Goal: Task Accomplishment & Management: Use online tool/utility

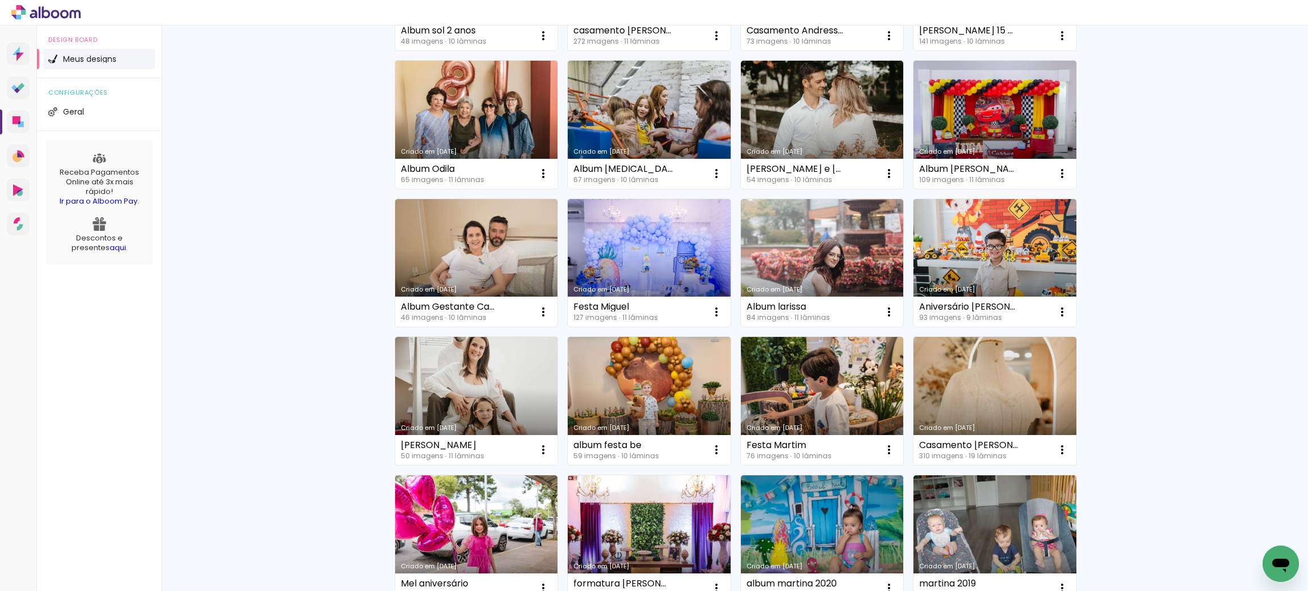
scroll to position [426, 0]
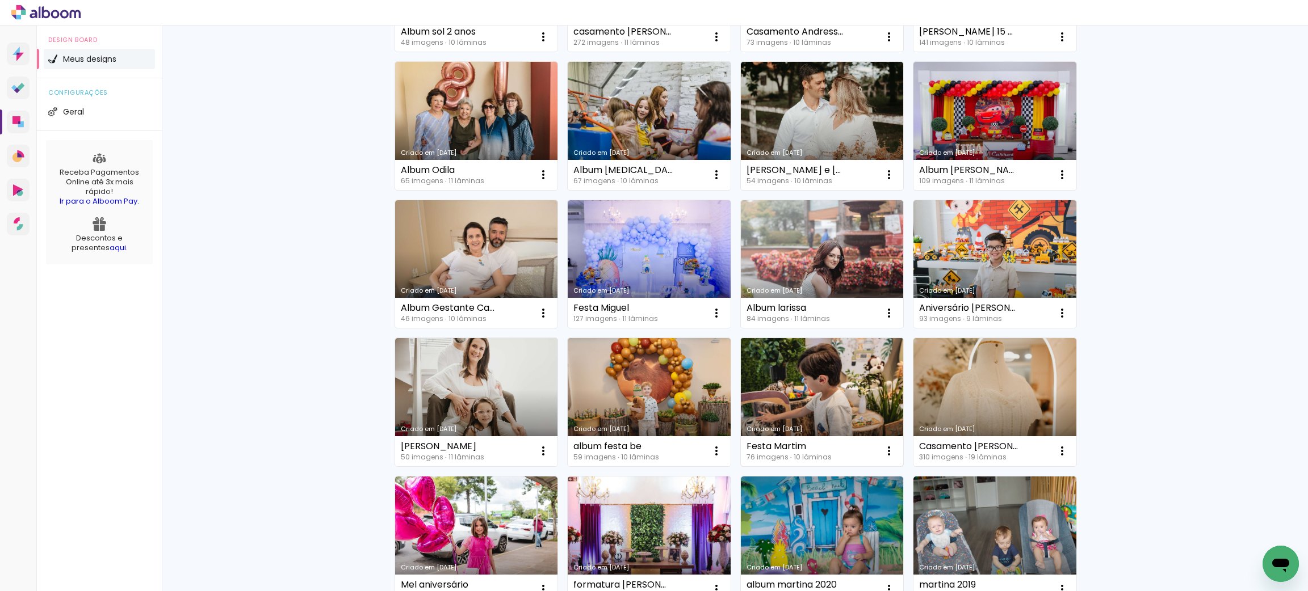
click at [815, 404] on link "Criado em [DATE]" at bounding box center [822, 402] width 163 height 128
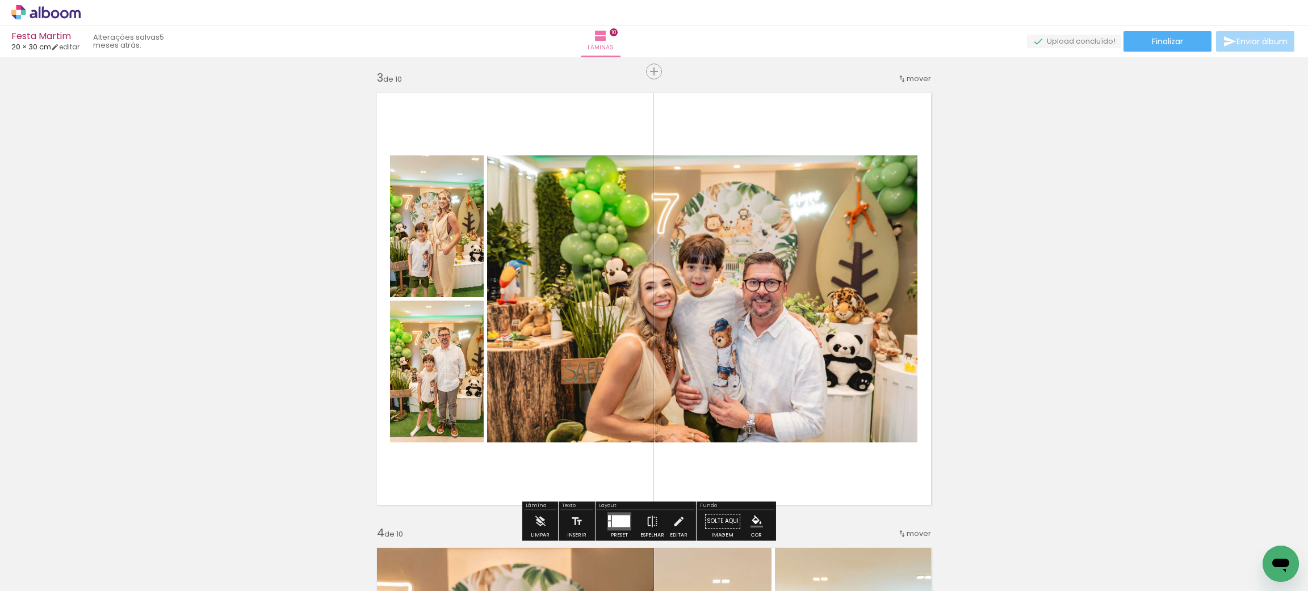
scroll to position [914, 0]
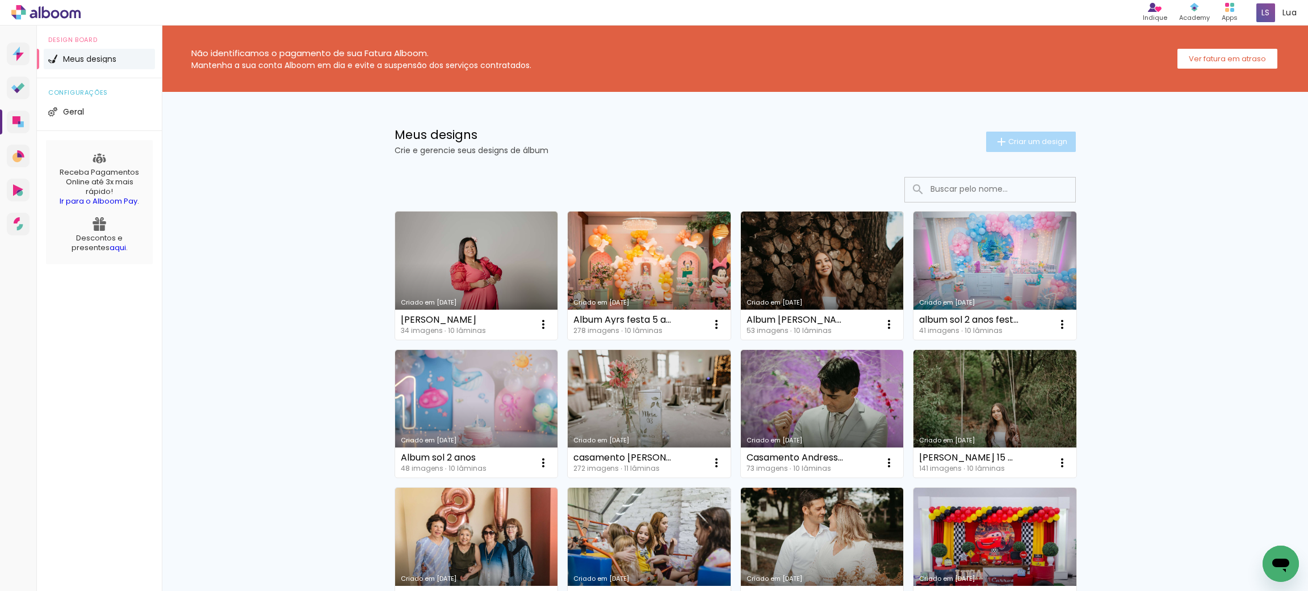
click at [1025, 145] on span "Criar um design" at bounding box center [1037, 141] width 59 height 7
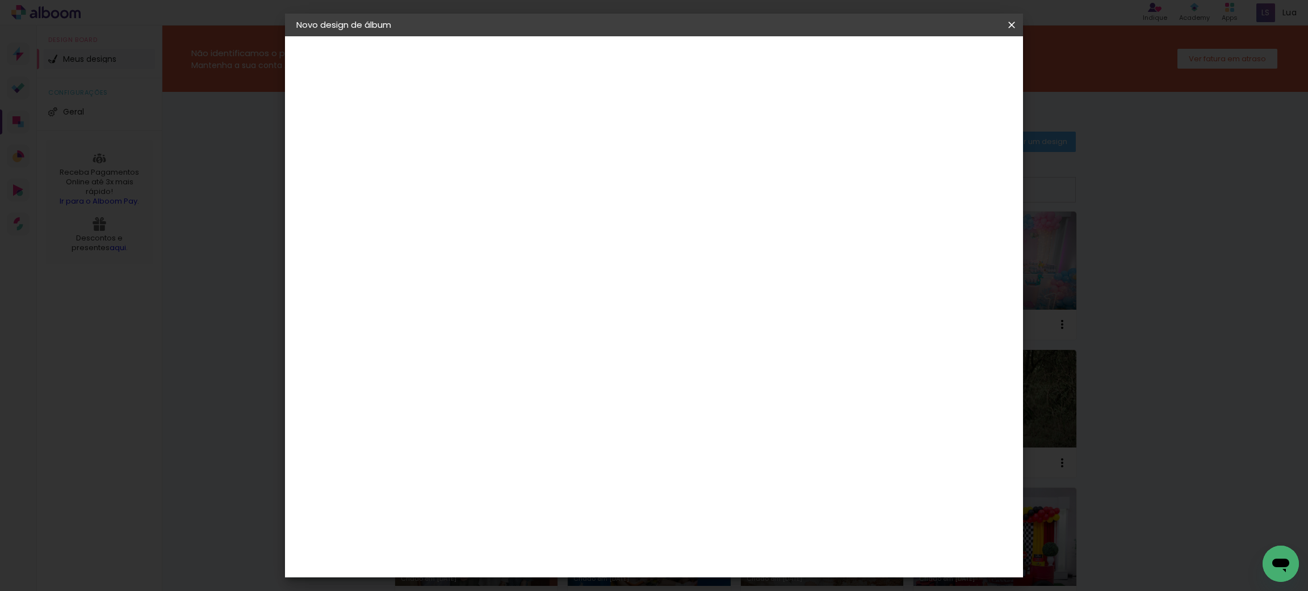
click at [486, 158] on paper-input-container "Título do álbum" at bounding box center [482, 152] width 8 height 29
type input "Album Martin - 5 Anos"
type paper-input "Album Martin - 5 Anos"
click at [0, 0] on slot "Avançar" at bounding box center [0, 0] width 0 height 0
click at [695, 162] on paper-item "Tamanho Livre" at bounding box center [640, 172] width 109 height 25
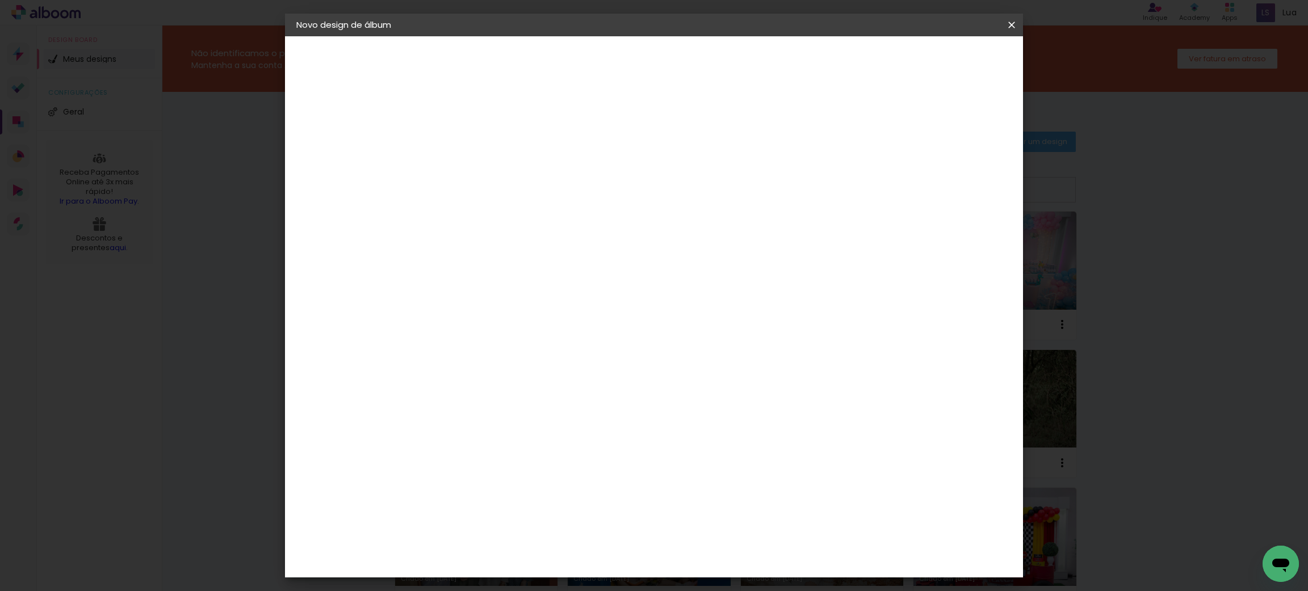
click at [0, 0] on slot "Avançar" at bounding box center [0, 0] width 0 height 0
click at [720, 463] on input "60" at bounding box center [715, 471] width 30 height 17
type input "40"
type paper-input "40"
click at [936, 62] on span "Iniciar design" at bounding box center [910, 60] width 52 height 8
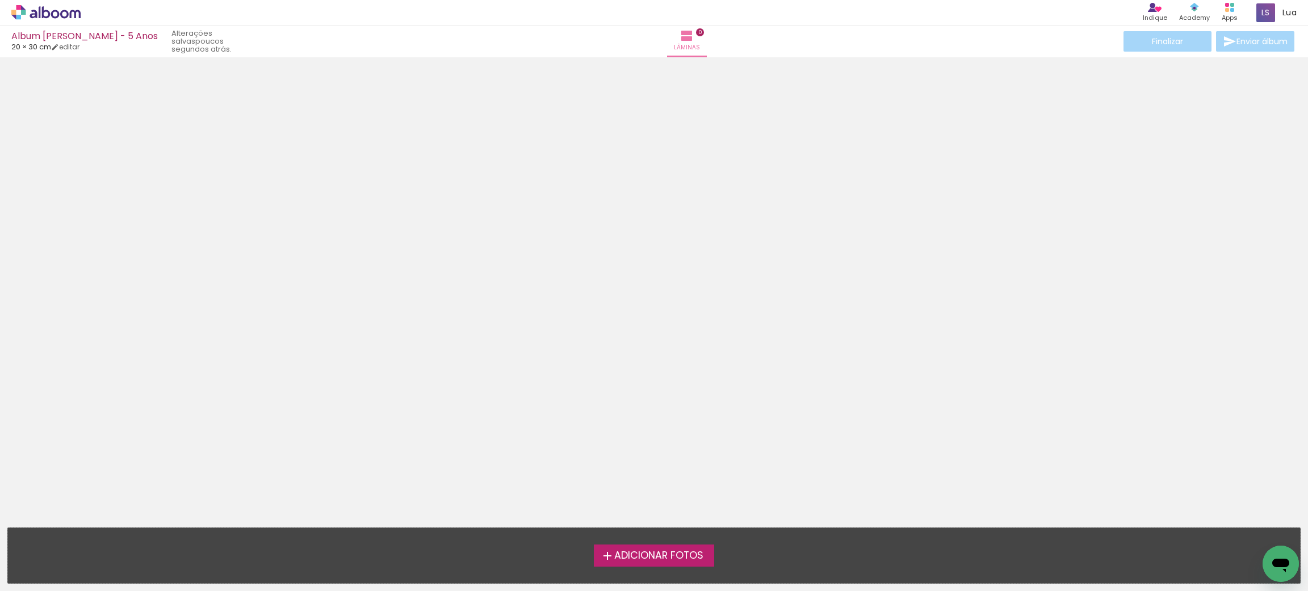
click at [652, 553] on span "Adicionar Fotos" at bounding box center [658, 556] width 89 height 10
click at [0, 0] on input "file" at bounding box center [0, 0] width 0 height 0
click at [643, 555] on span "Adicionar Fotos" at bounding box center [658, 556] width 89 height 10
click at [0, 0] on input "file" at bounding box center [0, 0] width 0 height 0
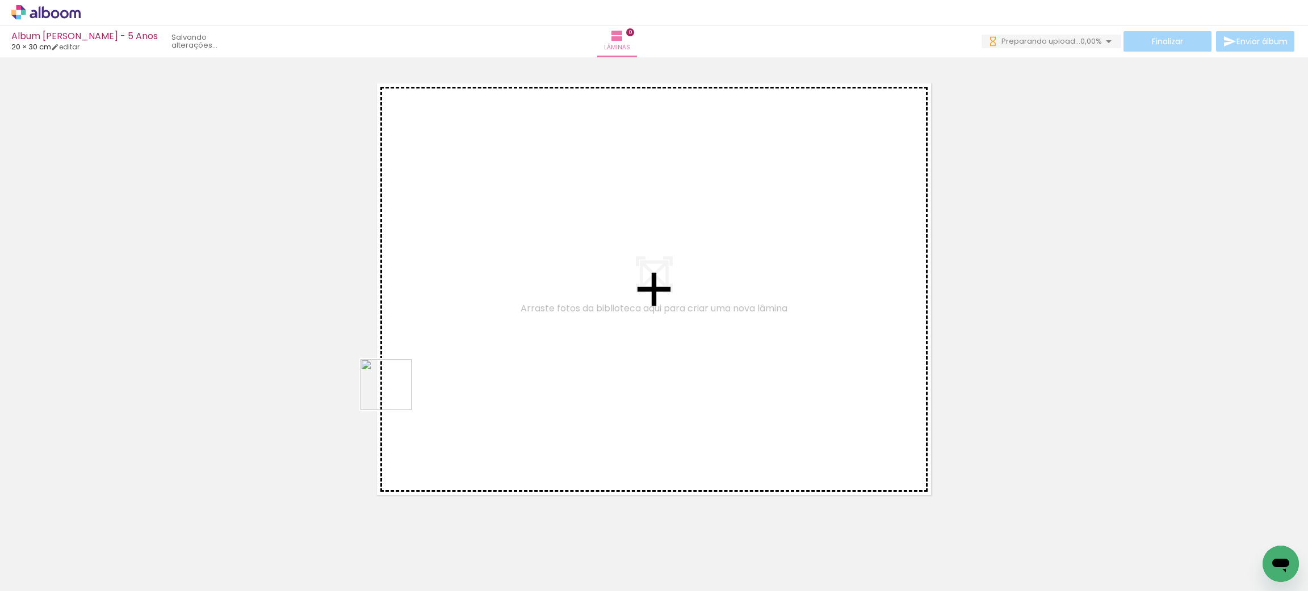
drag, startPoint x: 127, startPoint y: 553, endPoint x: 507, endPoint y: 331, distance: 440.3
click at [507, 331] on quentale-workspace at bounding box center [654, 295] width 1308 height 591
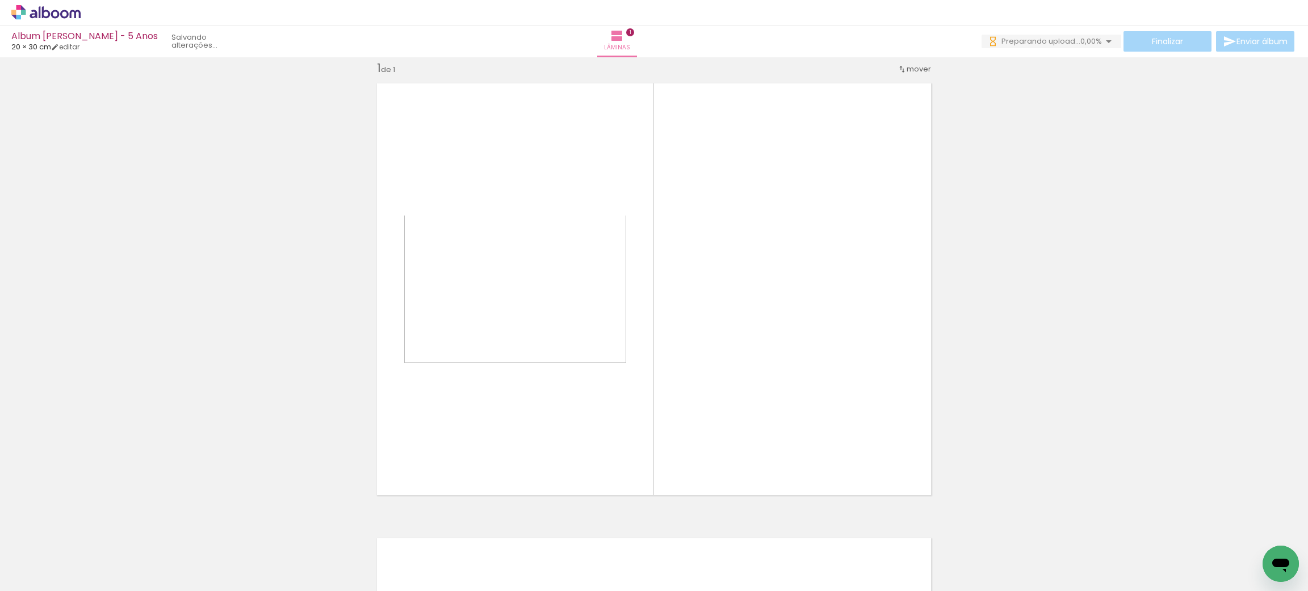
scroll to position [14, 0]
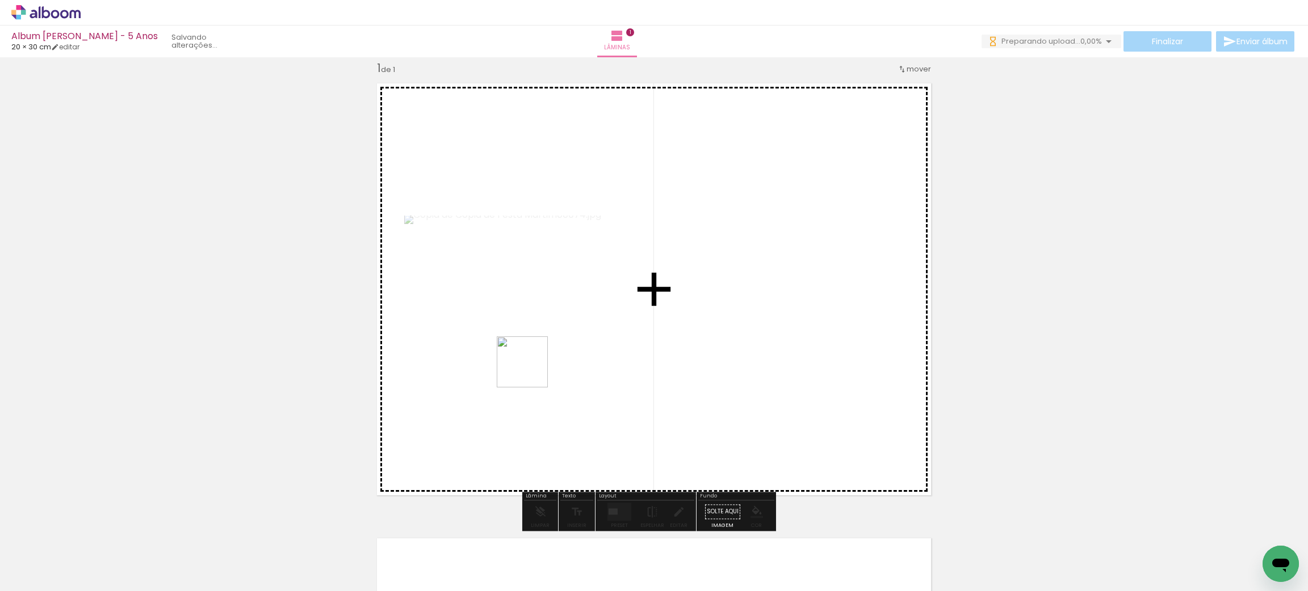
drag, startPoint x: 188, startPoint y: 553, endPoint x: 532, endPoint y: 371, distance: 389.5
click at [532, 371] on quentale-workspace at bounding box center [654, 295] width 1308 height 591
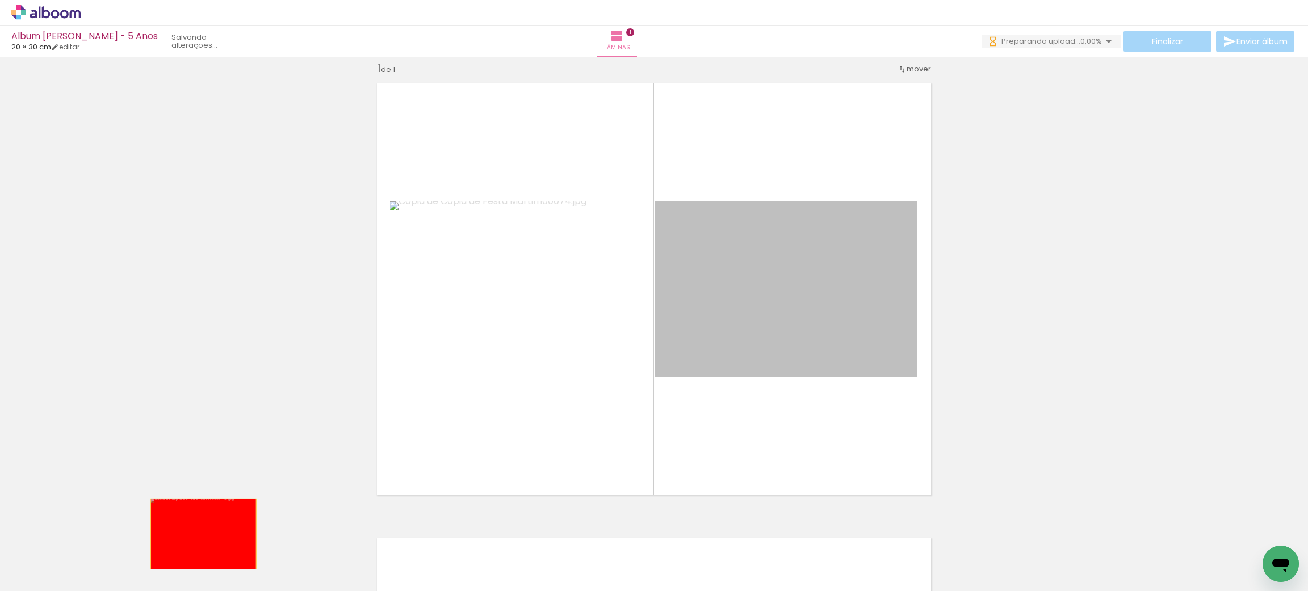
scroll to position [0, 0]
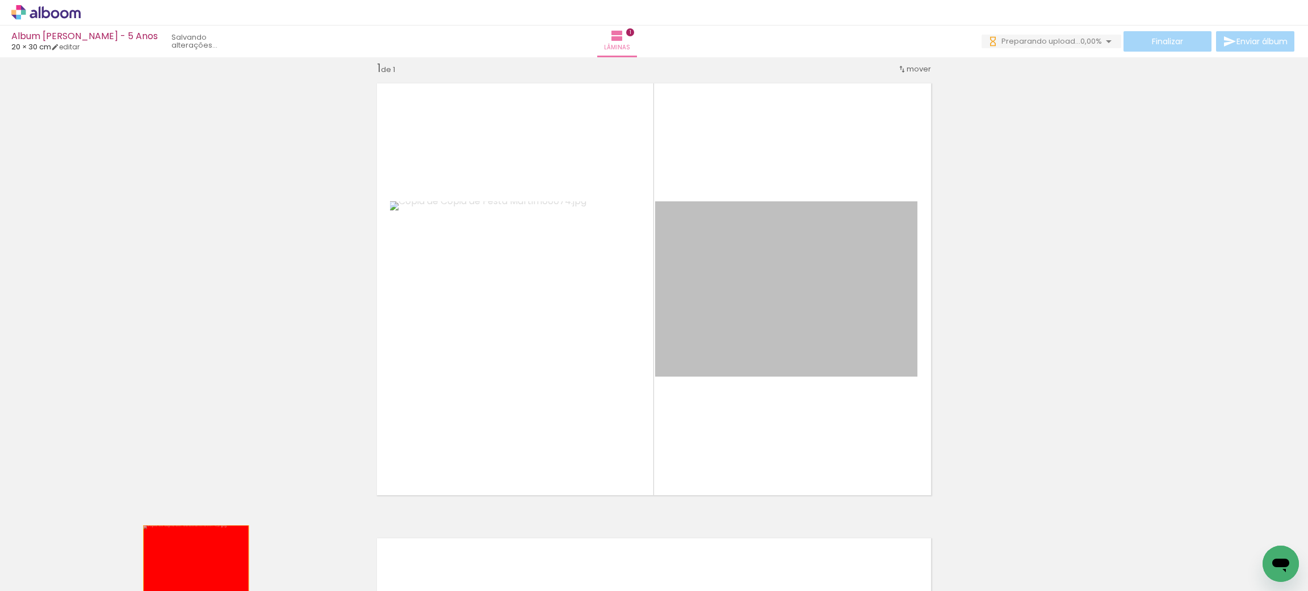
drag, startPoint x: 805, startPoint y: 313, endPoint x: 190, endPoint y: 566, distance: 666.1
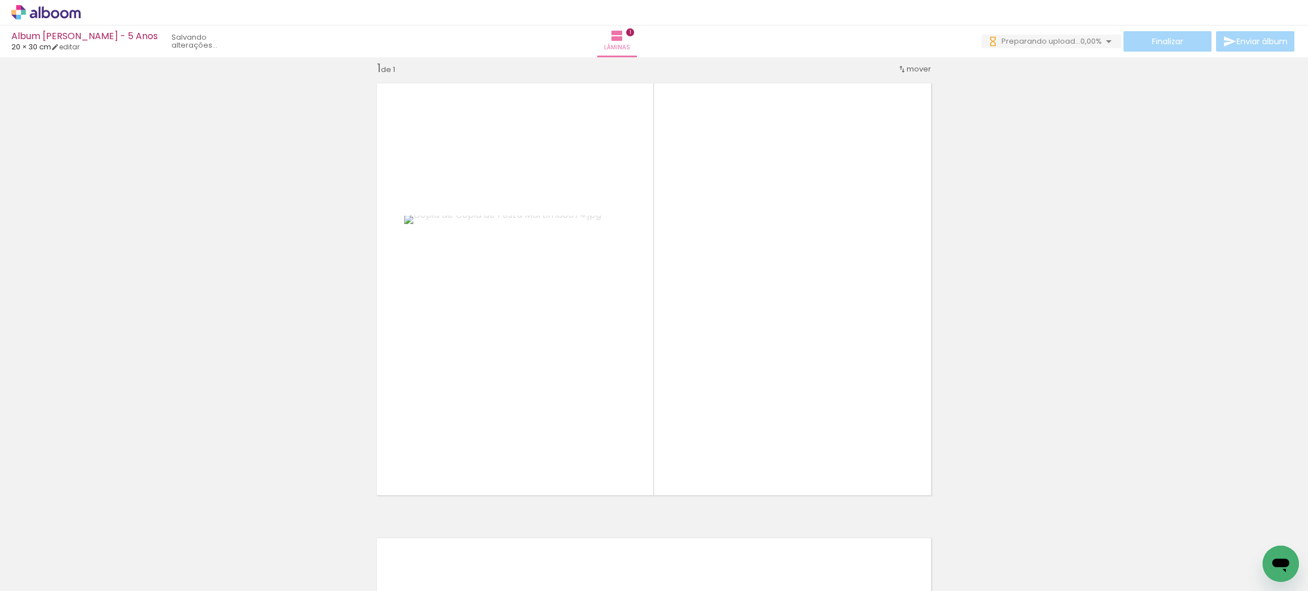
click at [156, 530] on iron-icon at bounding box center [152, 530] width 12 height 12
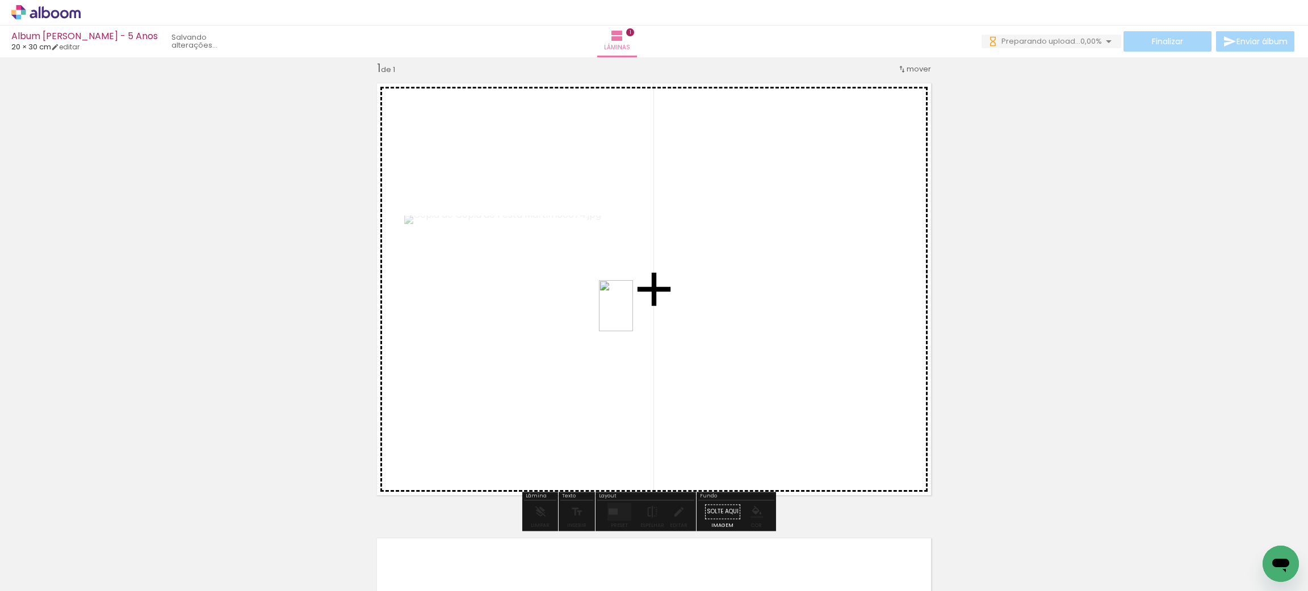
drag, startPoint x: 185, startPoint y: 551, endPoint x: 643, endPoint y: 313, distance: 515.6
click at [643, 313] on quentale-workspace at bounding box center [654, 295] width 1308 height 591
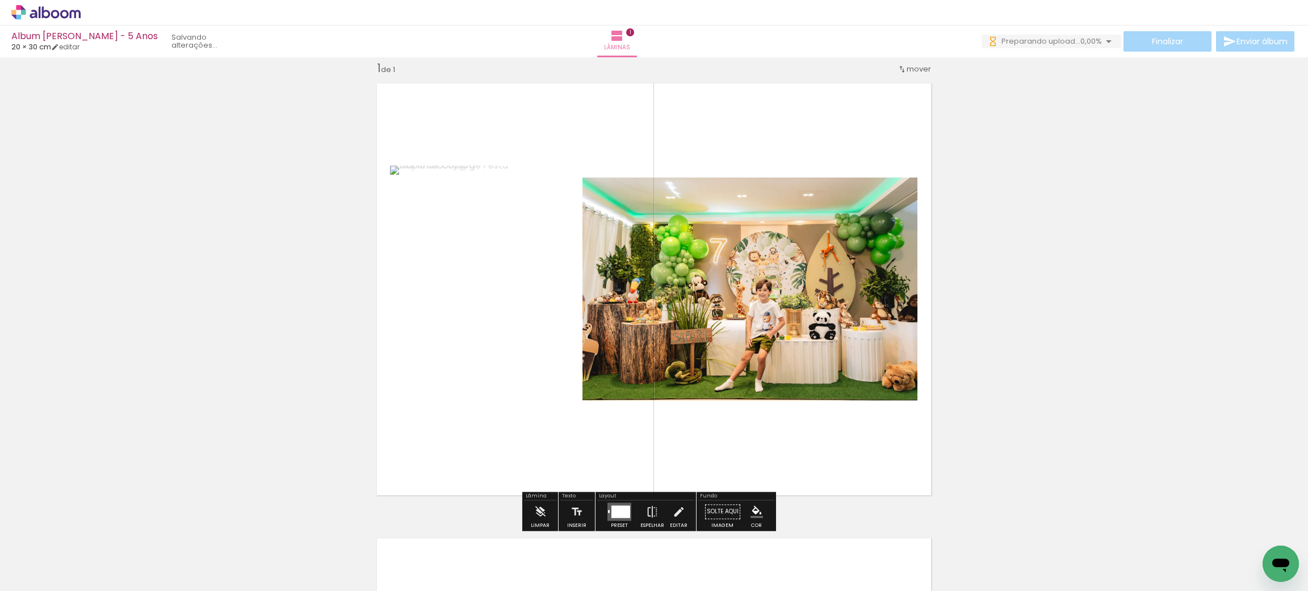
click at [220, 531] on iron-icon at bounding box center [216, 530] width 12 height 12
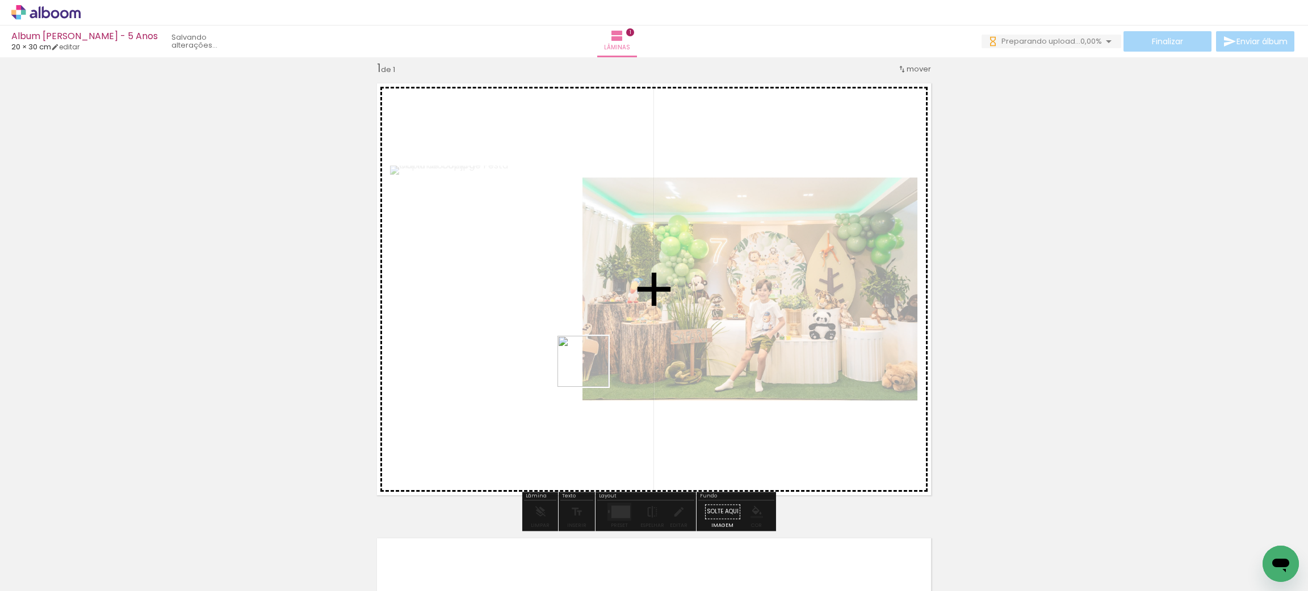
drag, startPoint x: 251, startPoint y: 557, endPoint x: 600, endPoint y: 364, distance: 398.9
click at [600, 364] on quentale-workspace at bounding box center [654, 295] width 1308 height 591
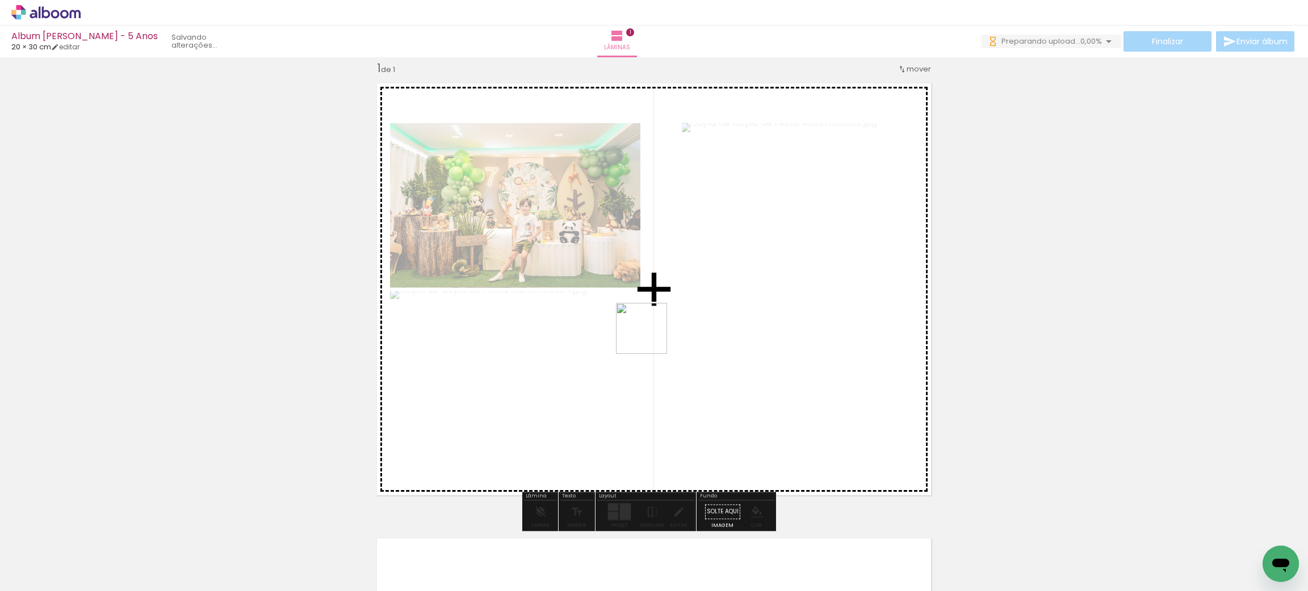
drag, startPoint x: 442, startPoint y: 555, endPoint x: 675, endPoint y: 335, distance: 320.0
click at [675, 335] on quentale-workspace at bounding box center [654, 295] width 1308 height 591
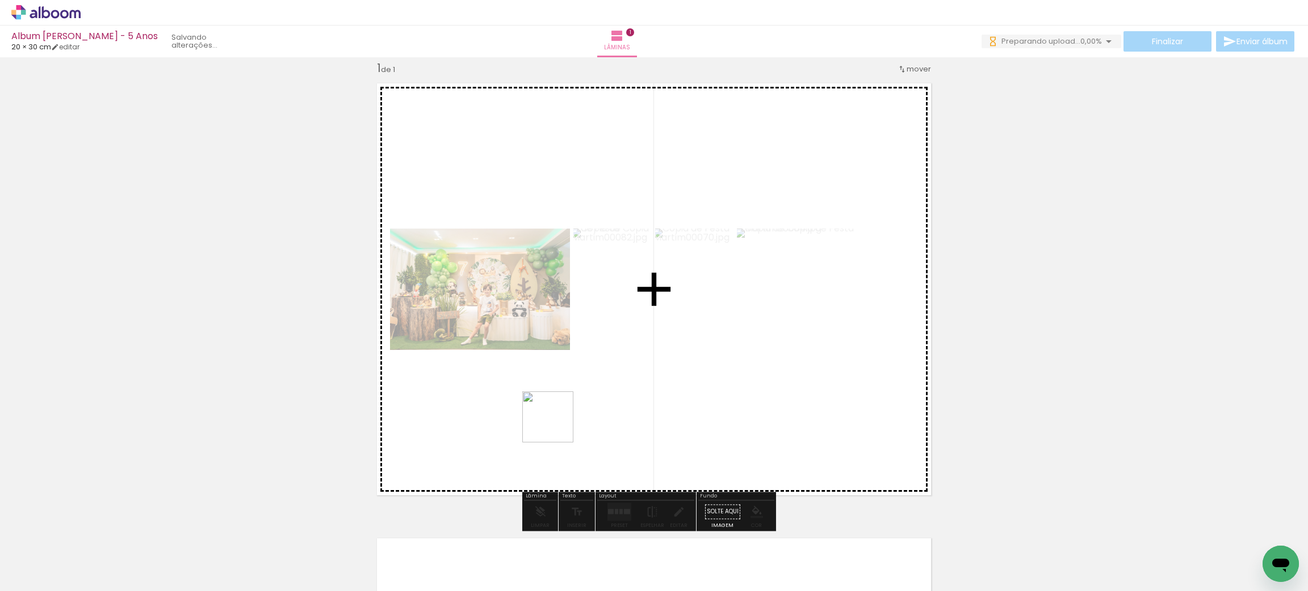
drag, startPoint x: 500, startPoint y: 561, endPoint x: 556, endPoint y: 423, distance: 149.2
click at [556, 423] on quentale-workspace at bounding box center [654, 295] width 1308 height 591
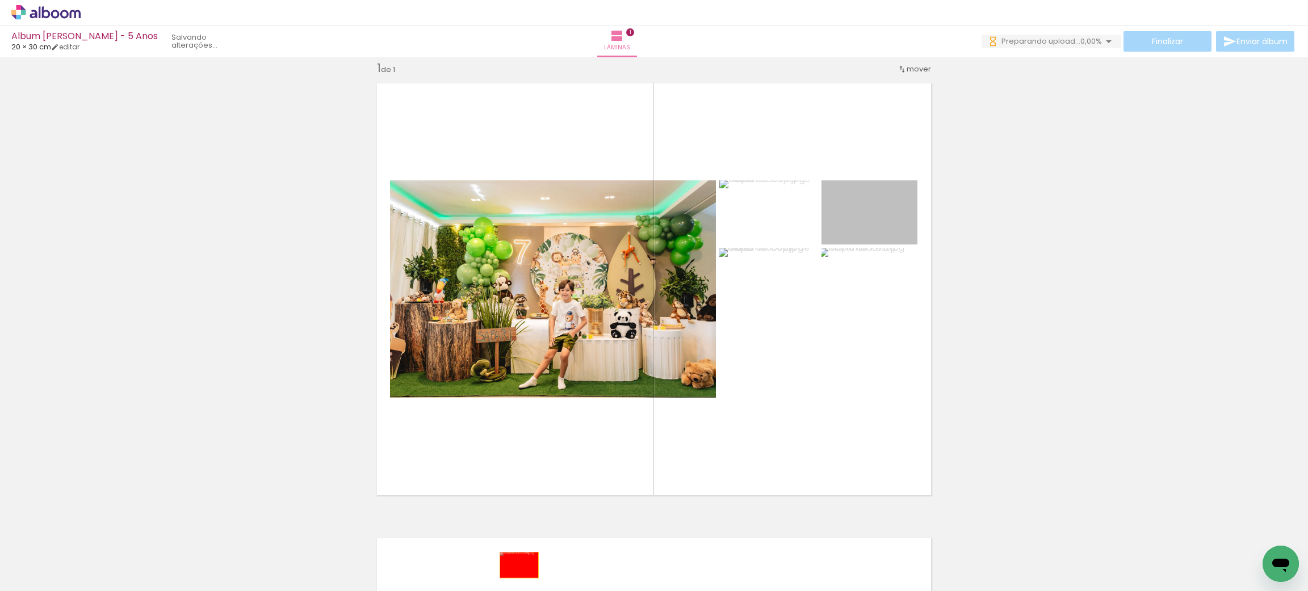
drag, startPoint x: 884, startPoint y: 226, endPoint x: 510, endPoint y: 563, distance: 504.0
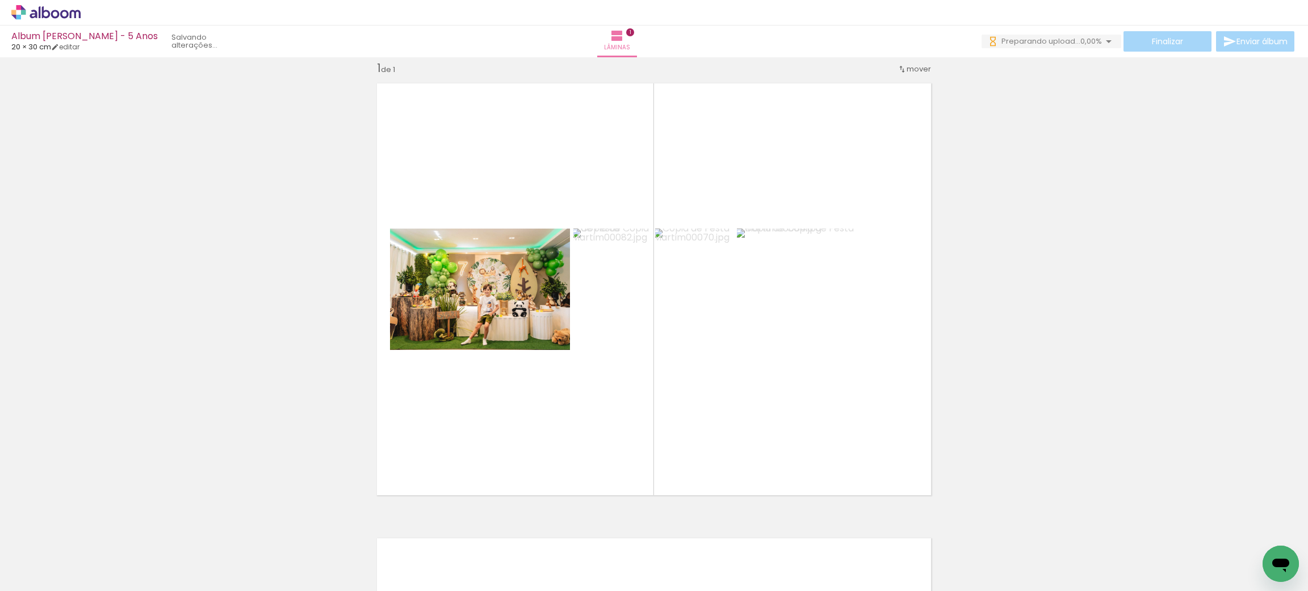
click at [471, 530] on iron-icon at bounding box center [470, 530] width 12 height 12
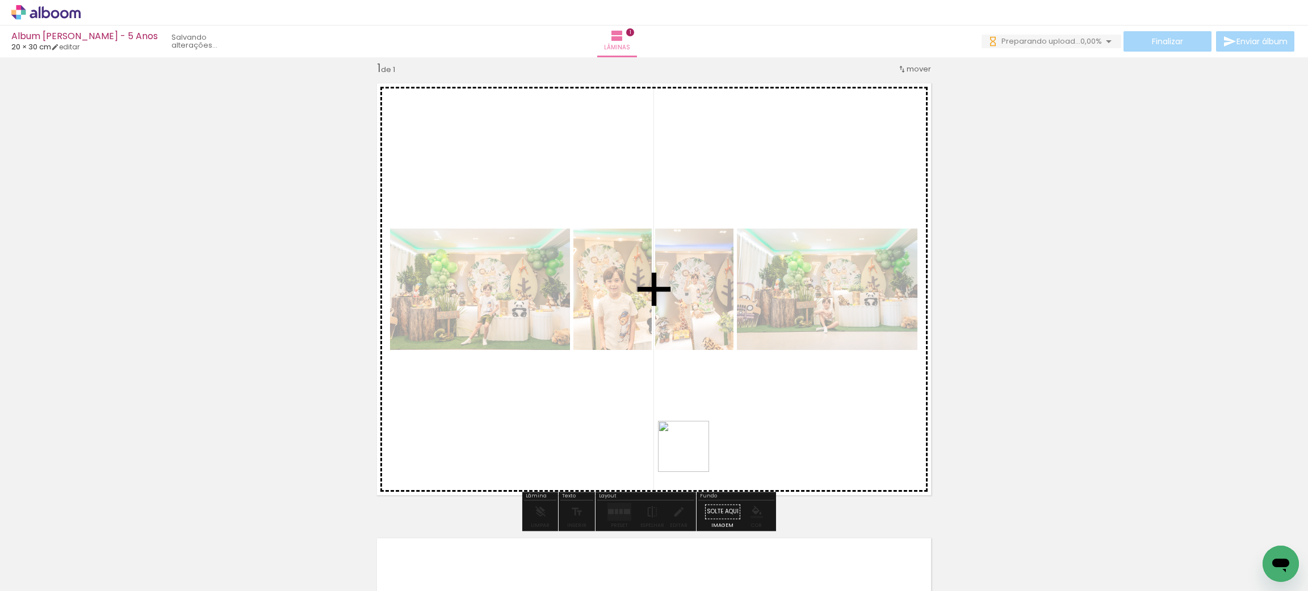
drag, startPoint x: 692, startPoint y: 561, endPoint x: 692, endPoint y: 432, distance: 128.8
click at [692, 432] on quentale-workspace at bounding box center [654, 295] width 1308 height 591
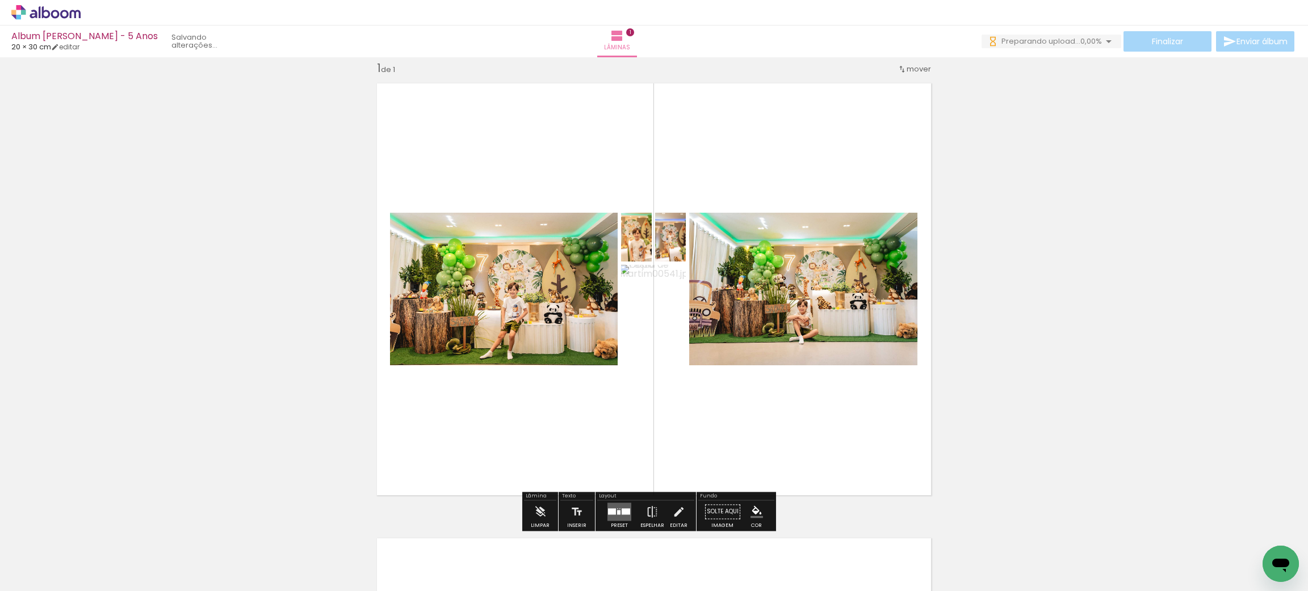
click at [617, 509] on div at bounding box center [617, 509] width 1 height 1
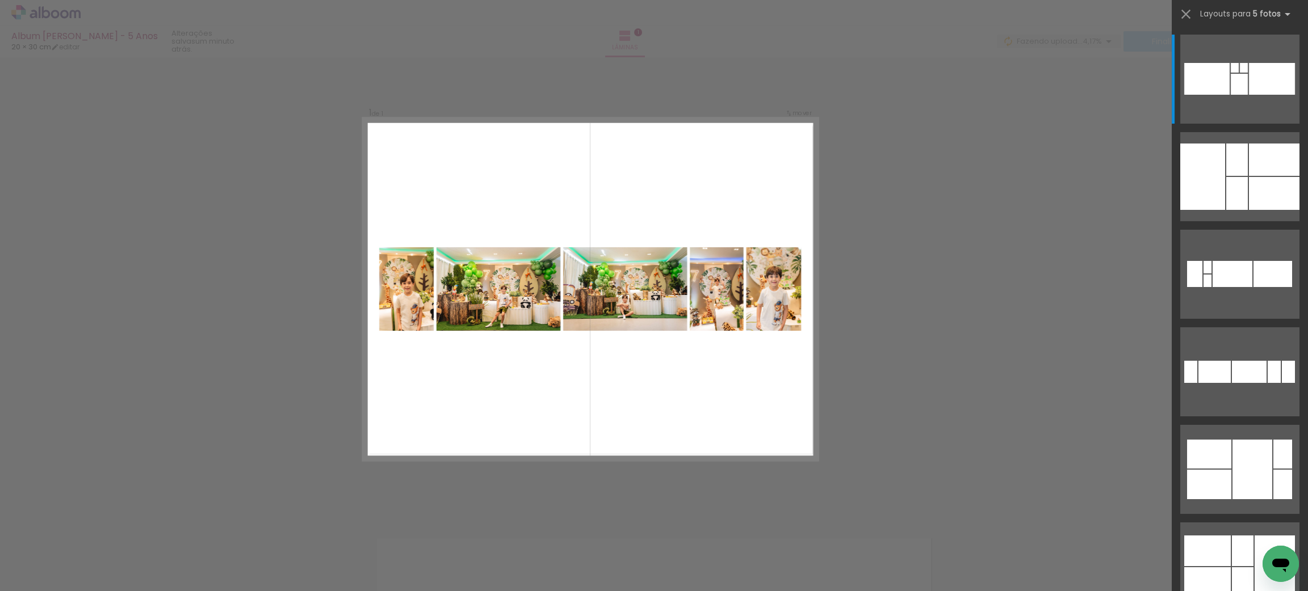
scroll to position [1, 0]
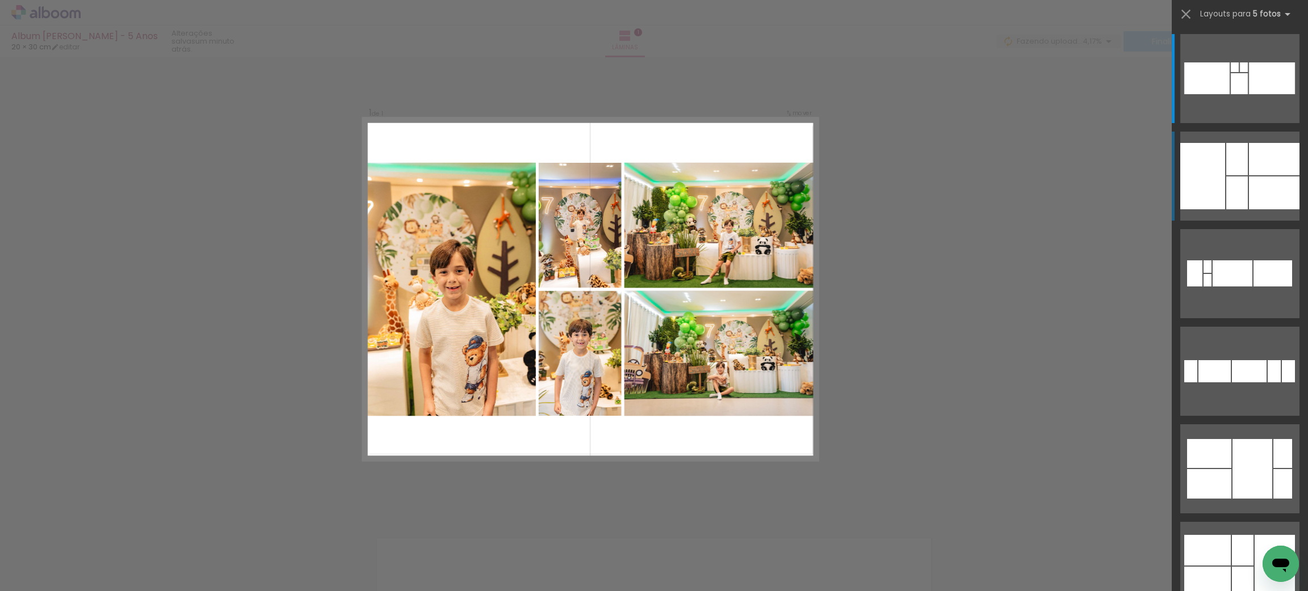
click at [1239, 199] on div at bounding box center [1237, 193] width 22 height 33
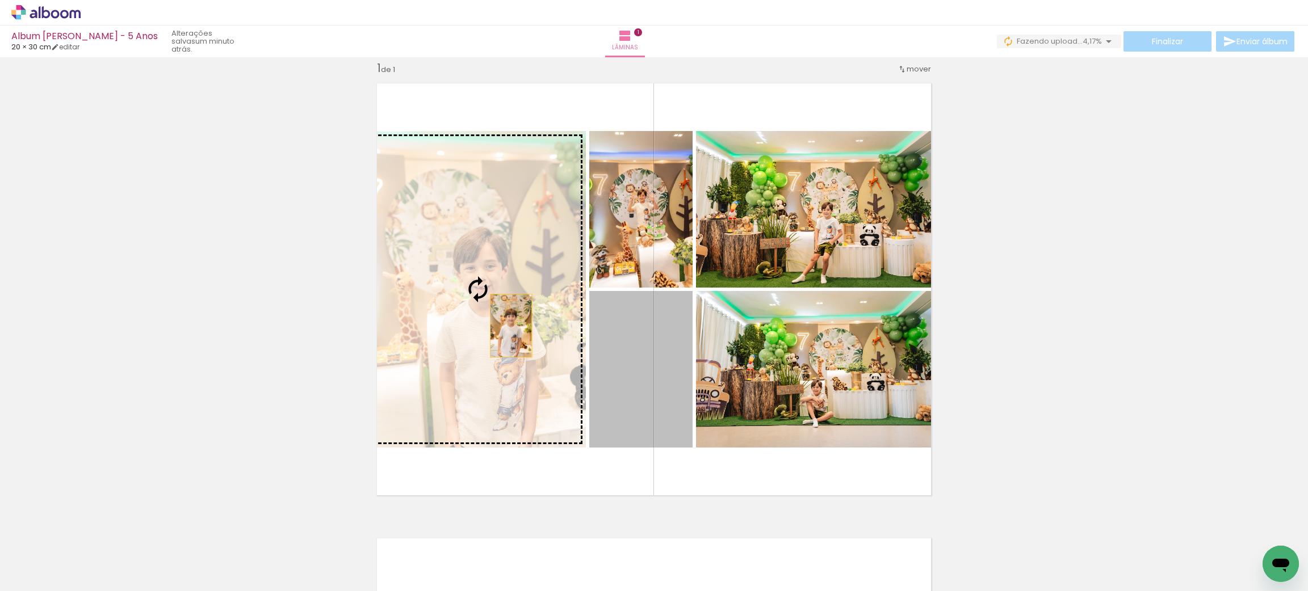
drag, startPoint x: 653, startPoint y: 366, endPoint x: 475, endPoint y: 312, distance: 185.7
click at [0, 0] on slot at bounding box center [0, 0] width 0 height 0
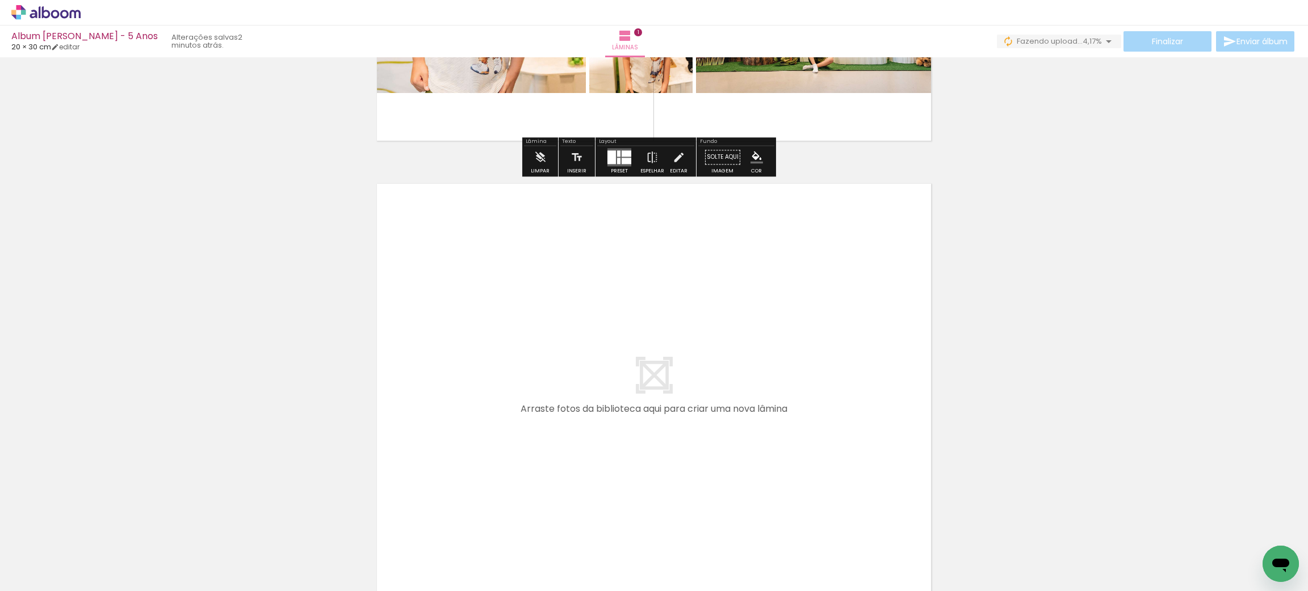
scroll to position [0, 0]
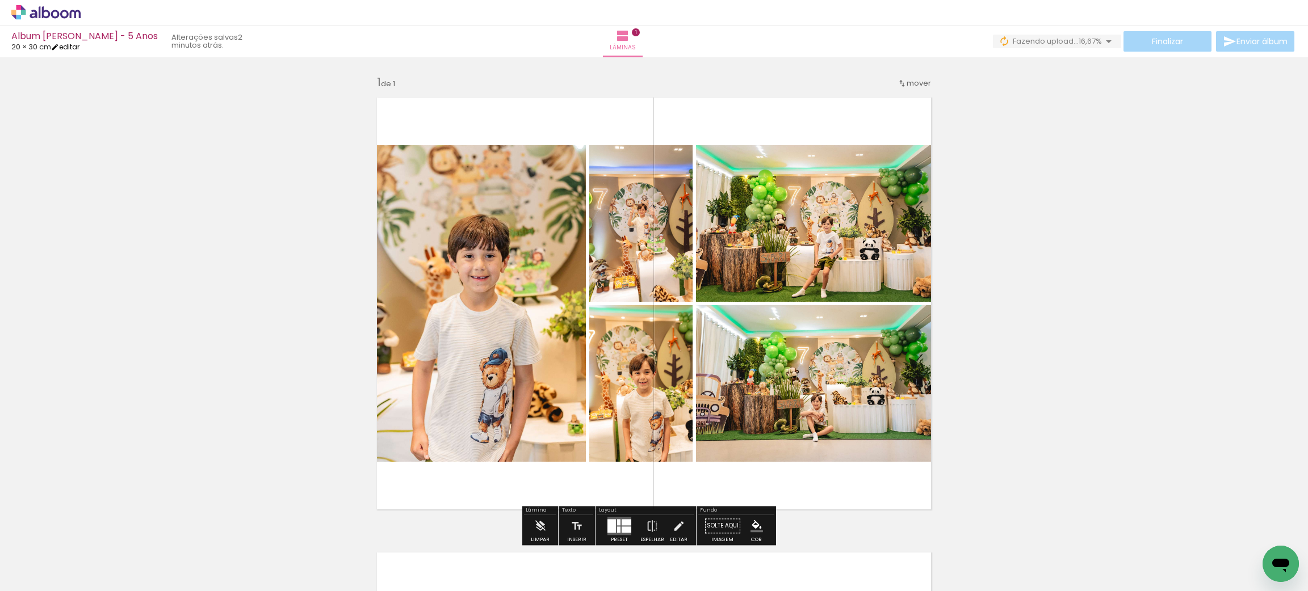
click at [74, 47] on link "editar" at bounding box center [65, 47] width 28 height 10
type input "30"
type input "40"
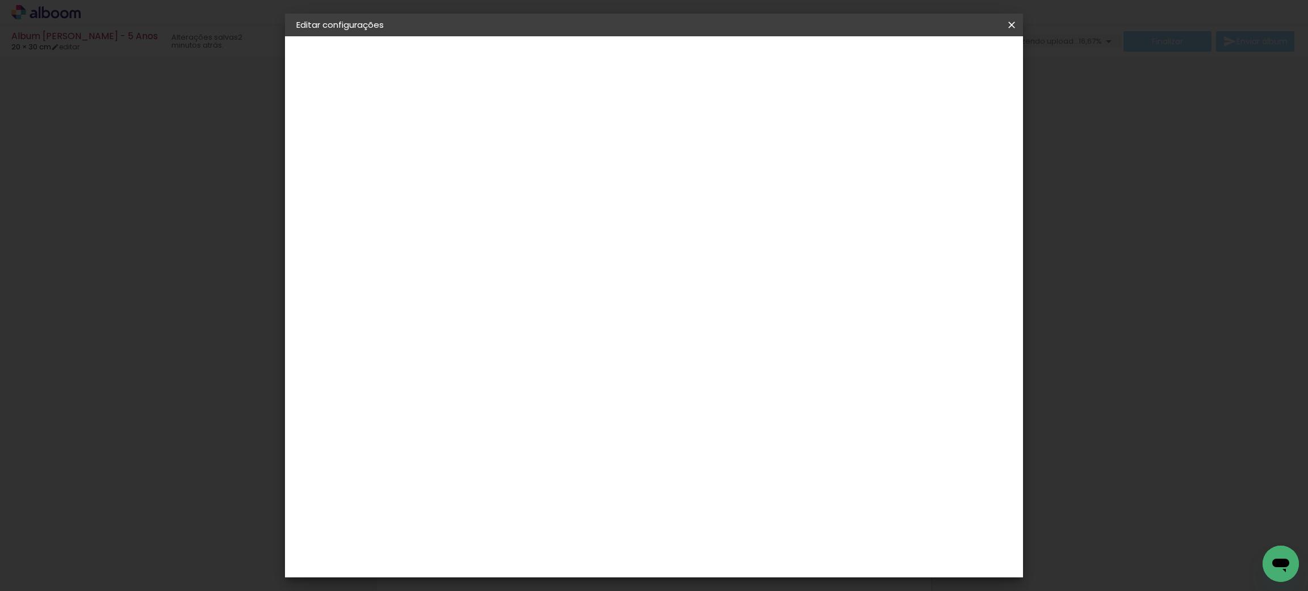
click at [0, 0] on slot "Album Martin - 5 Anos" at bounding box center [0, 0] width 0 height 0
click at [482, 149] on input "Album Martin - 5 Anos" at bounding box center [482, 153] width 0 height 18
type input "Album [PERSON_NAME] - 7 Anos"
type paper-input "Album [PERSON_NAME] - 7 Anos"
click at [0, 0] on slot "Avançar" at bounding box center [0, 0] width 0 height 0
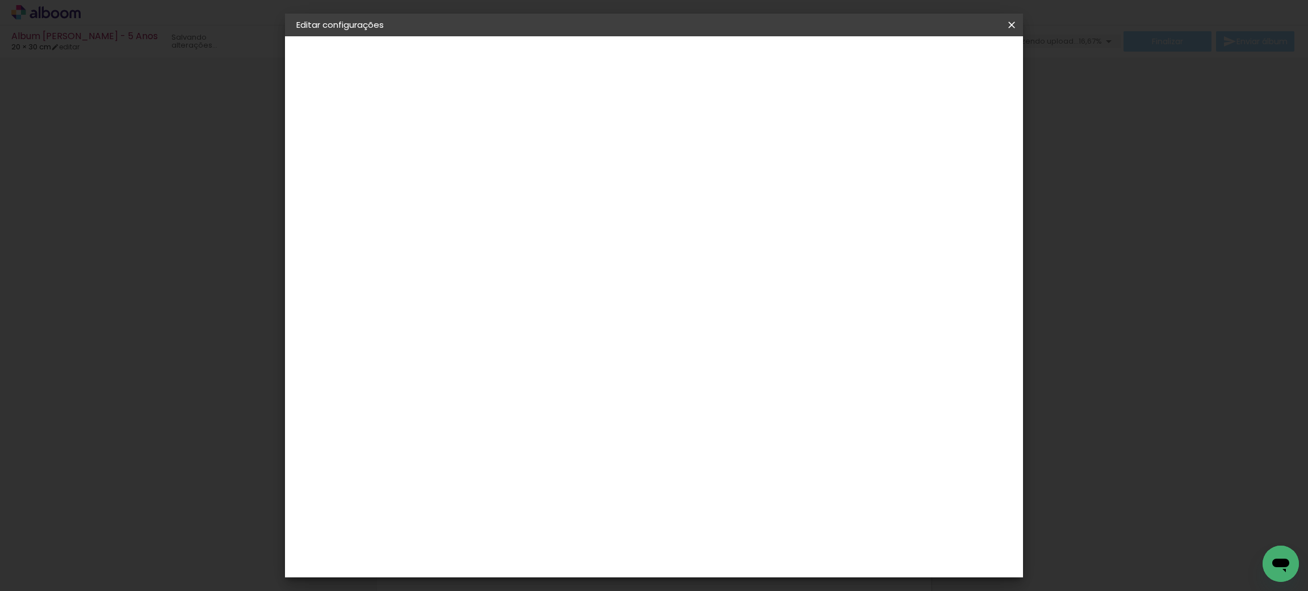
click at [694, 59] on div "Voltar Avançar" at bounding box center [637, 60] width 113 height 19
click at [1014, 24] on iron-icon at bounding box center [1012, 24] width 14 height 11
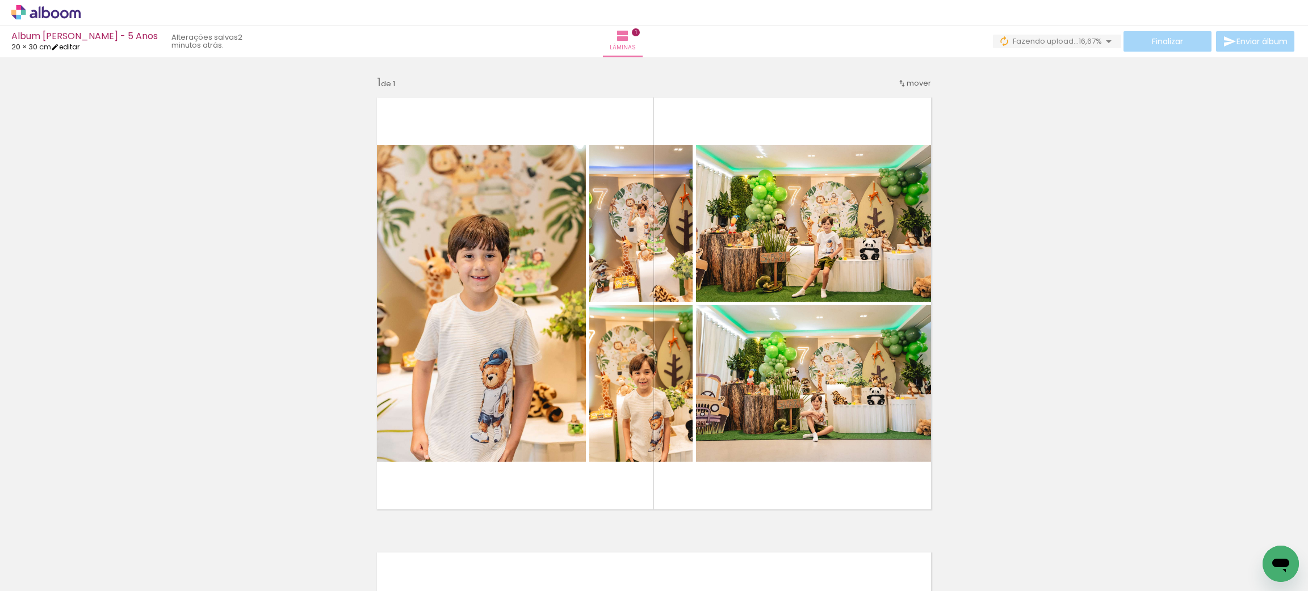
click at [72, 47] on link "editar" at bounding box center [65, 47] width 28 height 10
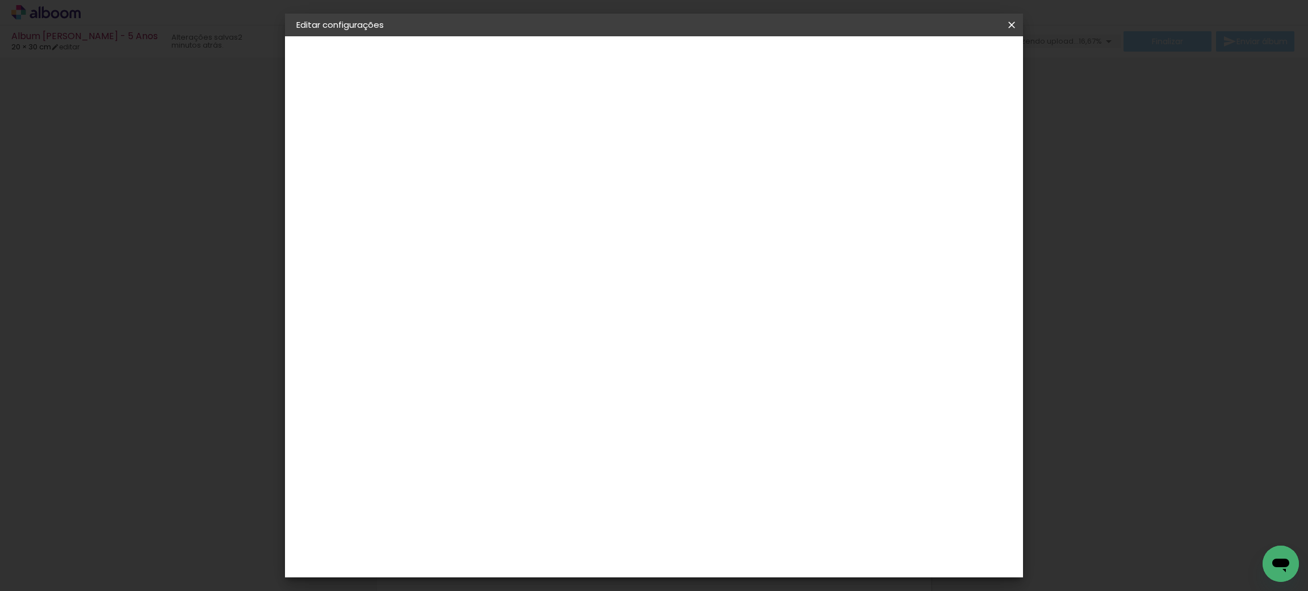
click at [0, 0] on slot "Album Martin - 5 Anos" at bounding box center [0, 0] width 0 height 0
click at [482, 149] on input "Album [PERSON_NAME] - 5 Anos" at bounding box center [482, 153] width 0 height 18
type input "Album Martin - 7 Anos"
click at [598, 62] on paper-button "Avançar" at bounding box center [571, 60] width 56 height 19
click at [695, 165] on paper-item "Tamanho Livre" at bounding box center [640, 172] width 109 height 25
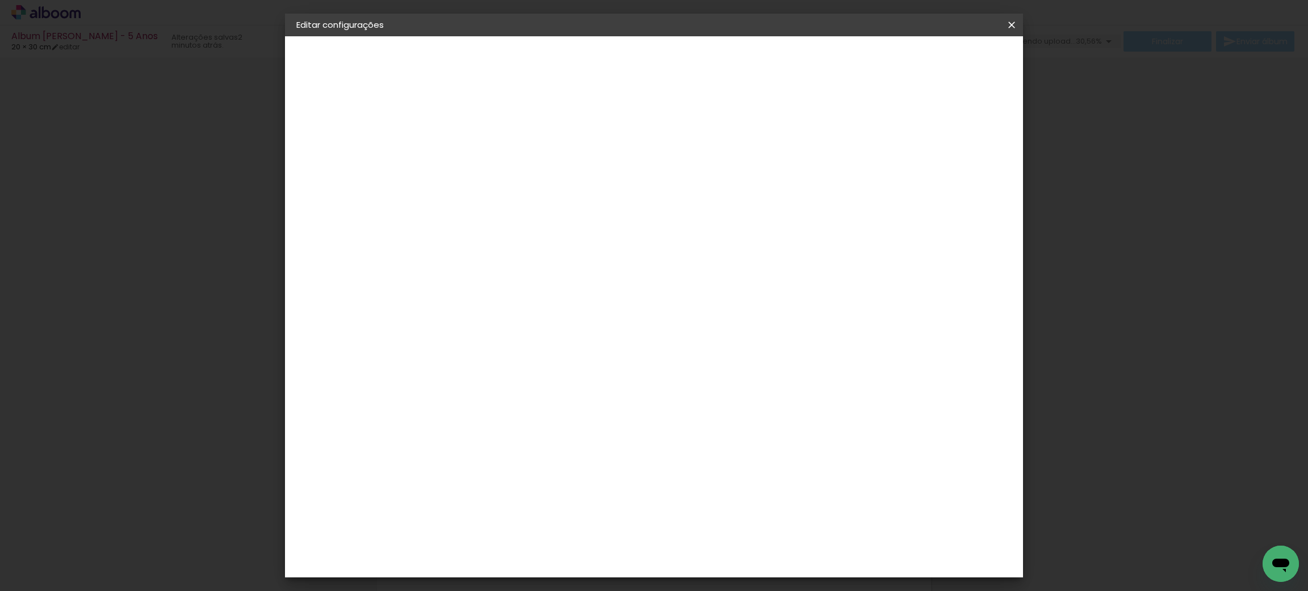
click at [694, 51] on paper-button "Avançar" at bounding box center [667, 60] width 56 height 19
click at [947, 51] on paper-button "Salvar configurações" at bounding box center [894, 60] width 107 height 19
click at [936, 57] on span "Salvar configurações" at bounding box center [894, 60] width 84 height 8
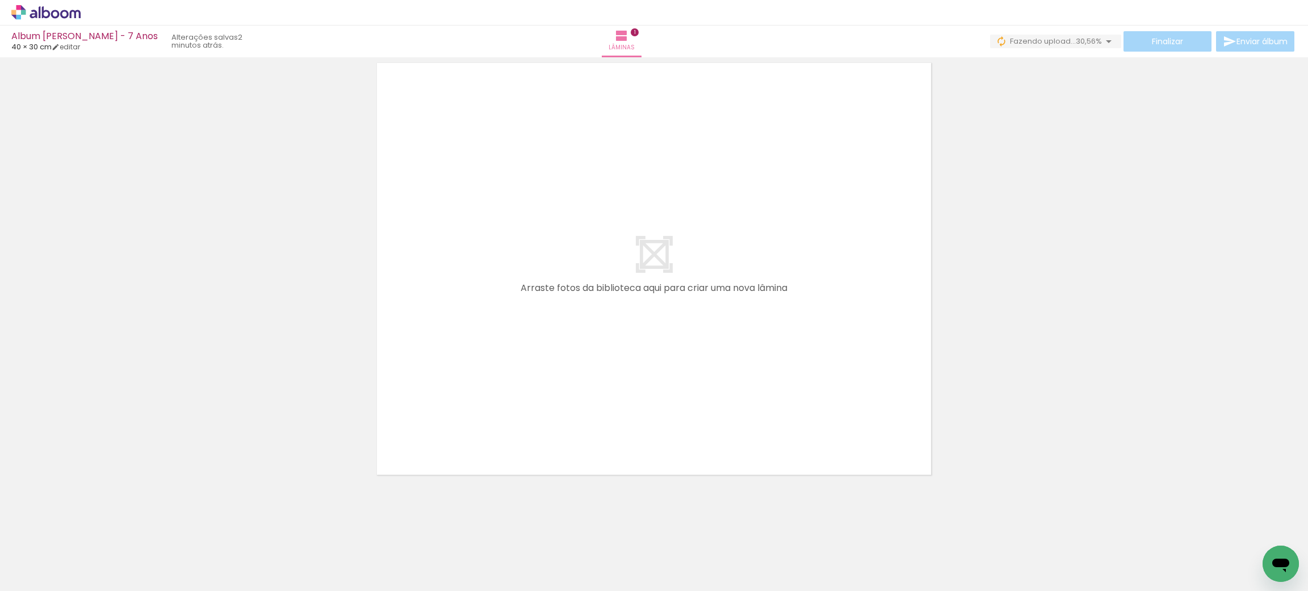
drag, startPoint x: 328, startPoint y: 554, endPoint x: 468, endPoint y: 384, distance: 220.6
click at [468, 384] on quentale-workspace at bounding box center [654, 295] width 1308 height 591
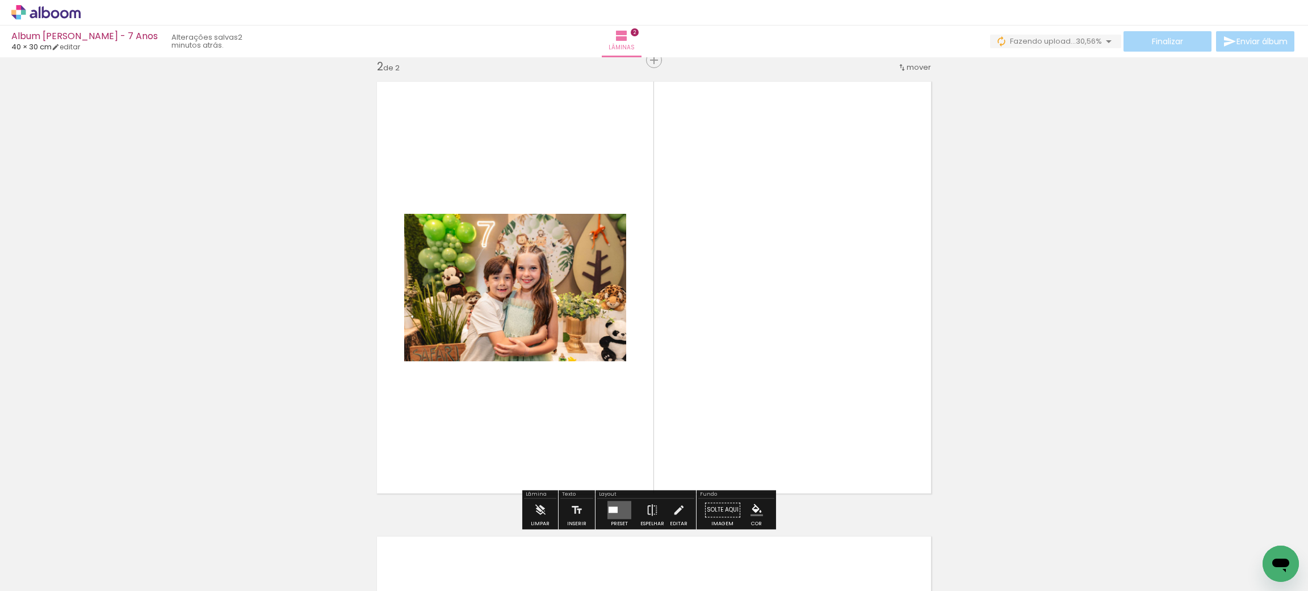
scroll to position [469, 0]
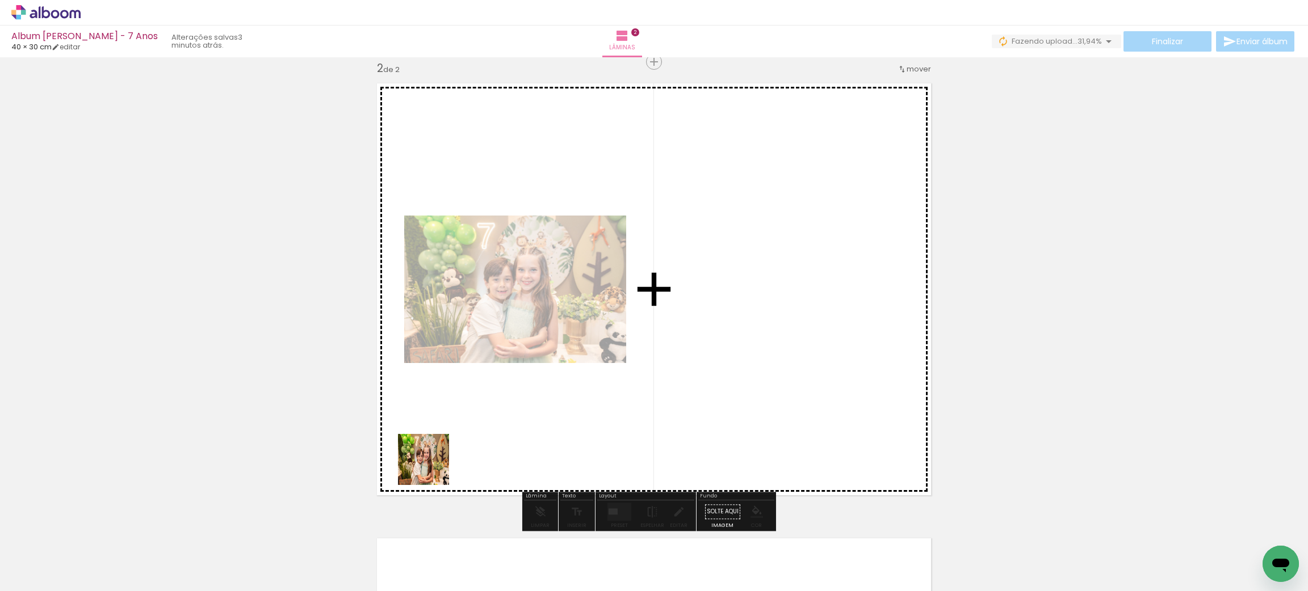
drag, startPoint x: 371, startPoint y: 547, endPoint x: 472, endPoint y: 445, distance: 143.7
click at [472, 445] on quentale-workspace at bounding box center [654, 295] width 1308 height 591
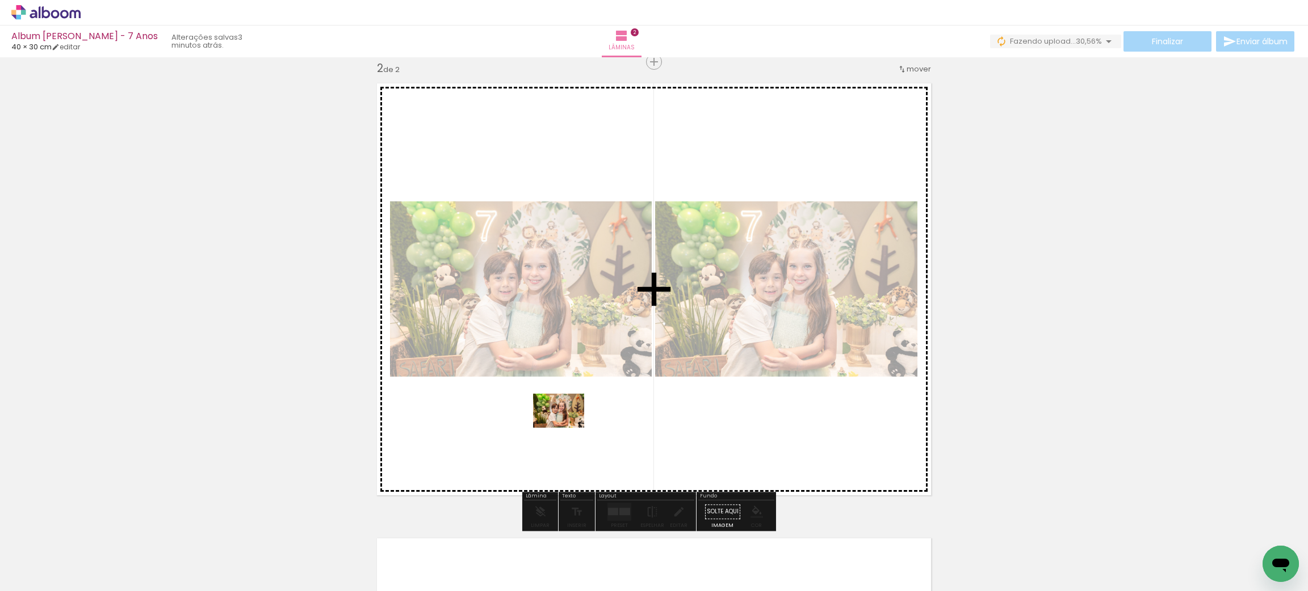
drag, startPoint x: 510, startPoint y: 549, endPoint x: 566, endPoint y: 428, distance: 134.1
click at [566, 428] on quentale-workspace at bounding box center [654, 295] width 1308 height 591
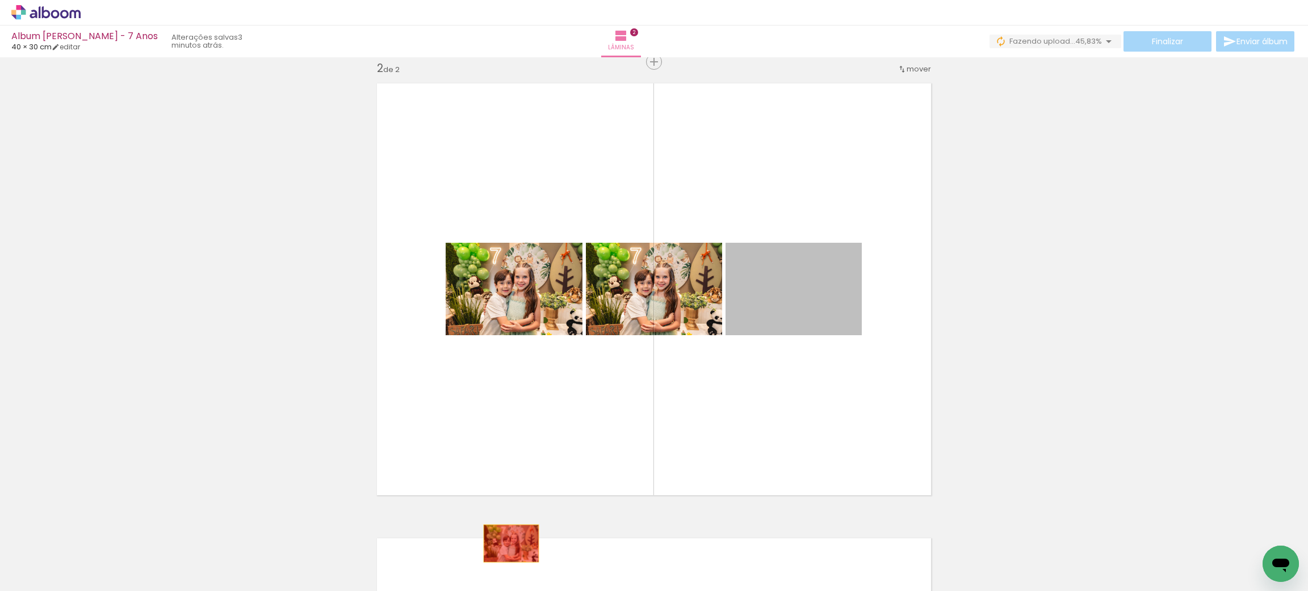
drag, startPoint x: 782, startPoint y: 295, endPoint x: 505, endPoint y: 543, distance: 371.4
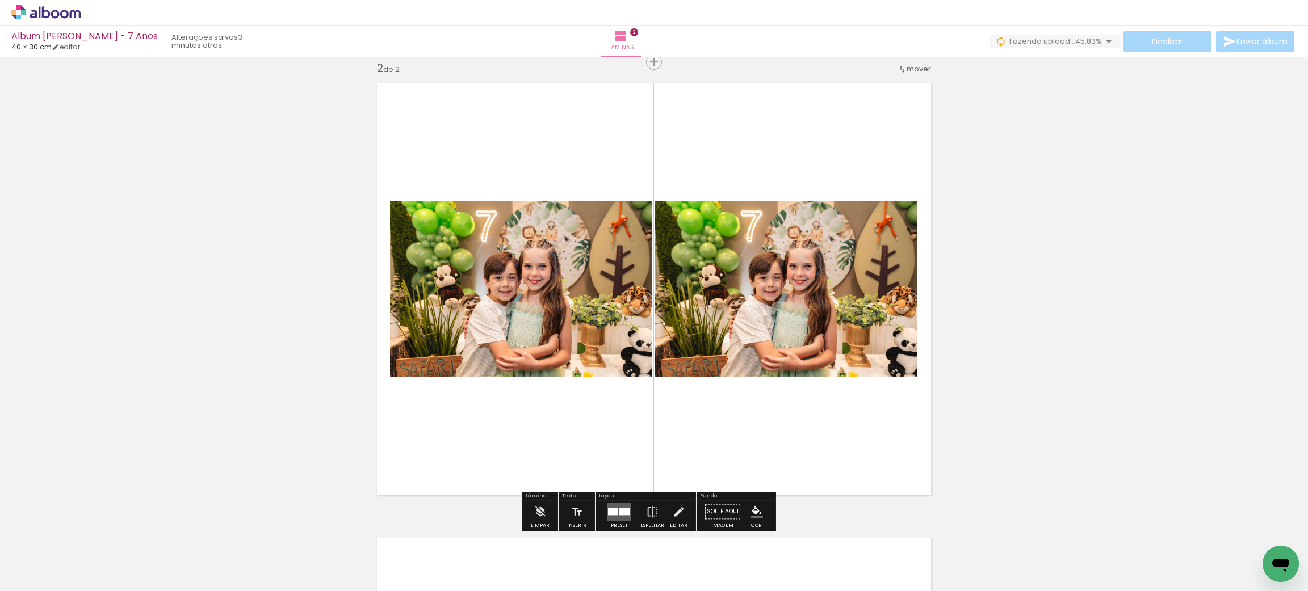
click at [474, 532] on iron-icon at bounding box center [470, 530] width 12 height 12
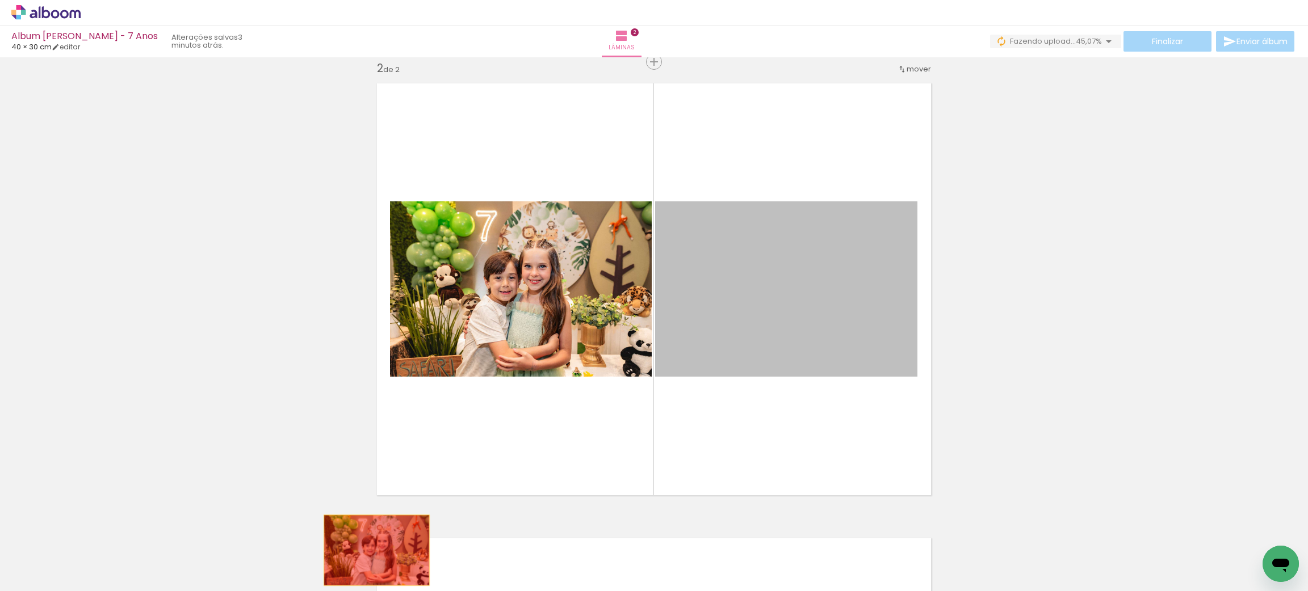
drag, startPoint x: 771, startPoint y: 339, endPoint x: 373, endPoint y: 551, distance: 450.7
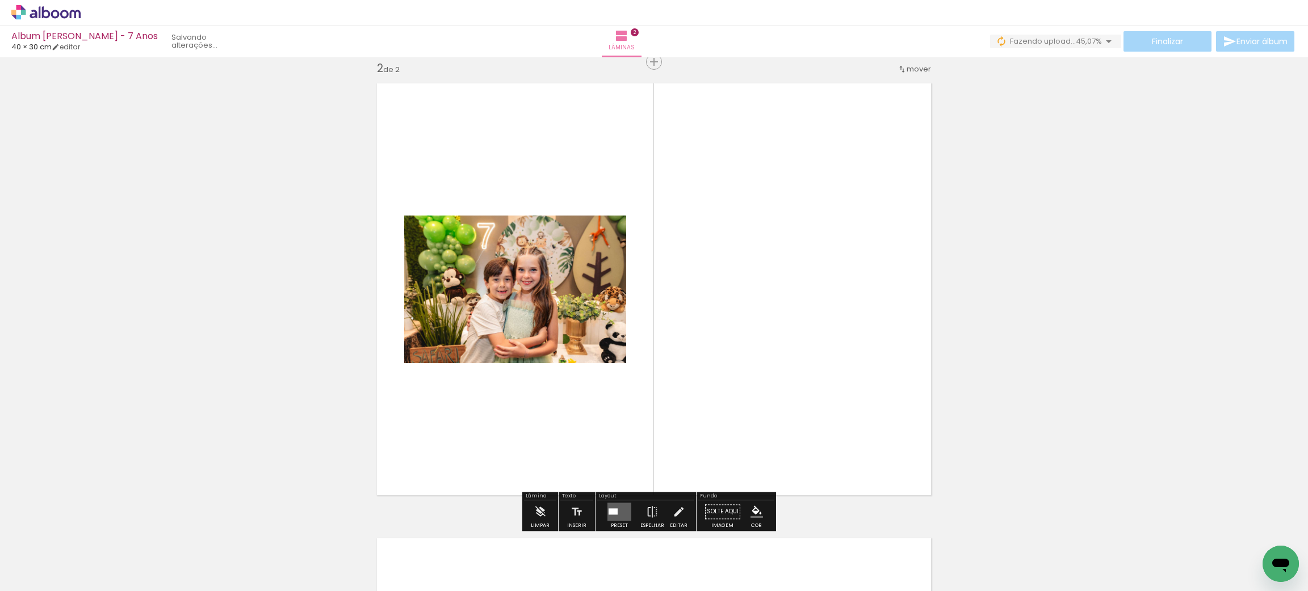
click at [342, 527] on iron-icon at bounding box center [343, 530] width 12 height 12
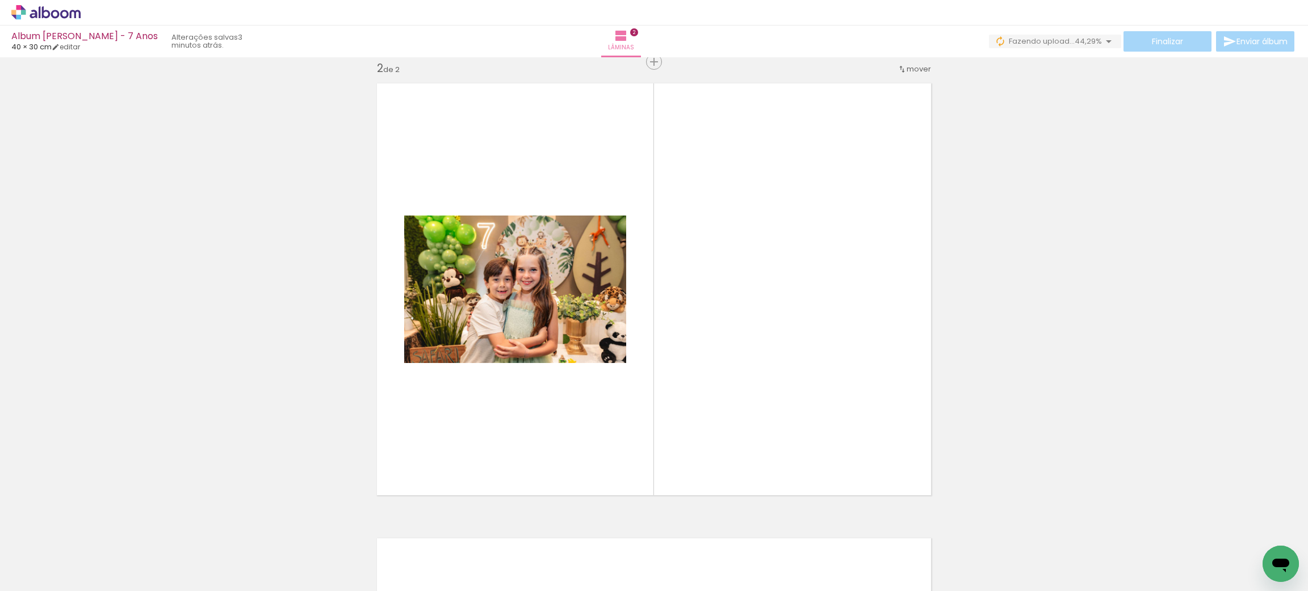
scroll to position [0, 451]
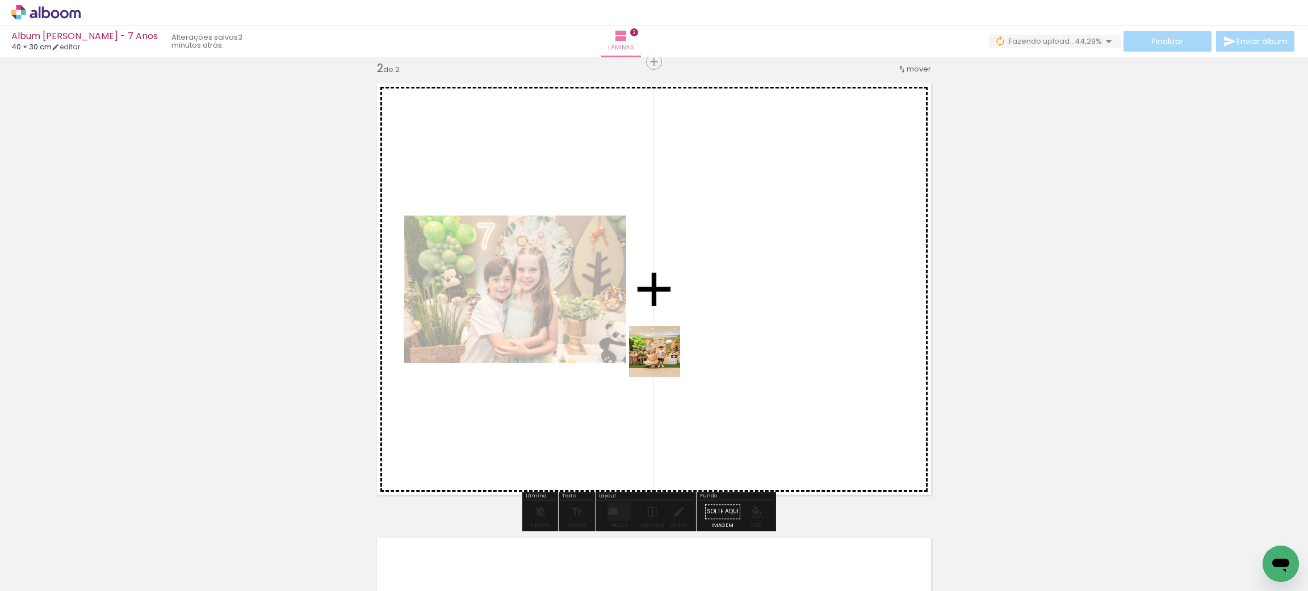
drag, startPoint x: 492, startPoint y: 562, endPoint x: 682, endPoint y: 343, distance: 289.7
click at [682, 343] on quentale-workspace at bounding box center [654, 295] width 1308 height 591
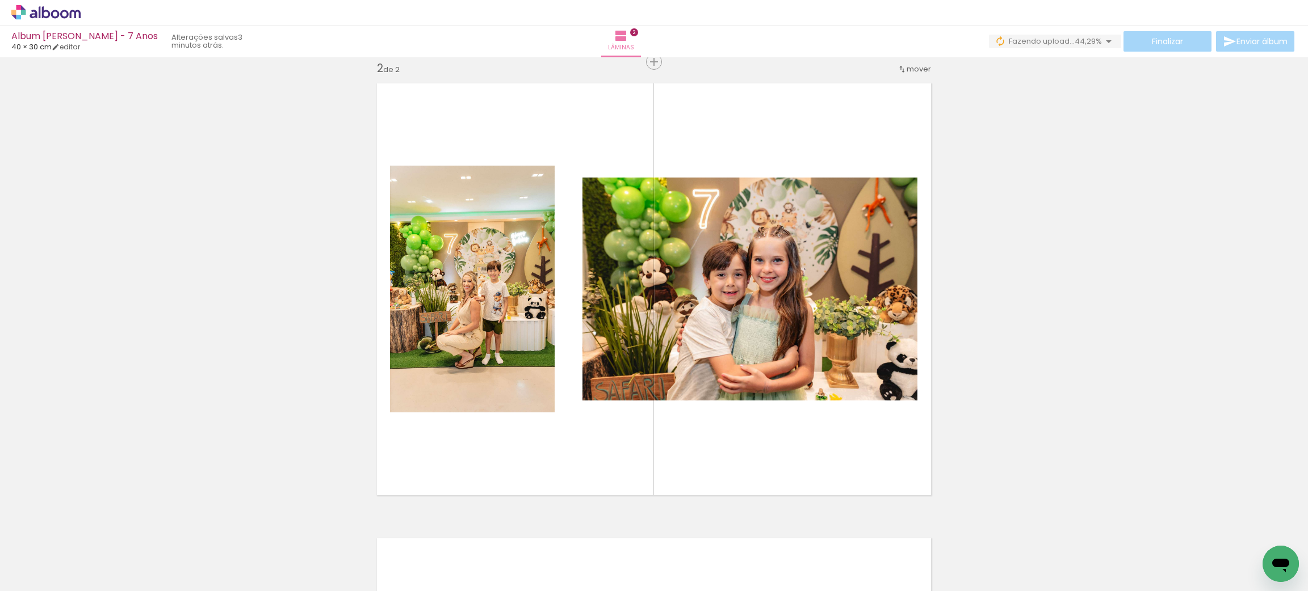
scroll to position [0, 1077]
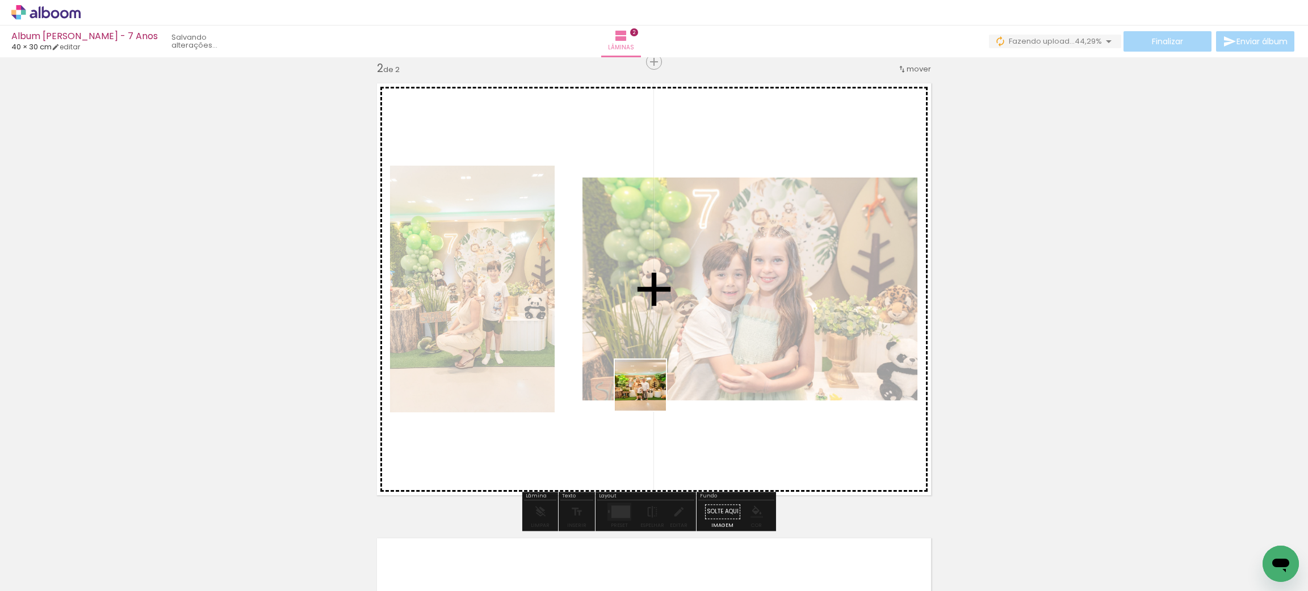
drag, startPoint x: 639, startPoint y: 564, endPoint x: 646, endPoint y: 368, distance: 196.0
click at [646, 368] on quentale-workspace at bounding box center [654, 295] width 1308 height 591
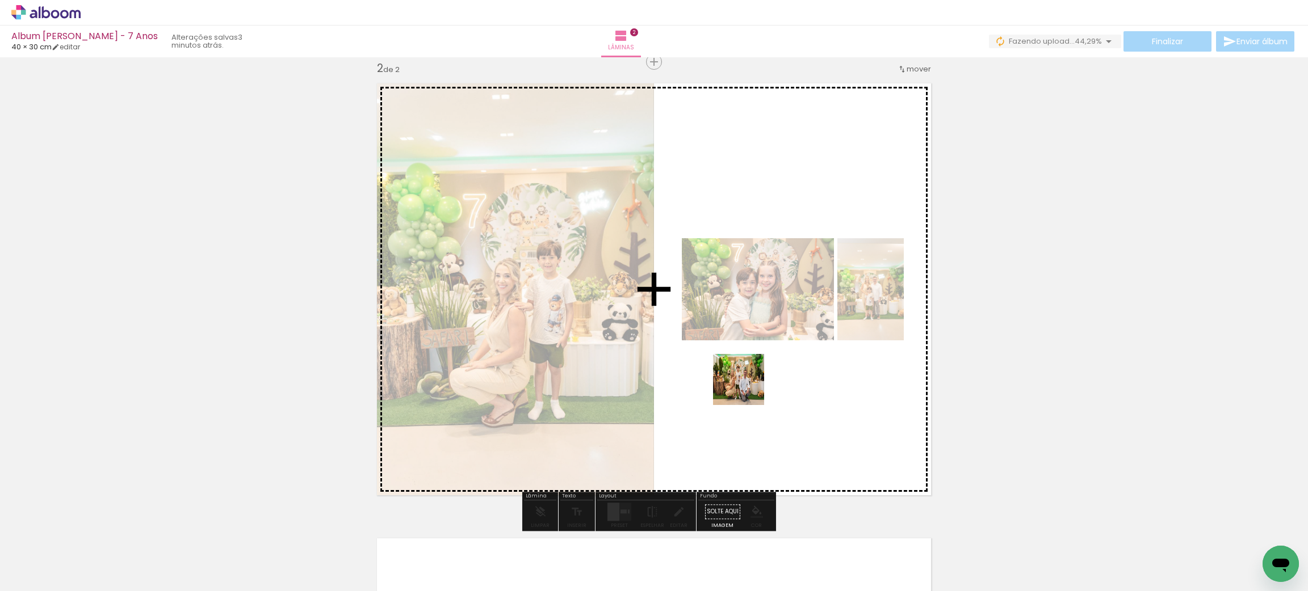
drag, startPoint x: 699, startPoint y: 562, endPoint x: 745, endPoint y: 388, distance: 179.8
click at [745, 388] on quentale-workspace at bounding box center [654, 295] width 1308 height 591
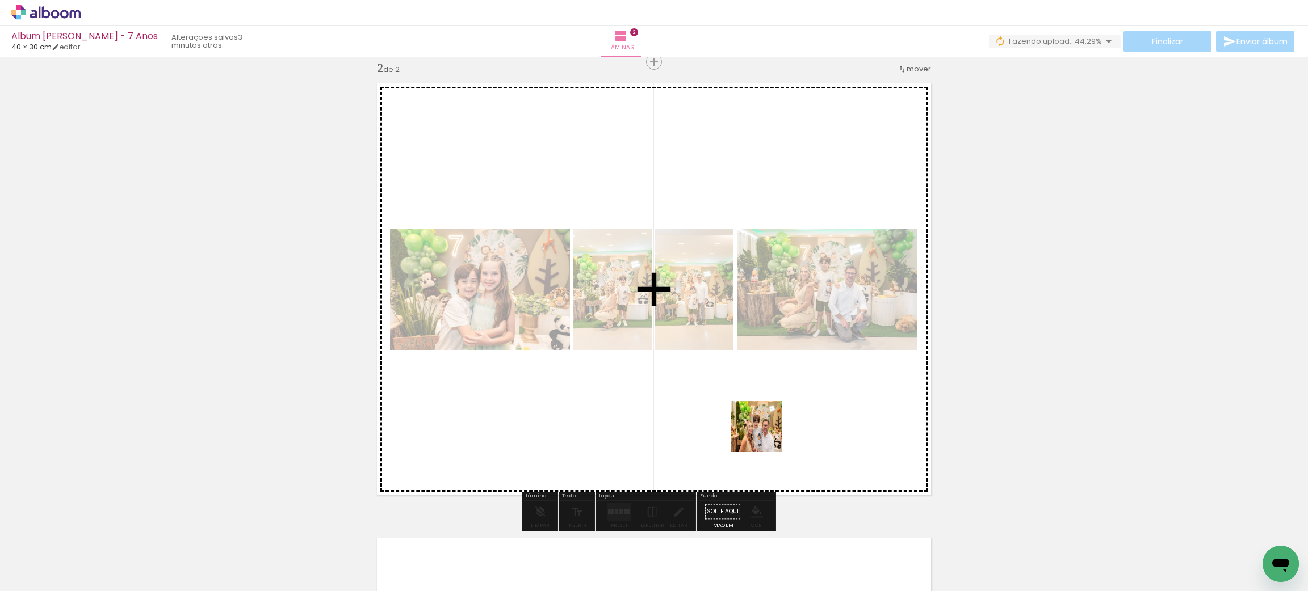
drag, startPoint x: 762, startPoint y: 551, endPoint x: 762, endPoint y: 432, distance: 119.2
click at [762, 432] on quentale-workspace at bounding box center [654, 295] width 1308 height 591
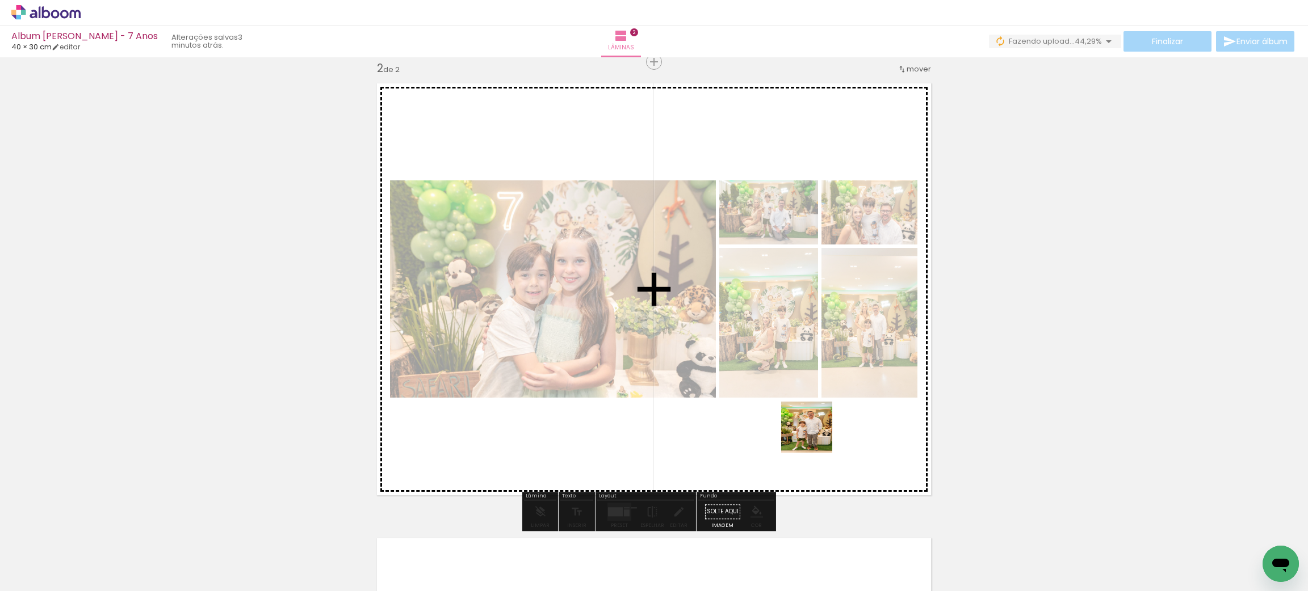
drag, startPoint x: 822, startPoint y: 551, endPoint x: 812, endPoint y: 434, distance: 116.8
click at [812, 434] on quentale-workspace at bounding box center [654, 295] width 1308 height 591
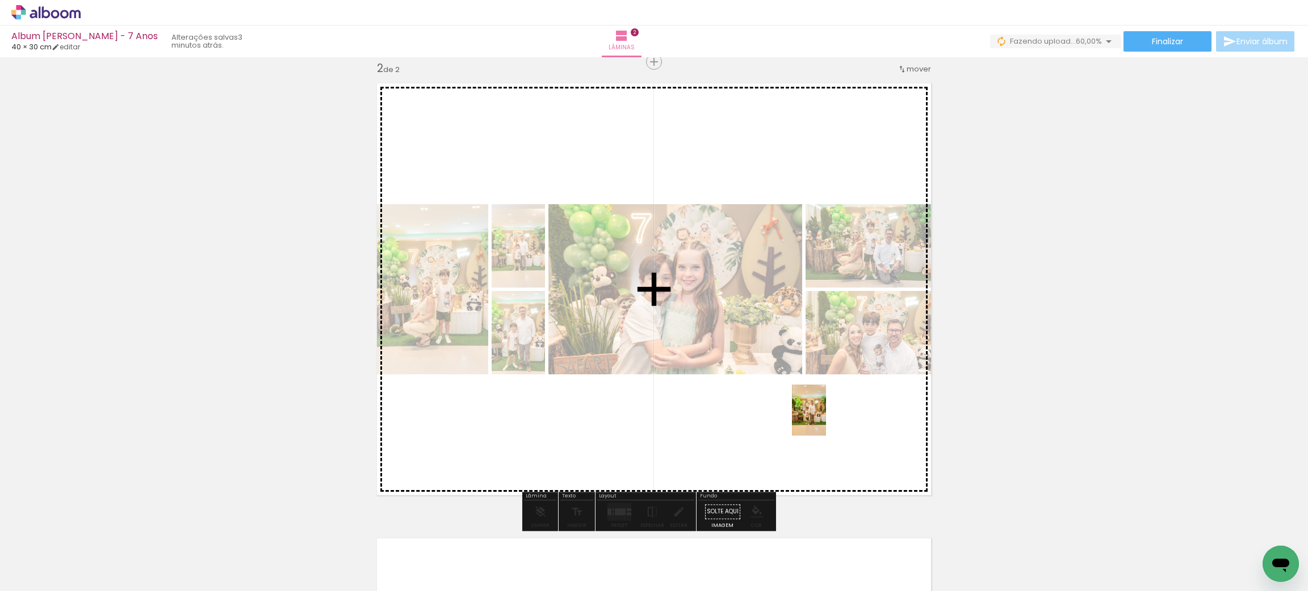
drag, startPoint x: 888, startPoint y: 553, endPoint x: 826, endPoint y: 419, distance: 148.3
click at [826, 419] on quentale-workspace at bounding box center [654, 295] width 1308 height 591
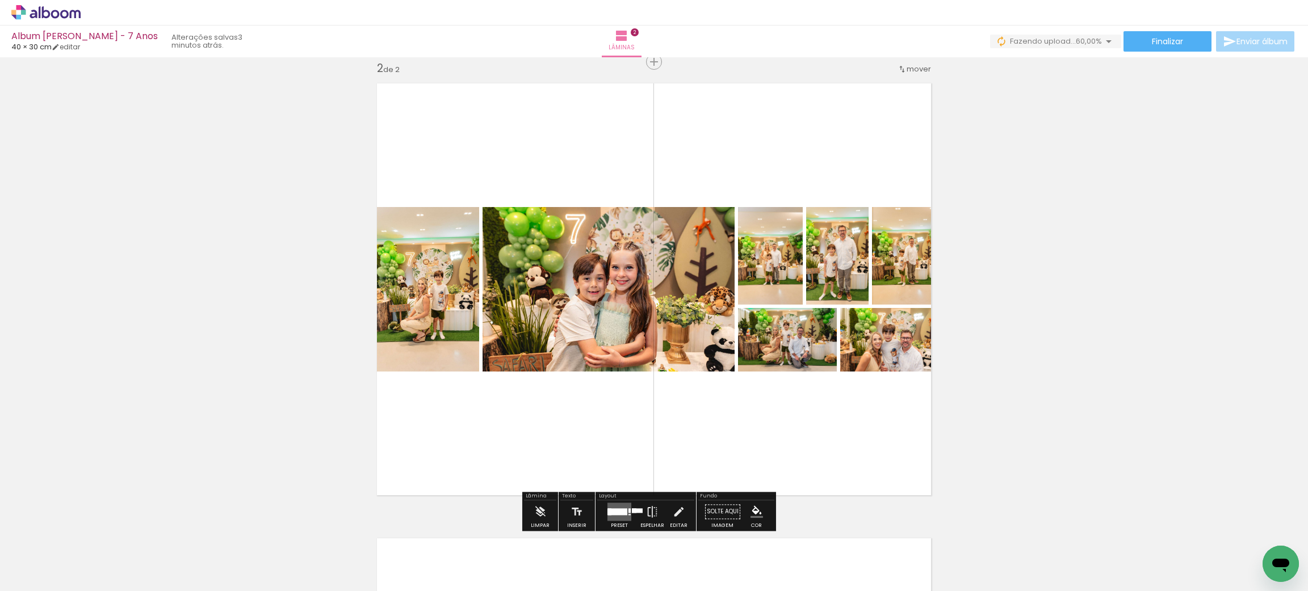
click at [621, 506] on quentale-layouter at bounding box center [619, 512] width 24 height 18
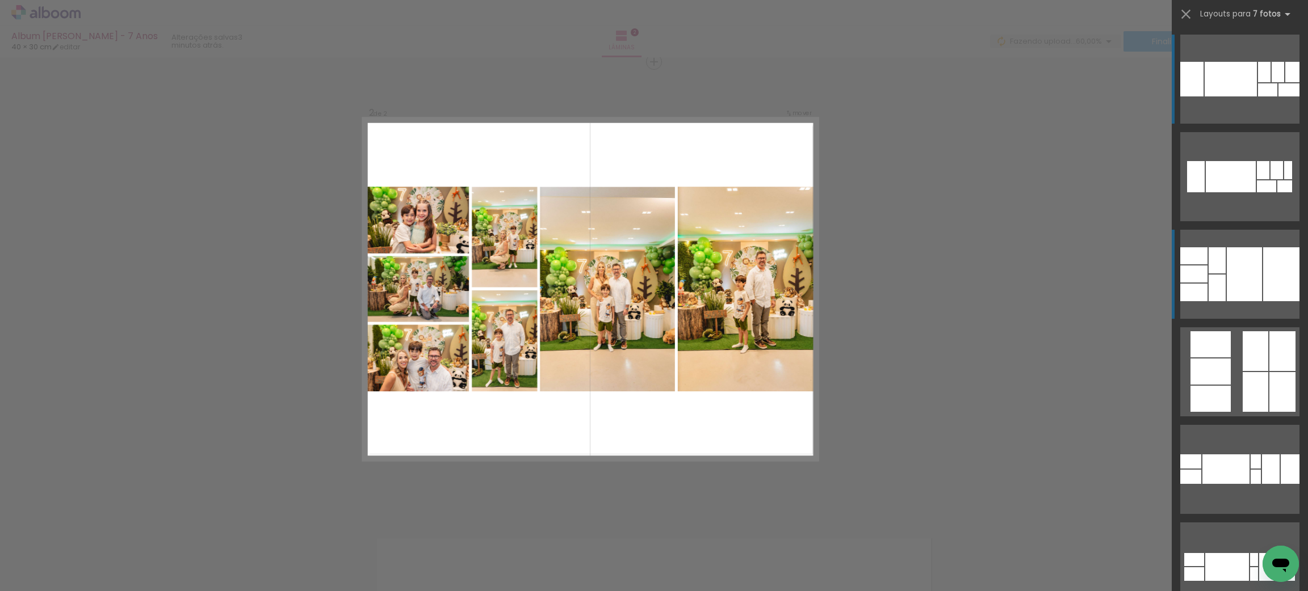
click at [1263, 272] on div at bounding box center [1281, 274] width 36 height 54
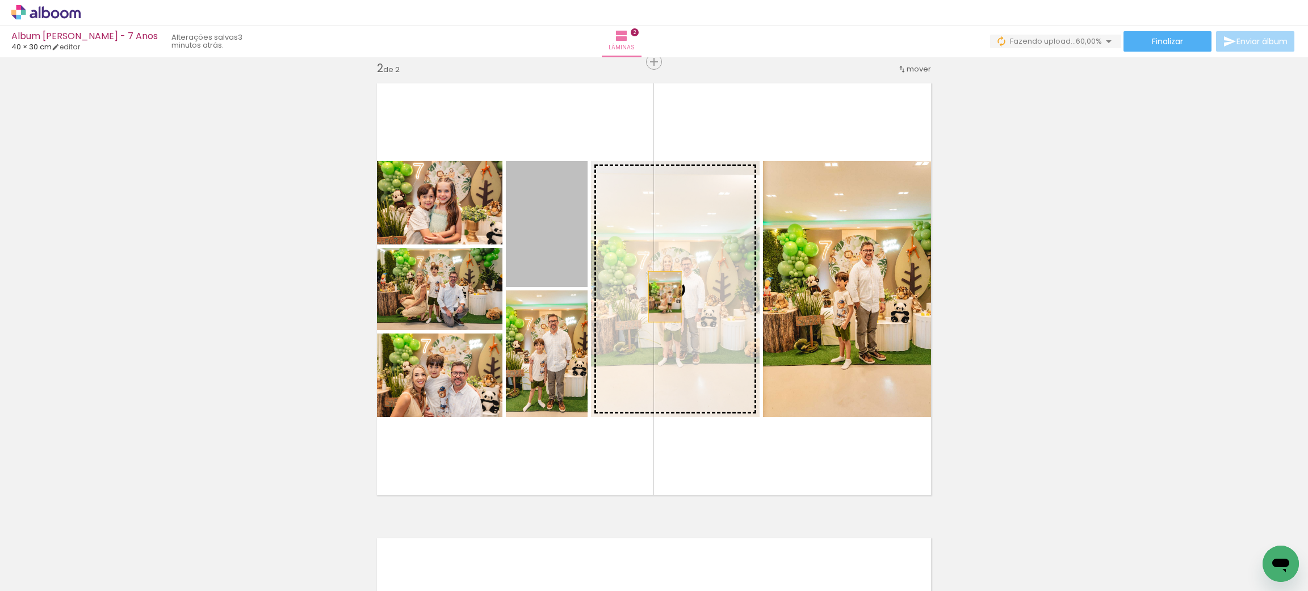
drag, startPoint x: 536, startPoint y: 252, endPoint x: 658, endPoint y: 296, distance: 129.6
click at [0, 0] on slot at bounding box center [0, 0] width 0 height 0
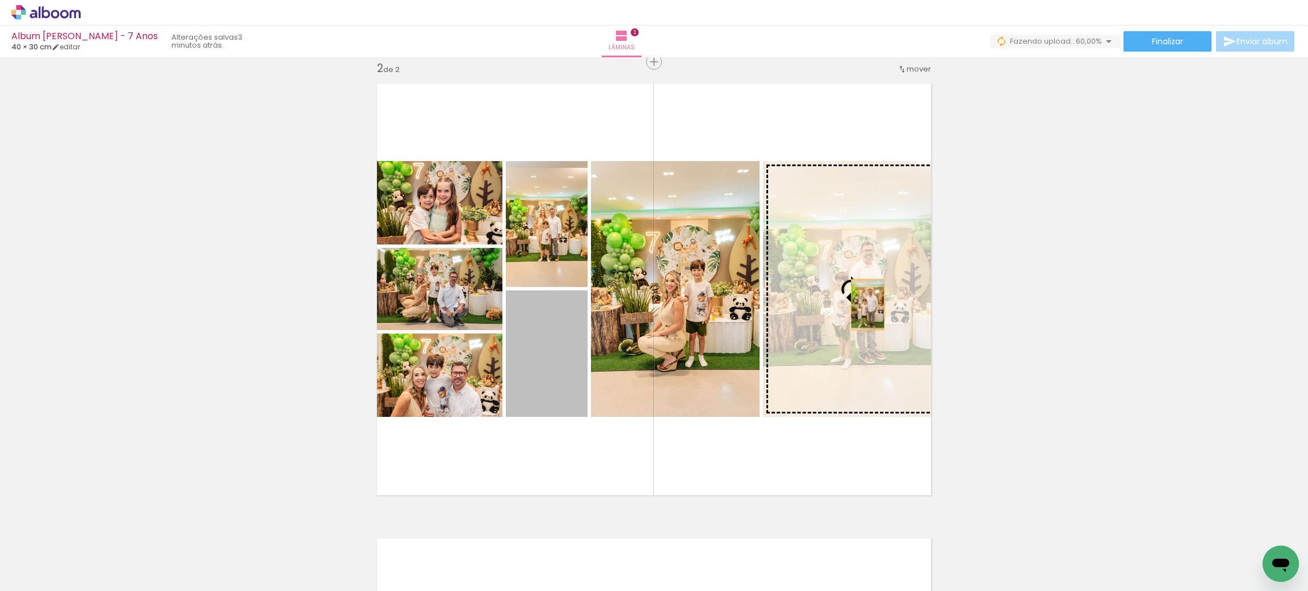
drag, startPoint x: 547, startPoint y: 351, endPoint x: 860, endPoint y: 304, distance: 316.2
click at [0, 0] on slot at bounding box center [0, 0] width 0 height 0
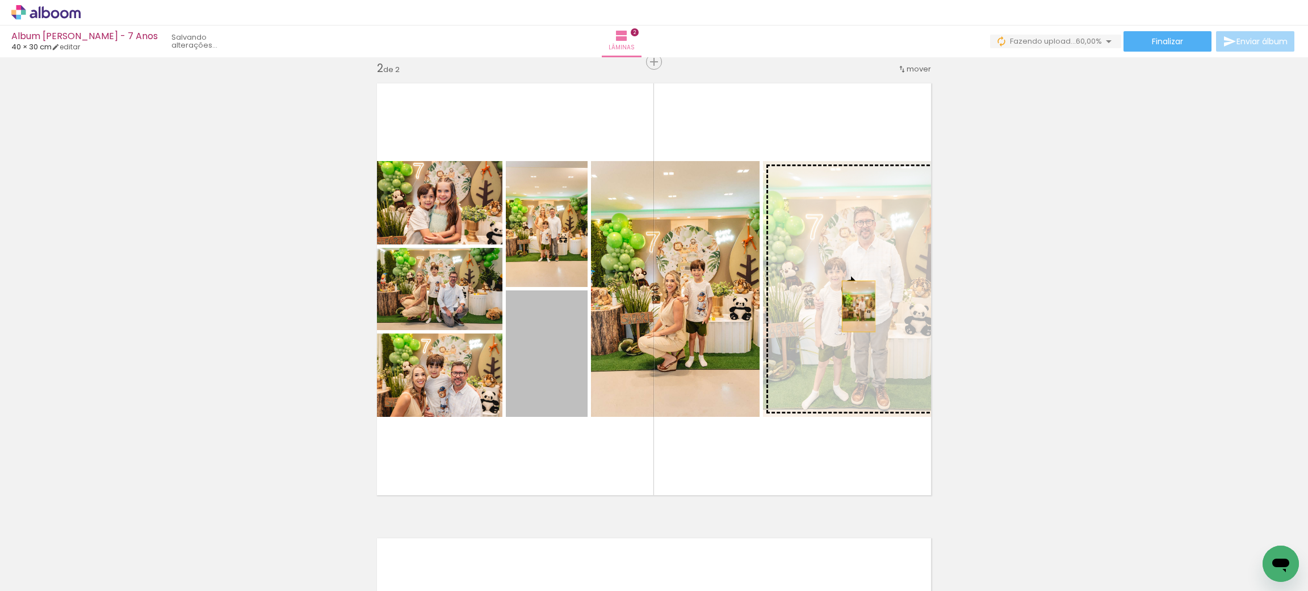
drag, startPoint x: 547, startPoint y: 370, endPoint x: 847, endPoint y: 303, distance: 308.1
click at [0, 0] on slot at bounding box center [0, 0] width 0 height 0
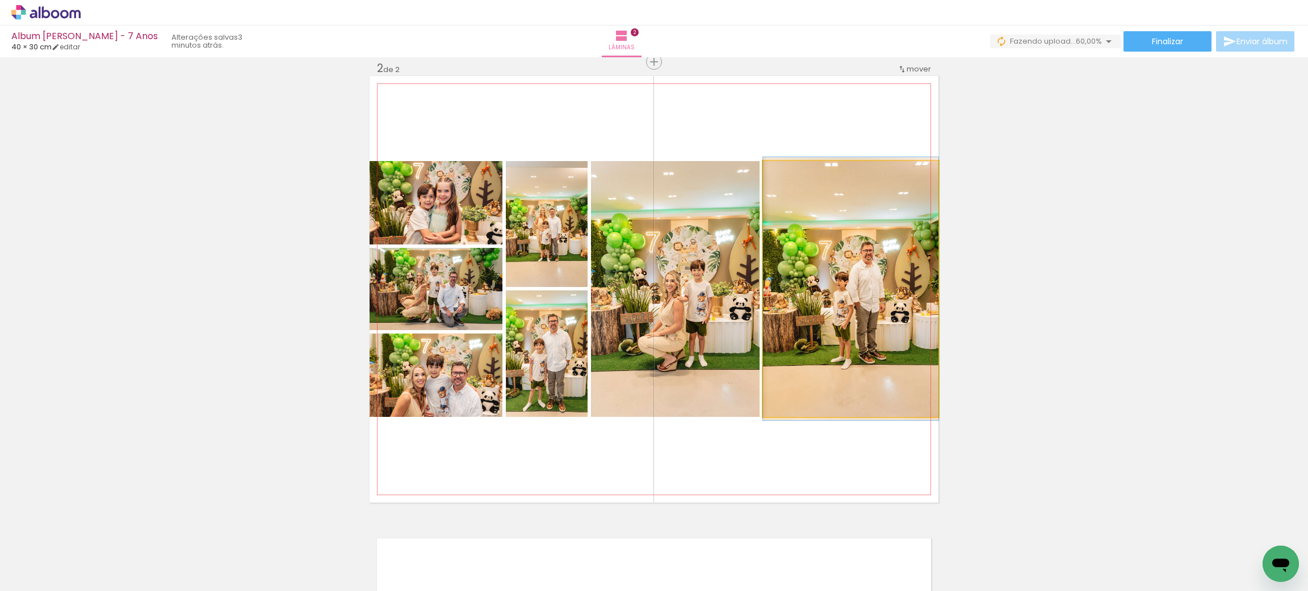
click at [861, 324] on quentale-photo at bounding box center [850, 289] width 175 height 256
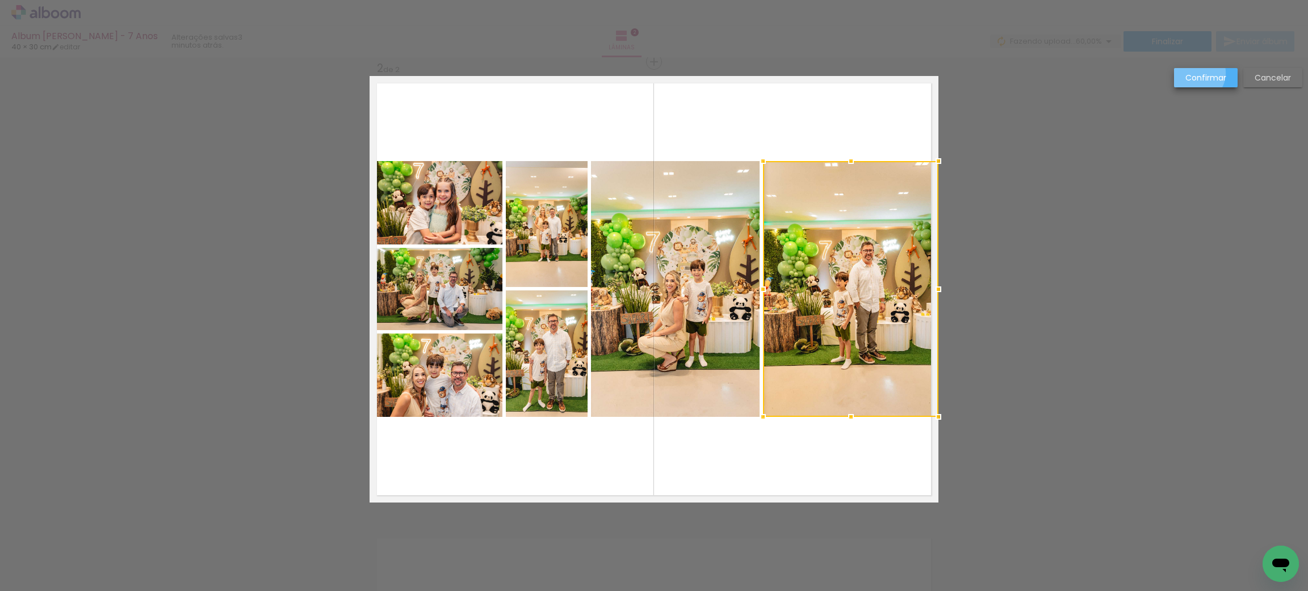
click at [0, 0] on slot "Confirmar" at bounding box center [0, 0] width 0 height 0
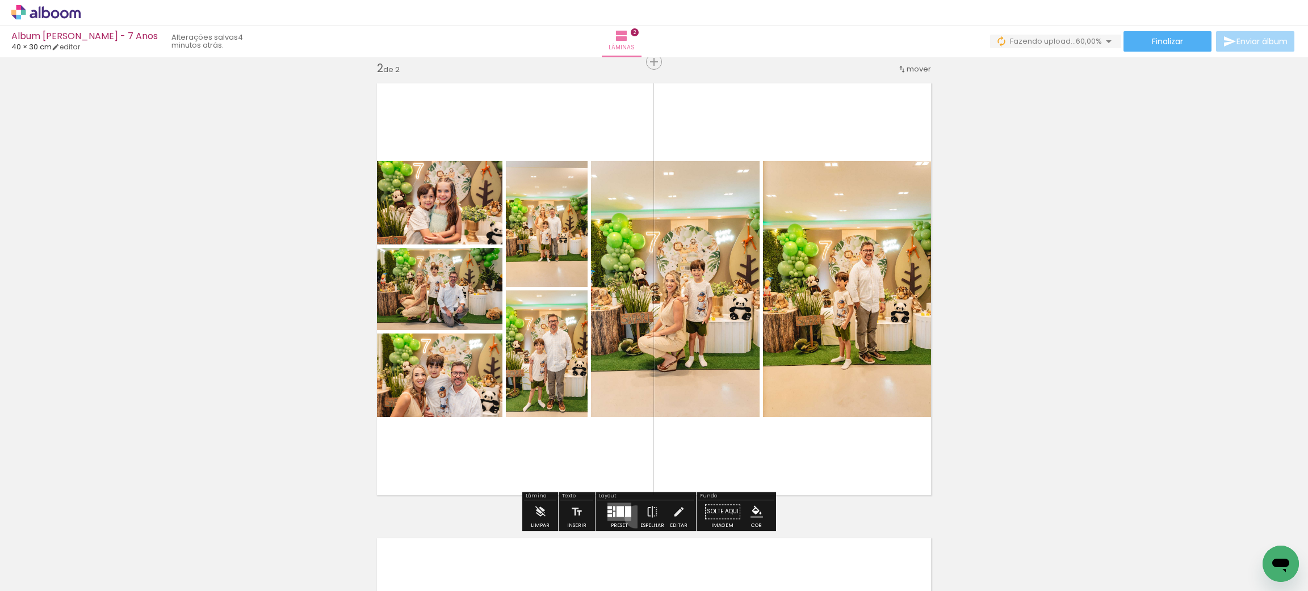
click at [633, 517] on paper-button "Preset" at bounding box center [619, 515] width 36 height 29
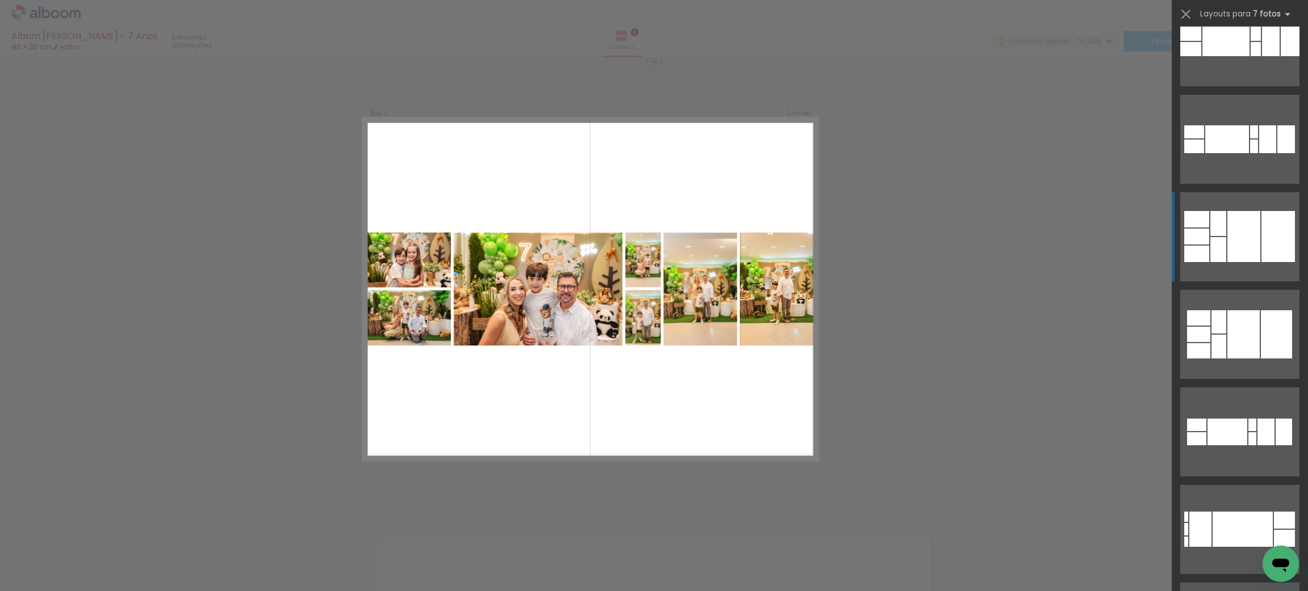
scroll to position [0, 0]
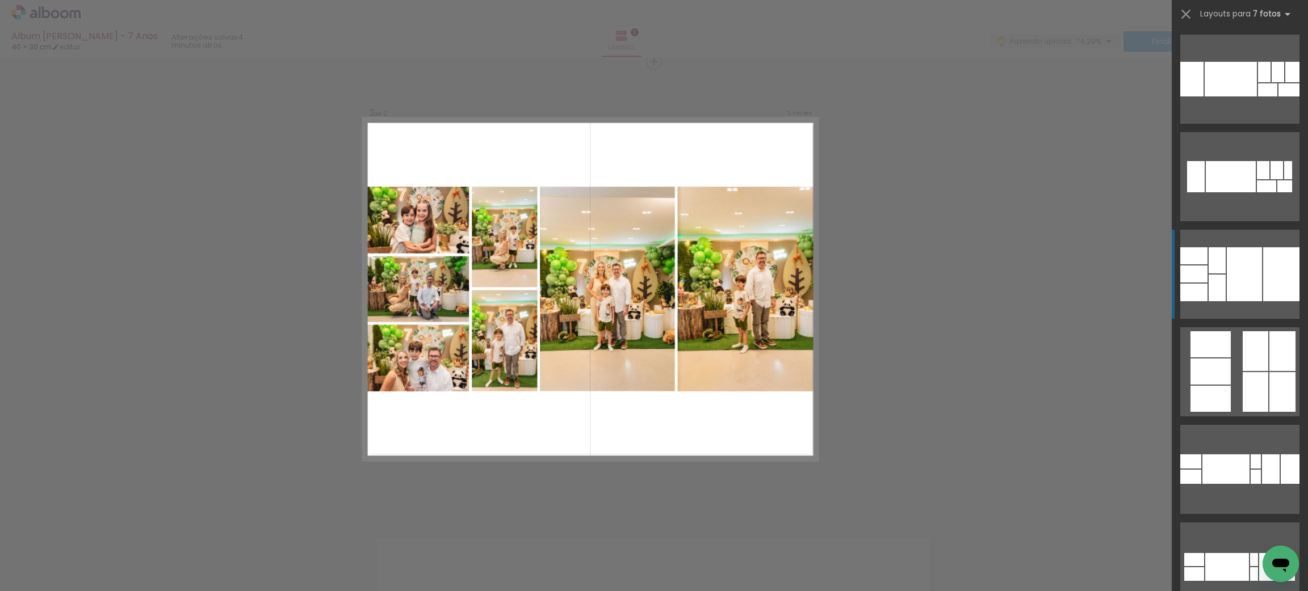
click at [1249, 284] on div at bounding box center [1244, 274] width 35 height 54
click at [1189, 269] on div at bounding box center [1193, 274] width 27 height 17
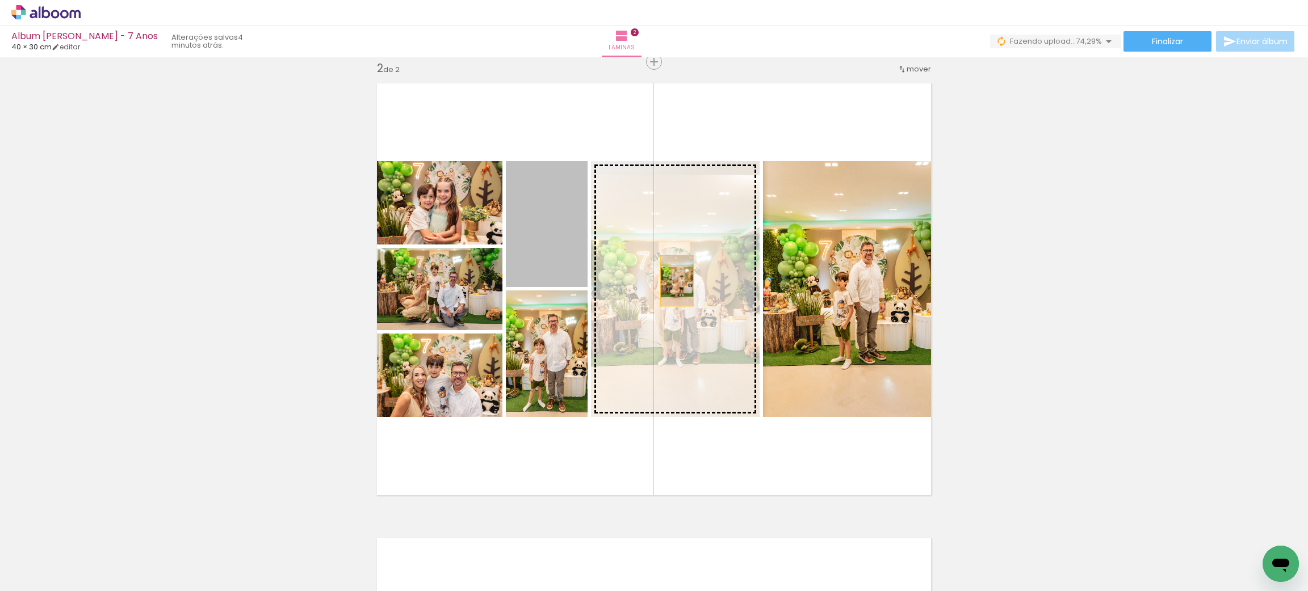
drag, startPoint x: 542, startPoint y: 240, endPoint x: 671, endPoint y: 279, distance: 135.4
click at [0, 0] on slot at bounding box center [0, 0] width 0 height 0
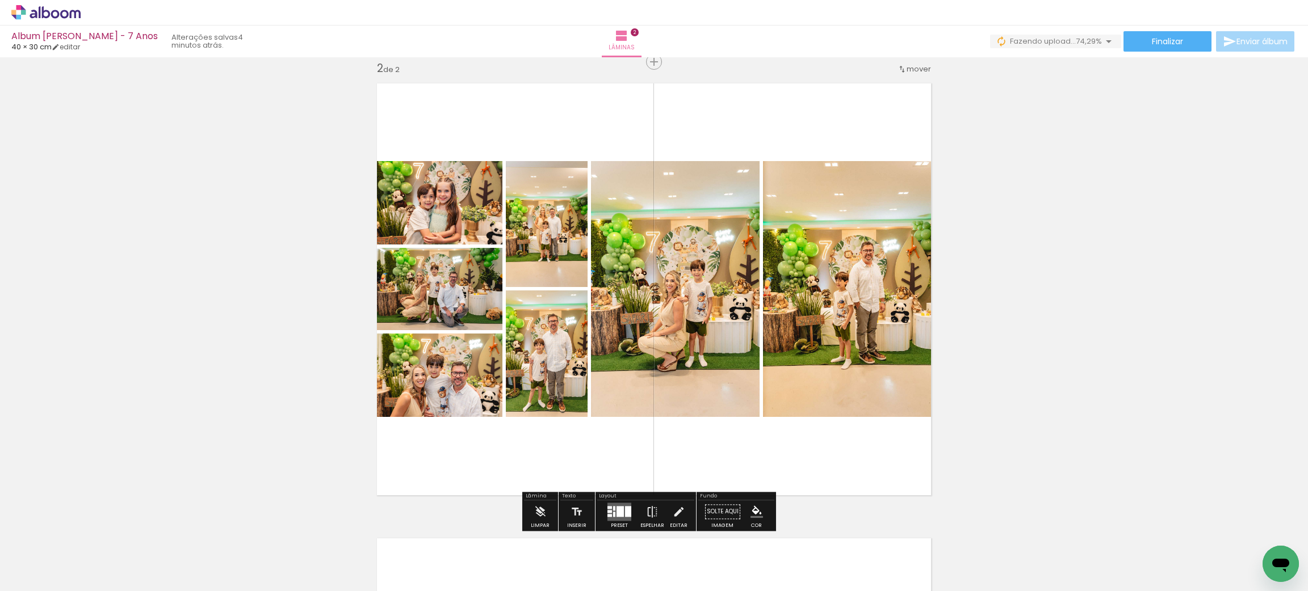
click at [1078, 274] on div "Inserir lâmina 1 de 2 Inserir lâmina 2 de 2" at bounding box center [654, 275] width 1308 height 1366
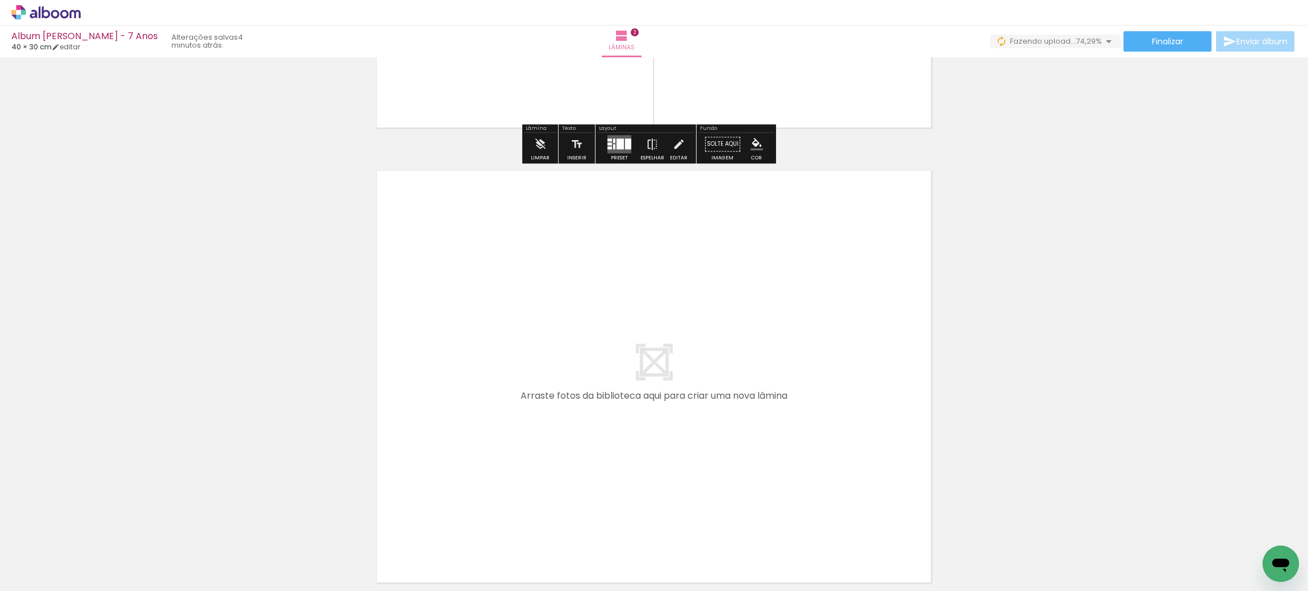
scroll to position [0, 449]
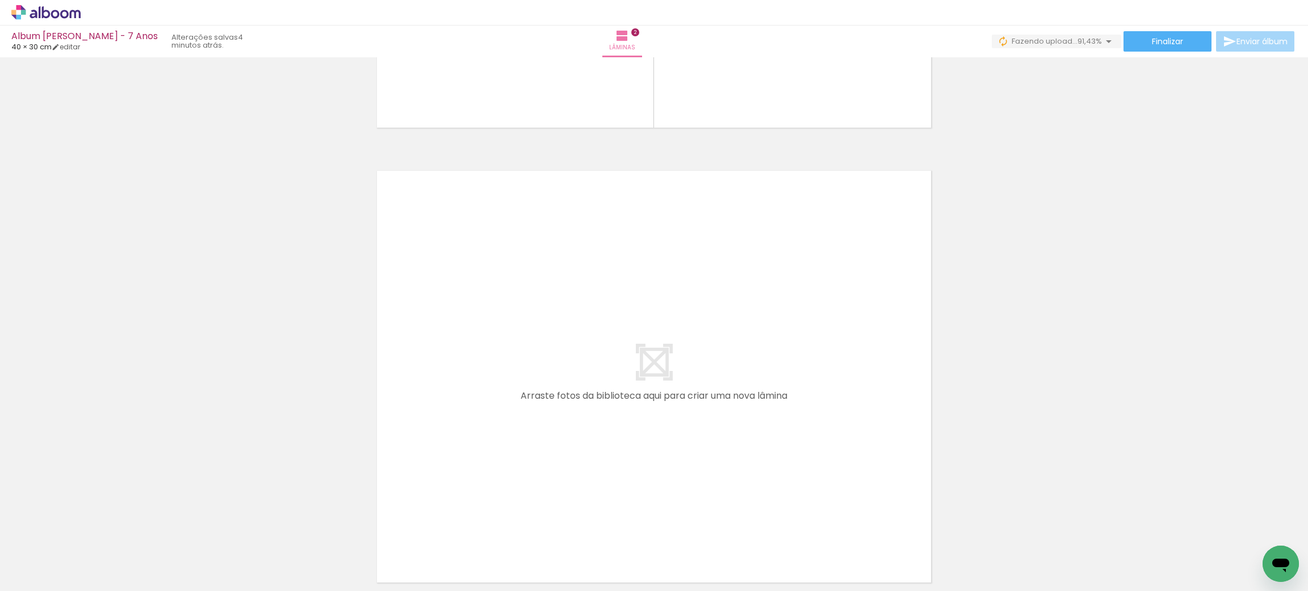
scroll to position [0, 984]
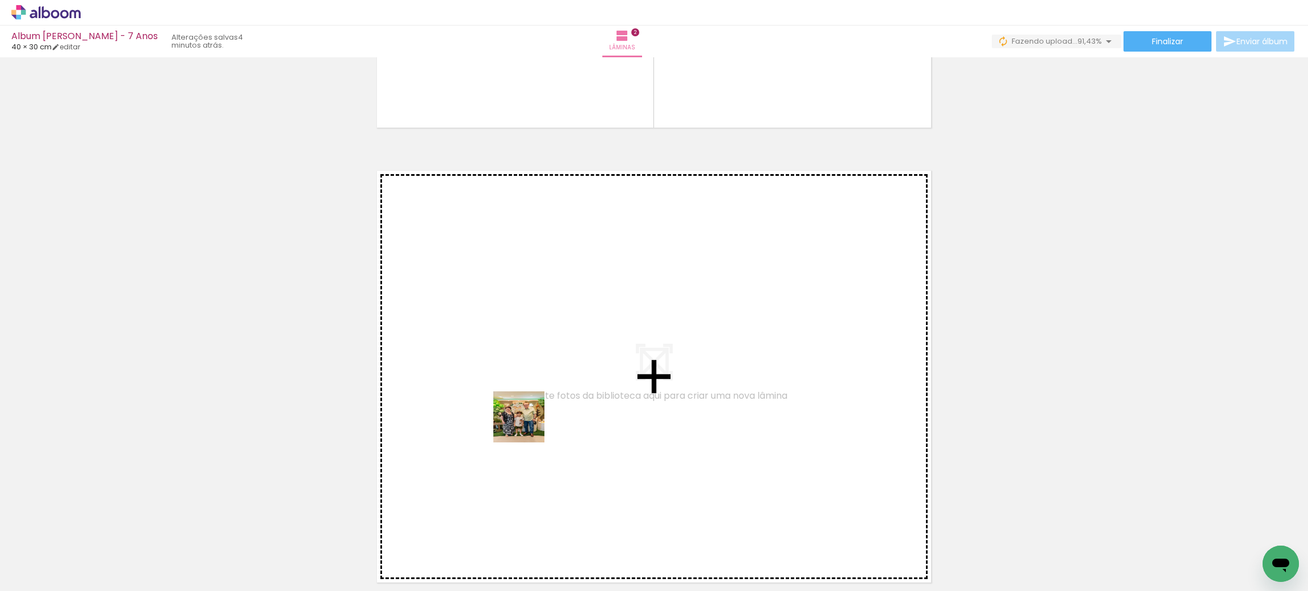
drag, startPoint x: 539, startPoint y: 557, endPoint x: 526, endPoint y: 425, distance: 132.9
click at [526, 425] on quentale-workspace at bounding box center [654, 295] width 1308 height 591
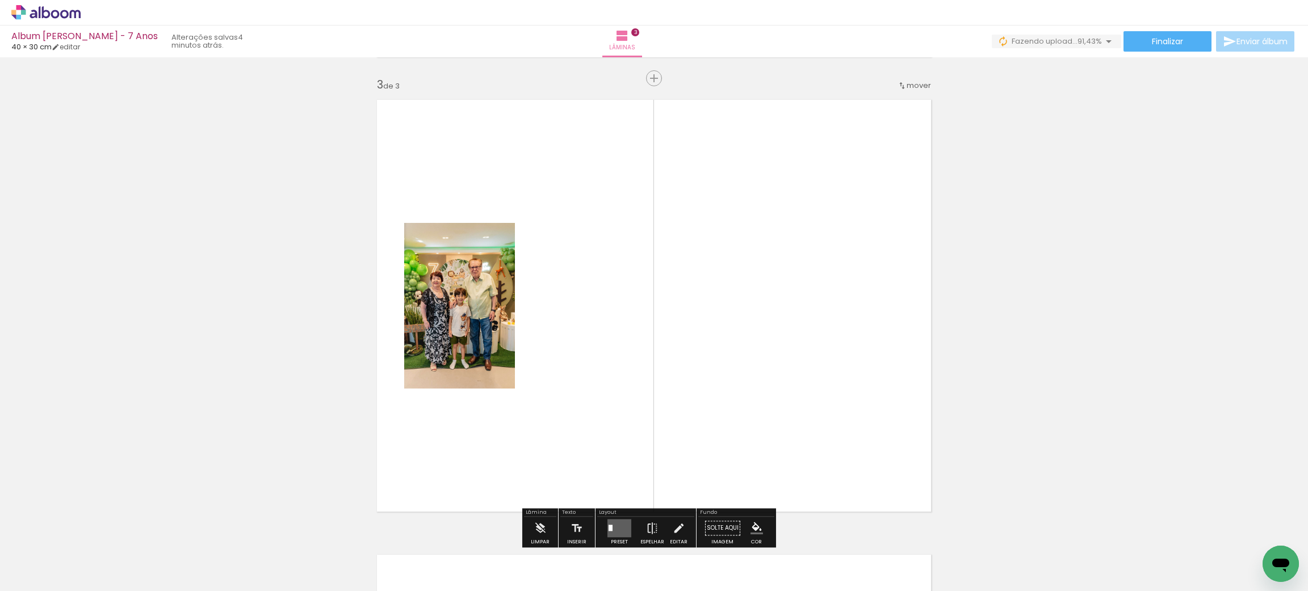
scroll to position [925, 0]
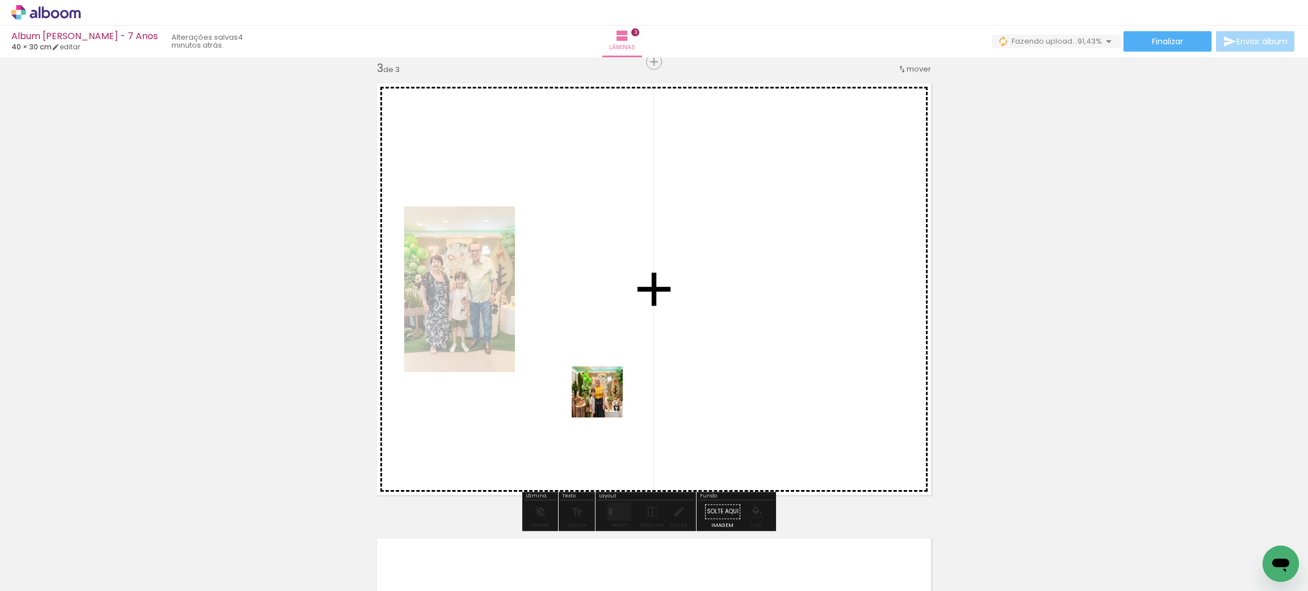
drag, startPoint x: 609, startPoint y: 561, endPoint x: 602, endPoint y: 401, distance: 160.2
click at [602, 401] on quentale-workspace at bounding box center [654, 295] width 1308 height 591
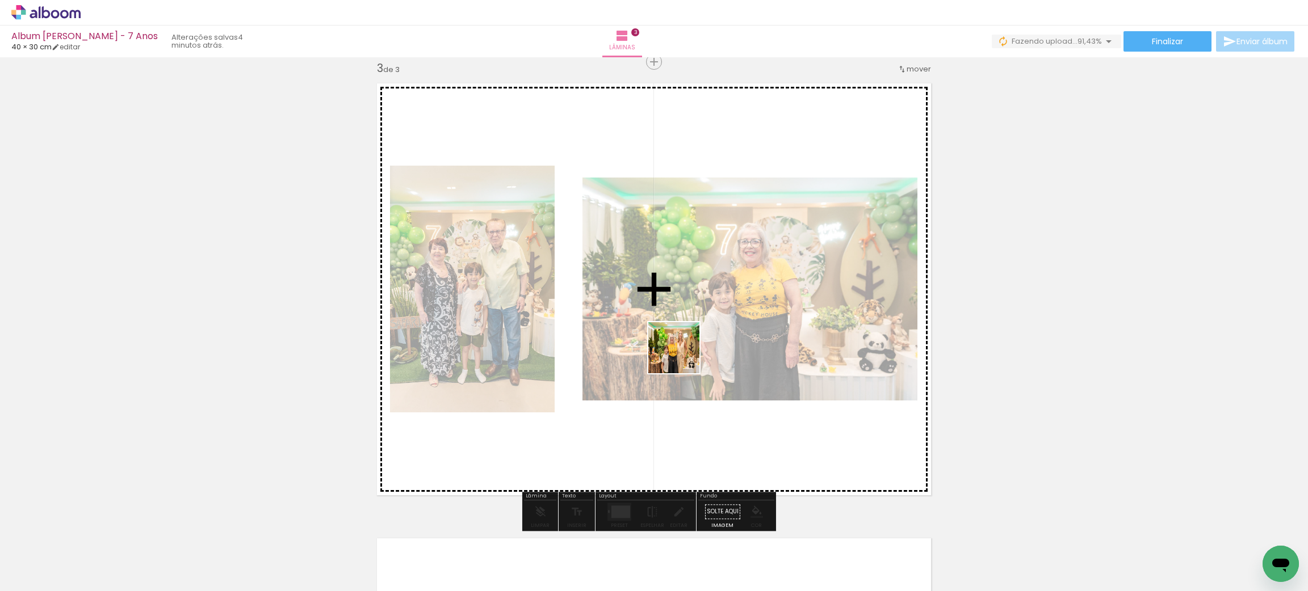
drag, startPoint x: 670, startPoint y: 552, endPoint x: 682, endPoint y: 335, distance: 217.2
click at [682, 335] on quentale-workspace at bounding box center [654, 295] width 1308 height 591
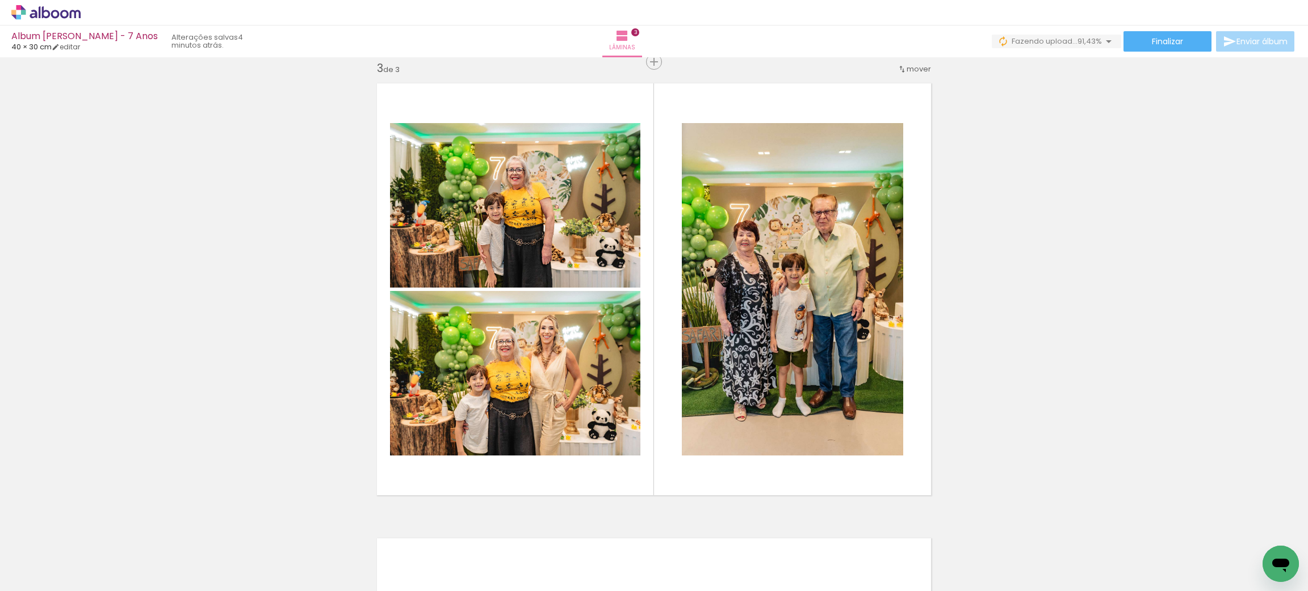
scroll to position [0, 1987]
drag, startPoint x: 724, startPoint y: 560, endPoint x: 694, endPoint y: 450, distance: 114.9
click at [694, 450] on quentale-workspace at bounding box center [654, 295] width 1308 height 591
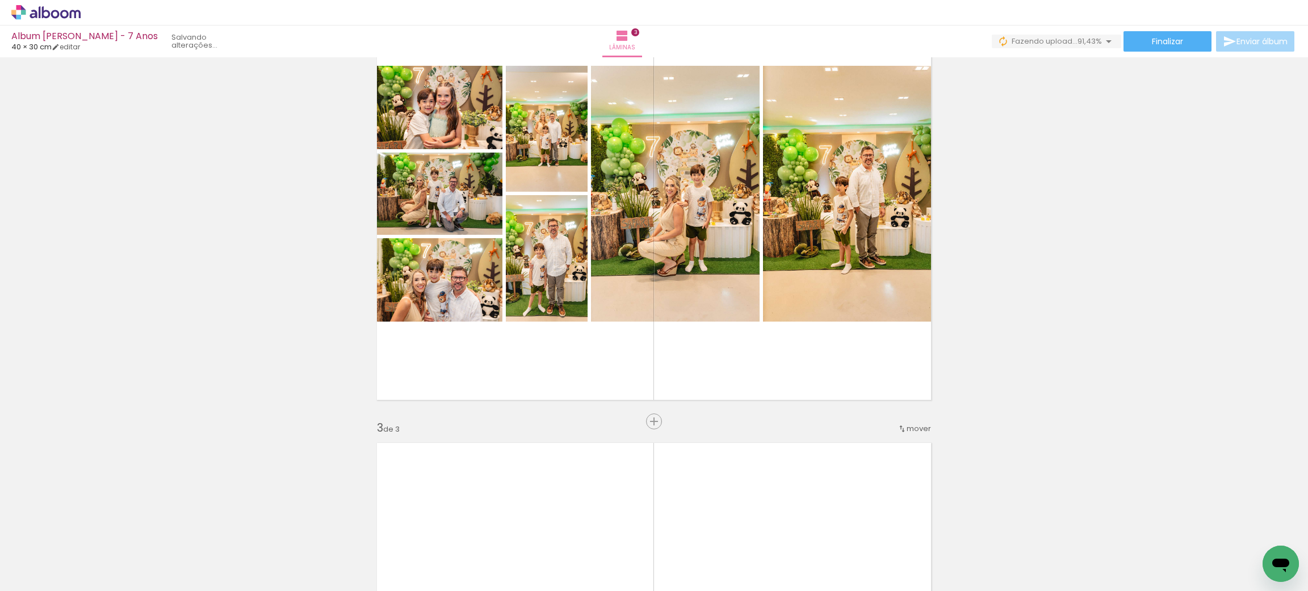
scroll to position [496, 0]
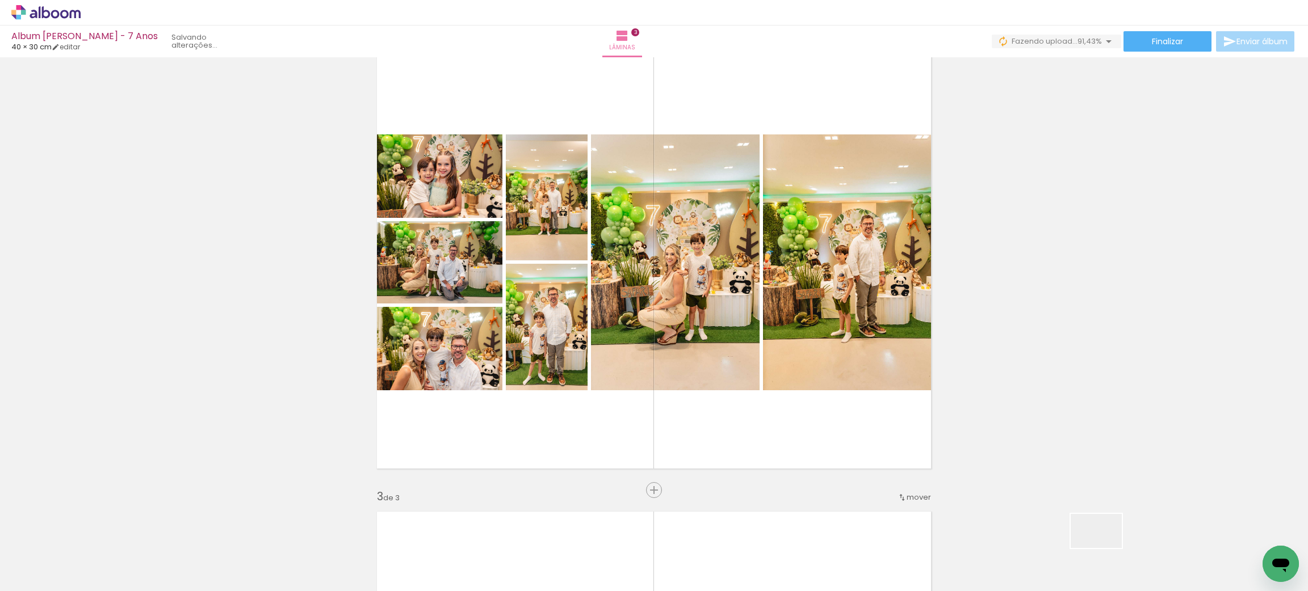
drag, startPoint x: 1136, startPoint y: 562, endPoint x: 786, endPoint y: 429, distance: 374.0
click at [786, 429] on quentale-workspace at bounding box center [654, 295] width 1308 height 591
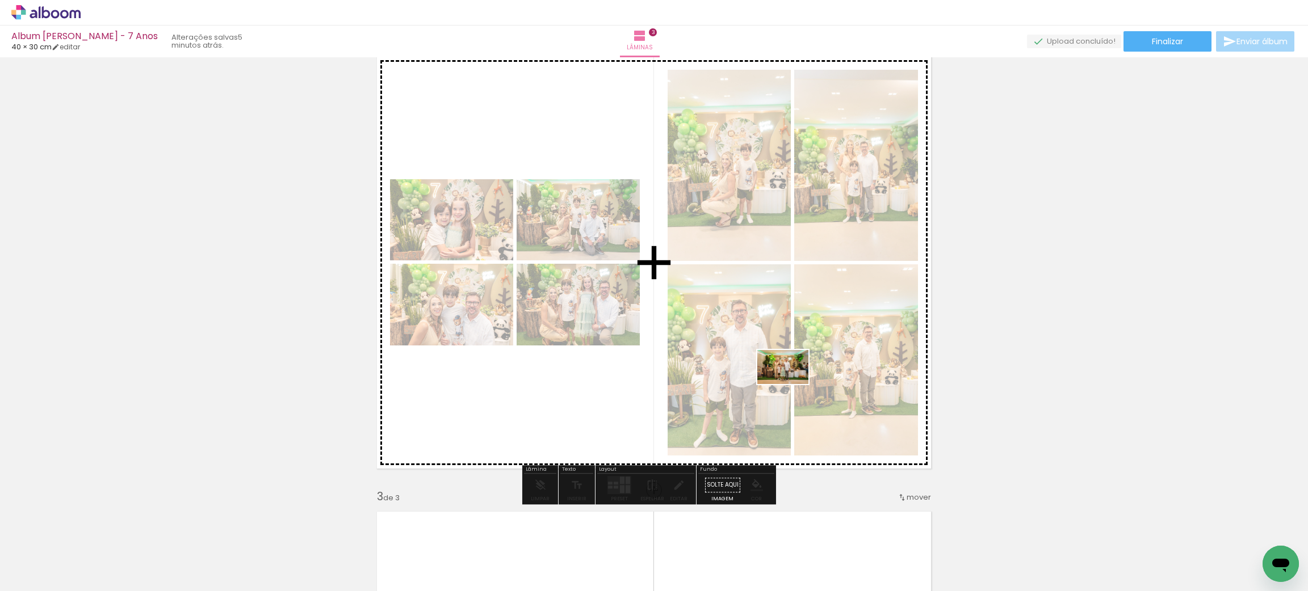
drag, startPoint x: 1081, startPoint y: 562, endPoint x: 794, endPoint y: 386, distance: 336.8
click at [794, 386] on quentale-workspace at bounding box center [654, 295] width 1308 height 591
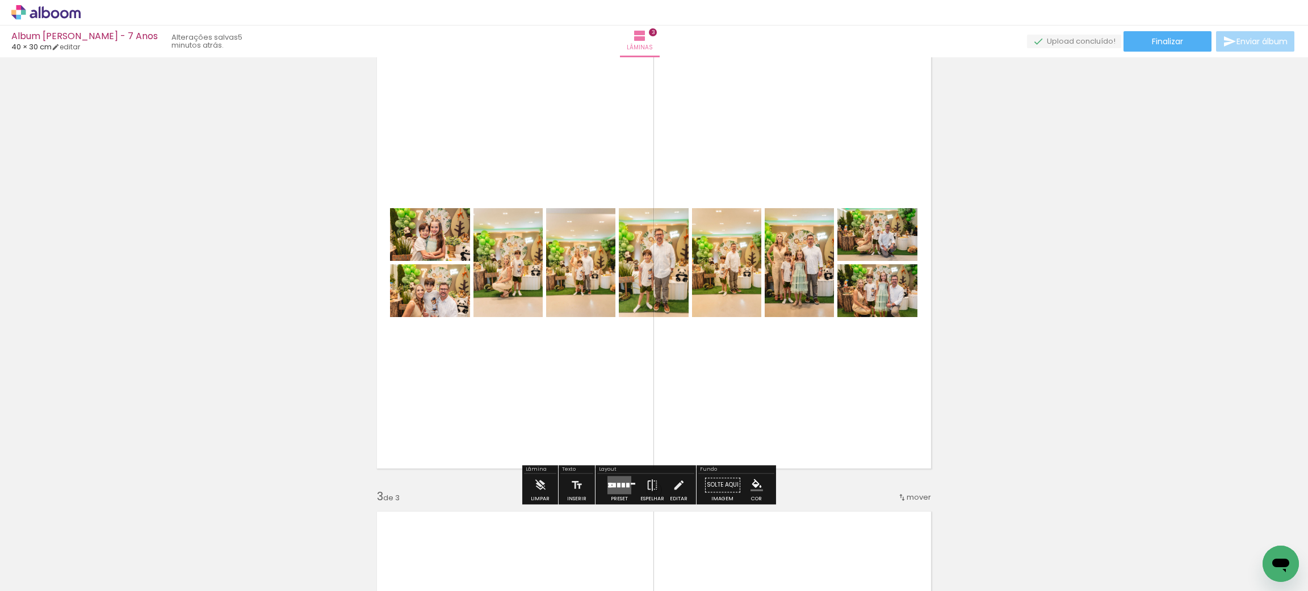
click at [618, 480] on quentale-layouter at bounding box center [619, 485] width 24 height 18
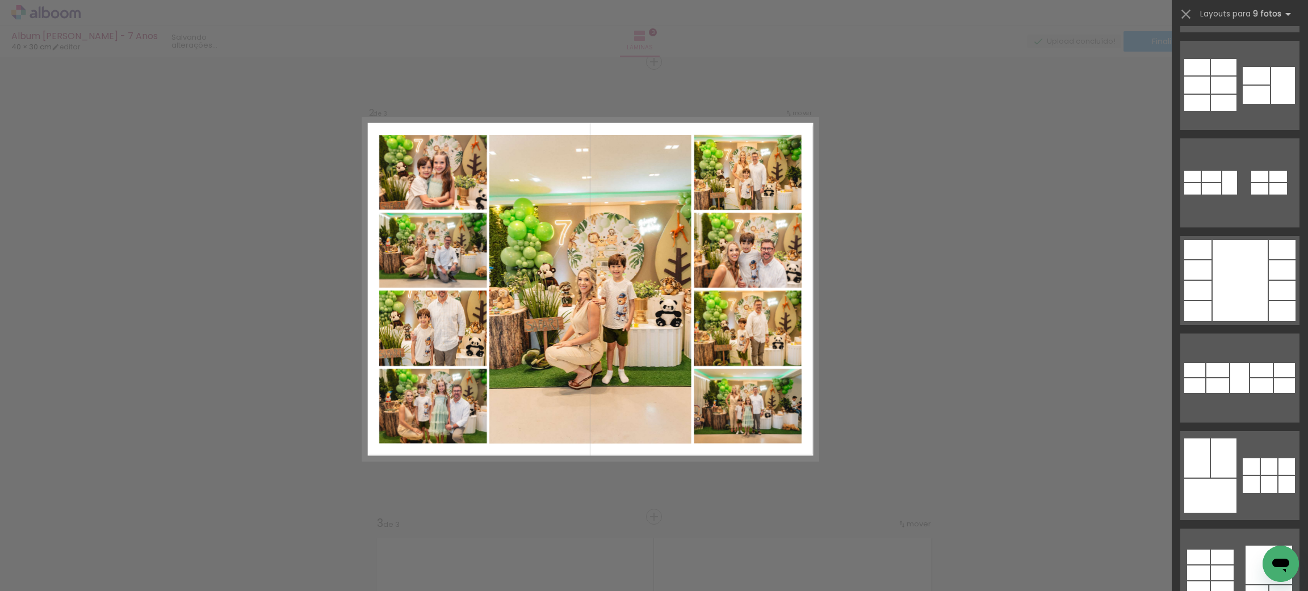
scroll to position [586, 0]
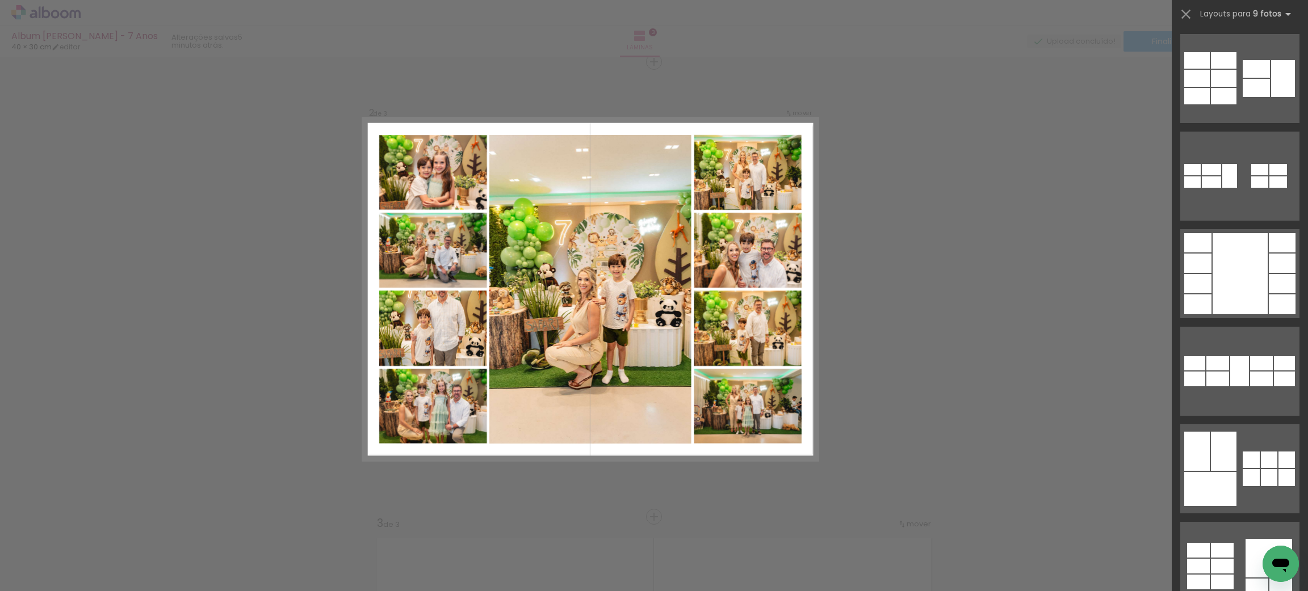
click at [1224, 297] on div at bounding box center [1239, 273] width 55 height 81
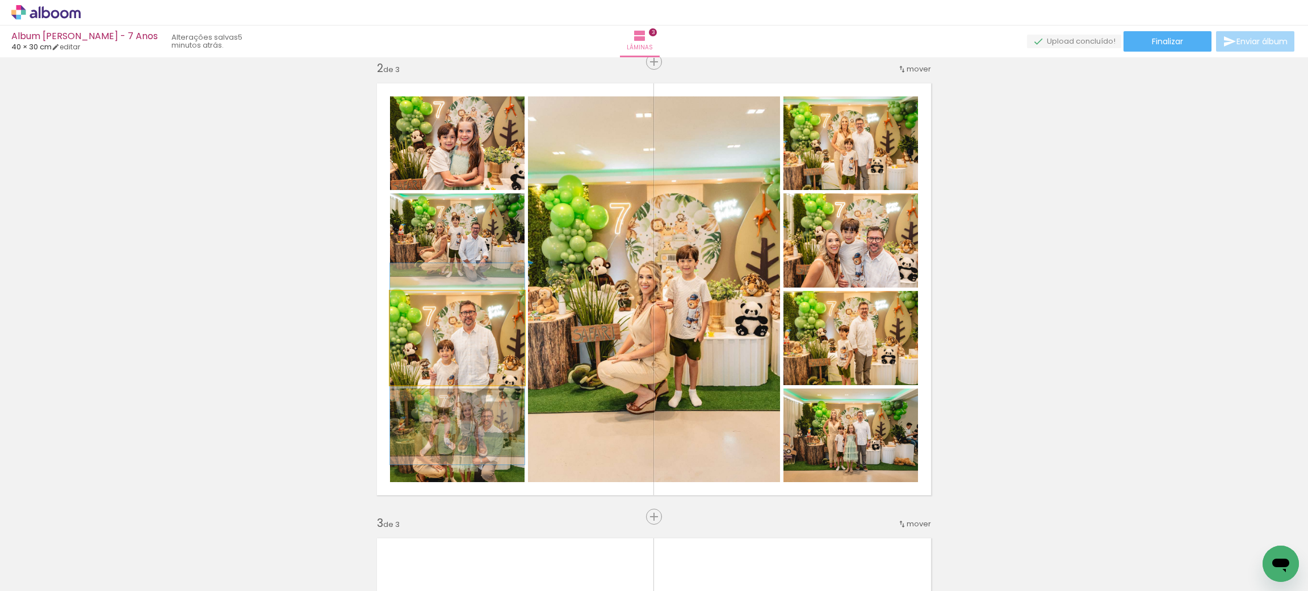
drag, startPoint x: 460, startPoint y: 326, endPoint x: 464, endPoint y: 352, distance: 26.3
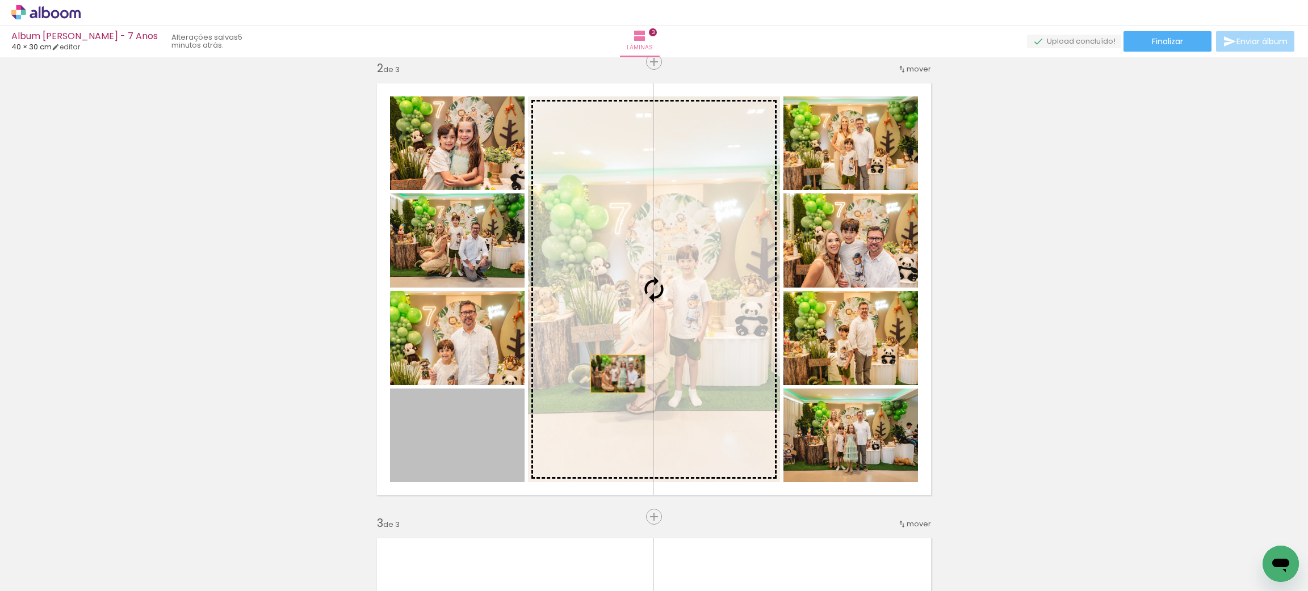
drag, startPoint x: 455, startPoint y: 450, endPoint x: 653, endPoint y: 356, distance: 218.6
click at [0, 0] on slot at bounding box center [0, 0] width 0 height 0
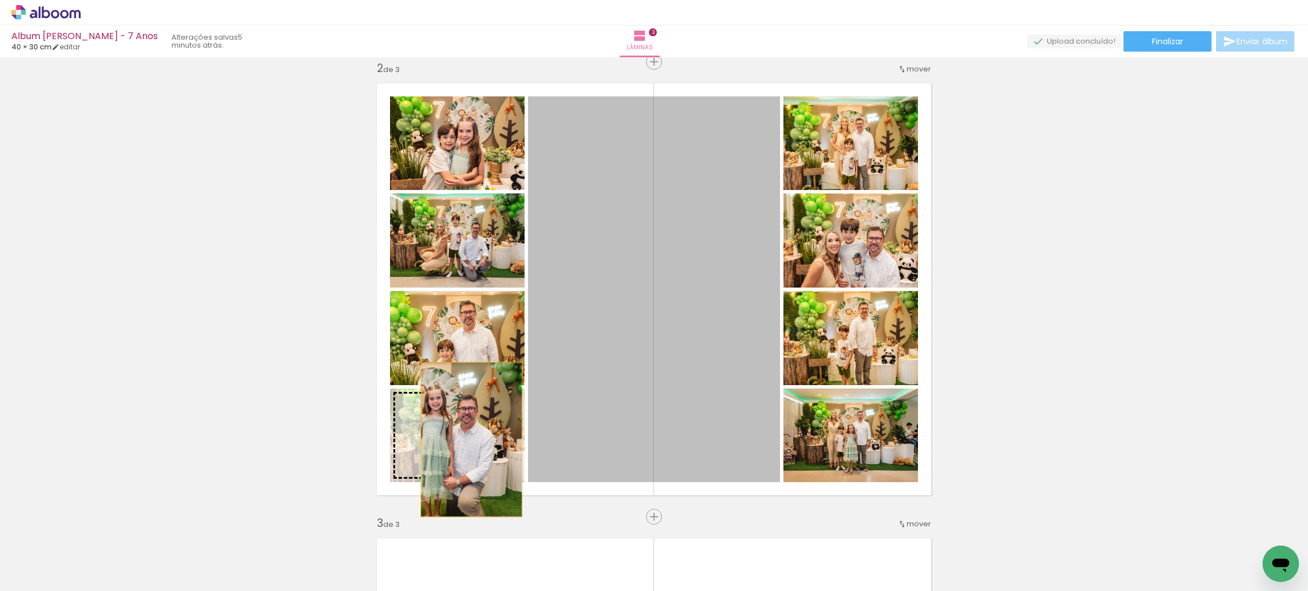
drag, startPoint x: 653, startPoint y: 356, endPoint x: 458, endPoint y: 437, distance: 210.9
click at [0, 0] on slot at bounding box center [0, 0] width 0 height 0
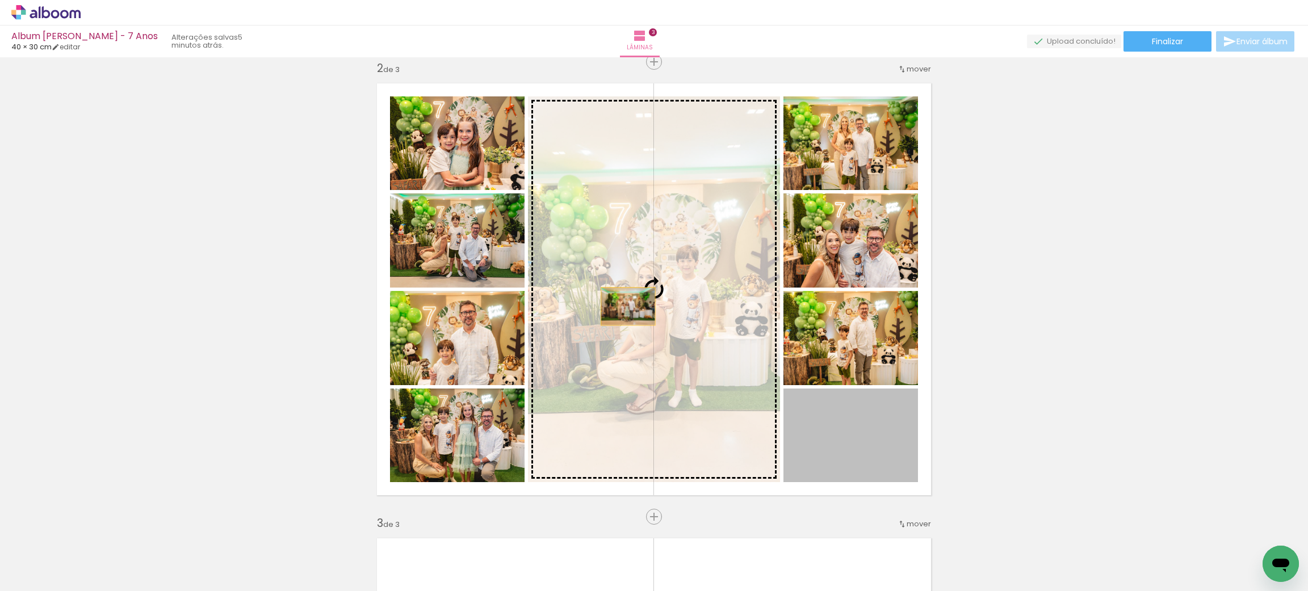
drag, startPoint x: 846, startPoint y: 435, endPoint x: 622, endPoint y: 308, distance: 258.5
click at [0, 0] on slot at bounding box center [0, 0] width 0 height 0
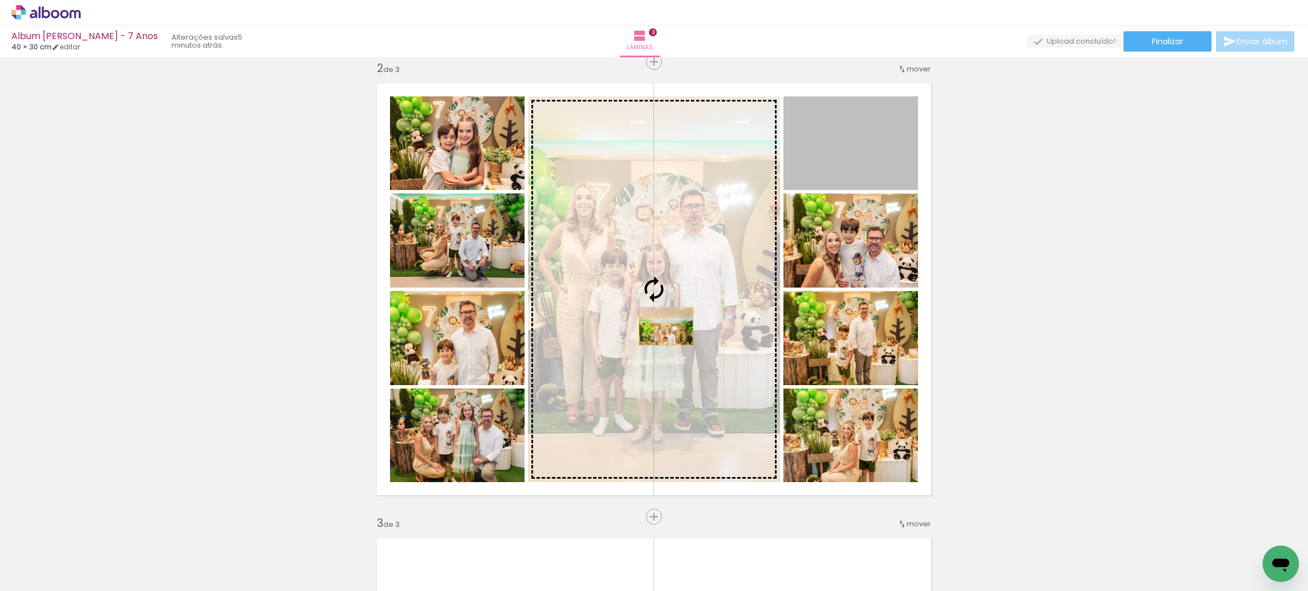
drag, startPoint x: 844, startPoint y: 158, endPoint x: 647, endPoint y: 320, distance: 255.0
click at [0, 0] on slot at bounding box center [0, 0] width 0 height 0
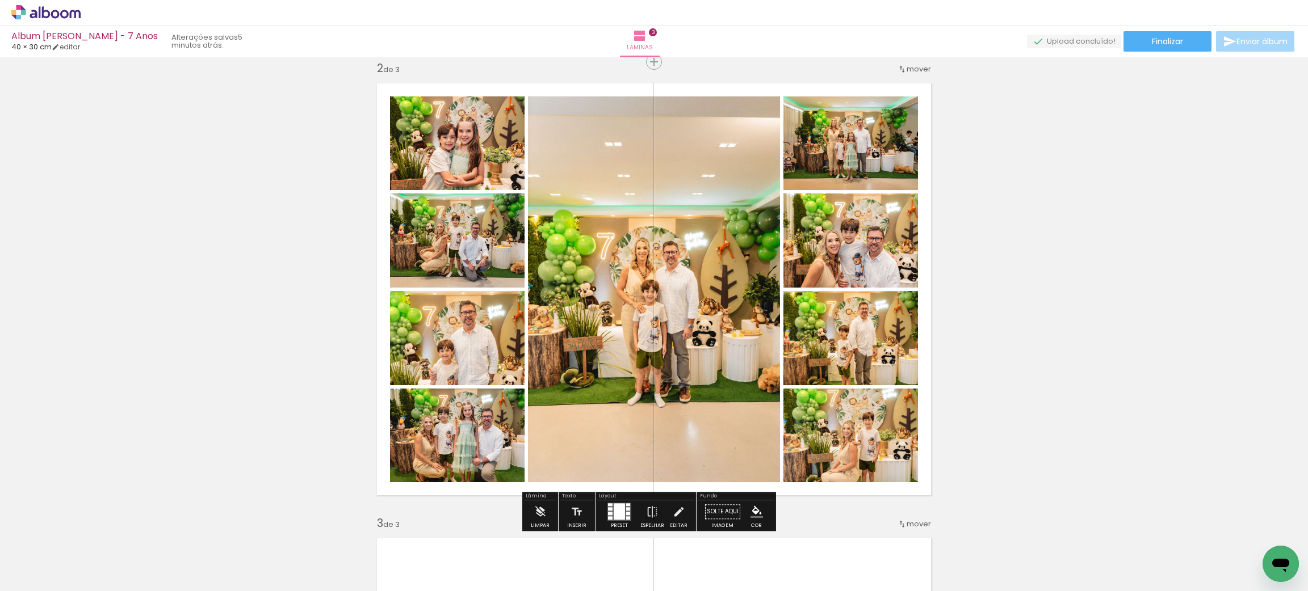
click at [1045, 262] on div "Inserir lâmina 1 de 3 Inserir lâmina 2 de 3 Inserir lâmina 3 de 3" at bounding box center [654, 502] width 1308 height 1821
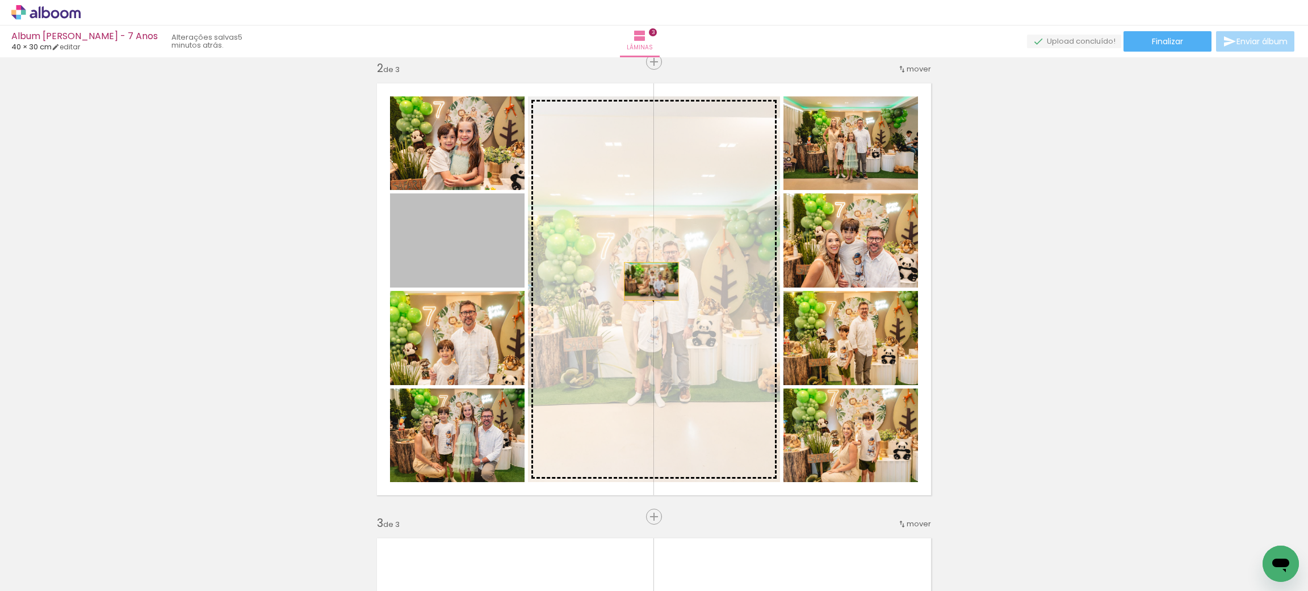
drag, startPoint x: 444, startPoint y: 247, endPoint x: 644, endPoint y: 280, distance: 202.5
click at [0, 0] on slot at bounding box center [0, 0] width 0 height 0
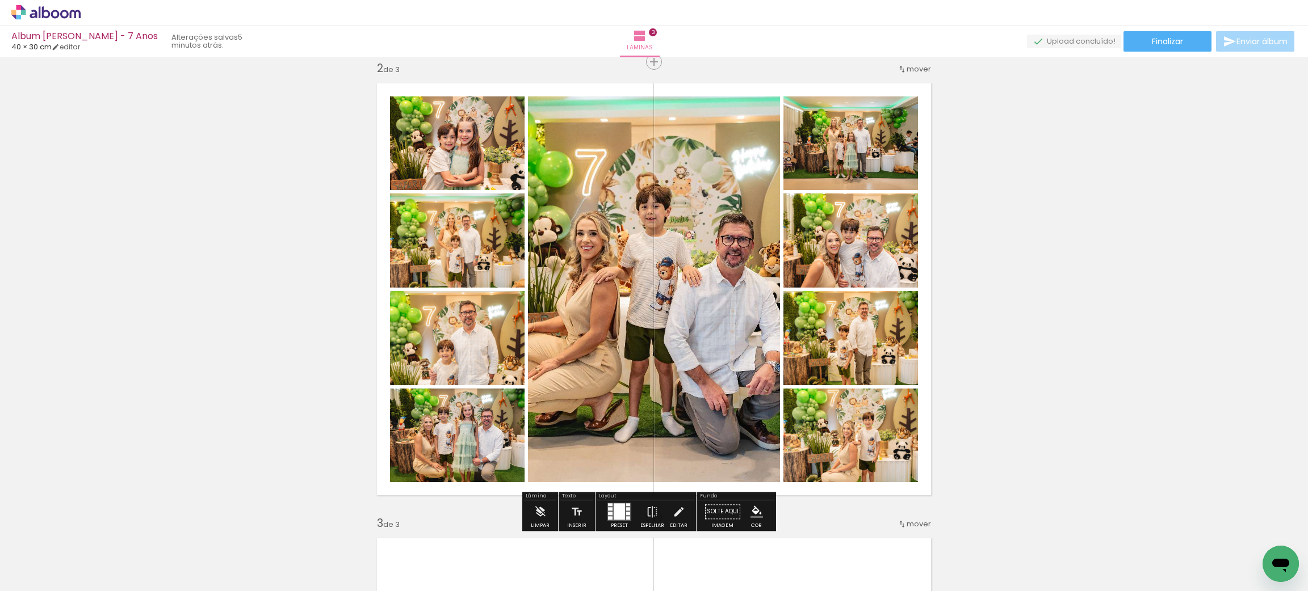
click at [985, 268] on div "Inserir lâmina 1 de 3 Inserir lâmina 2 de 3 Inserir lâmina 3 de 3" at bounding box center [654, 502] width 1308 height 1821
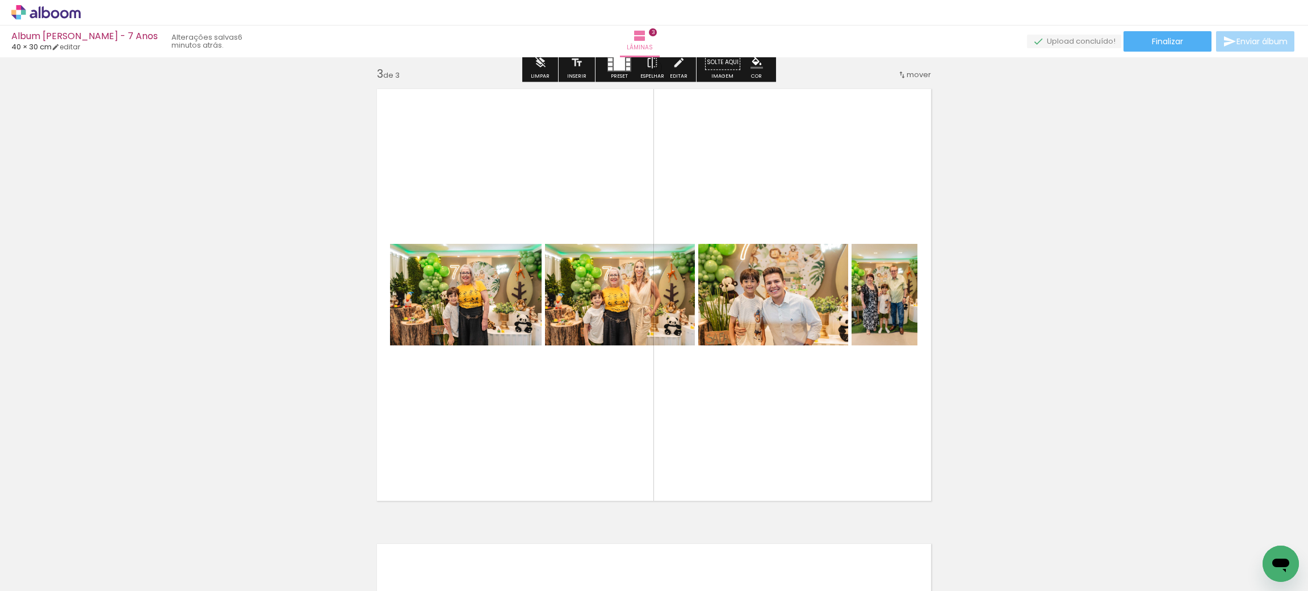
scroll to position [922, 0]
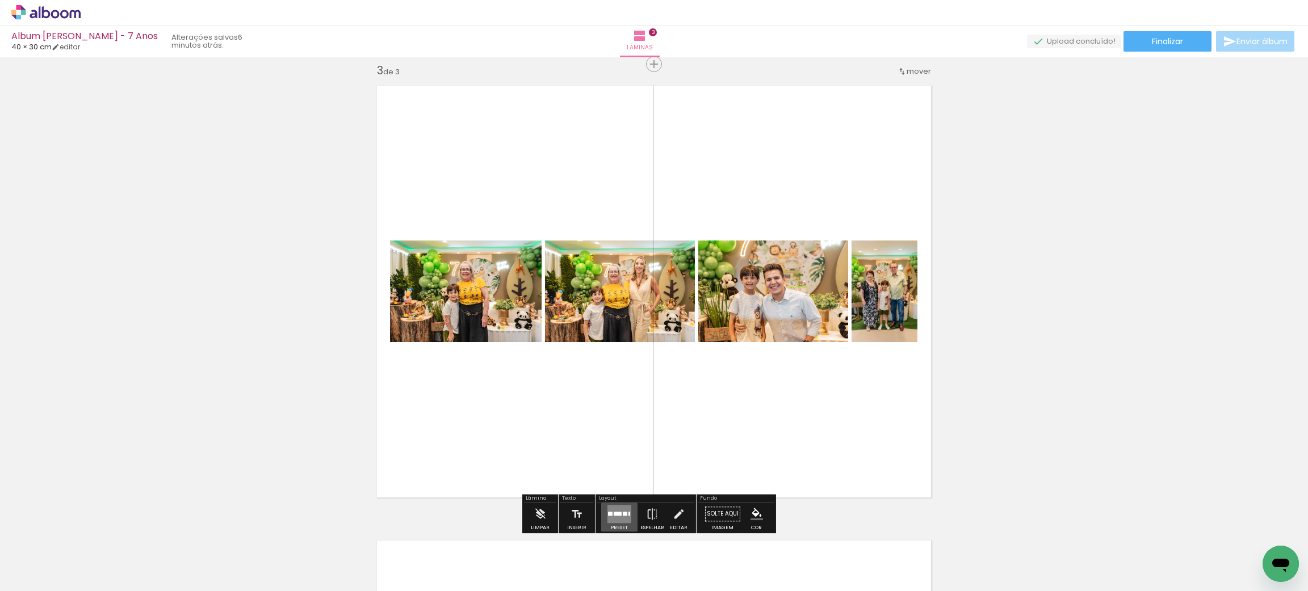
click at [621, 509] on quentale-layouter at bounding box center [619, 514] width 24 height 18
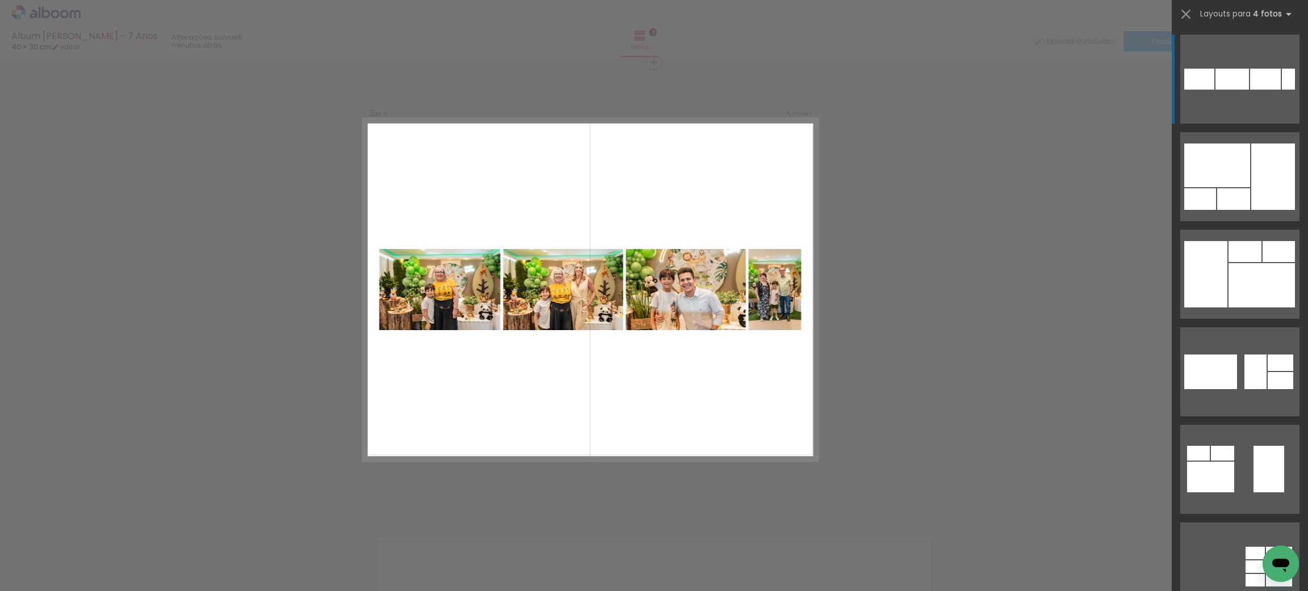
scroll to position [925, 0]
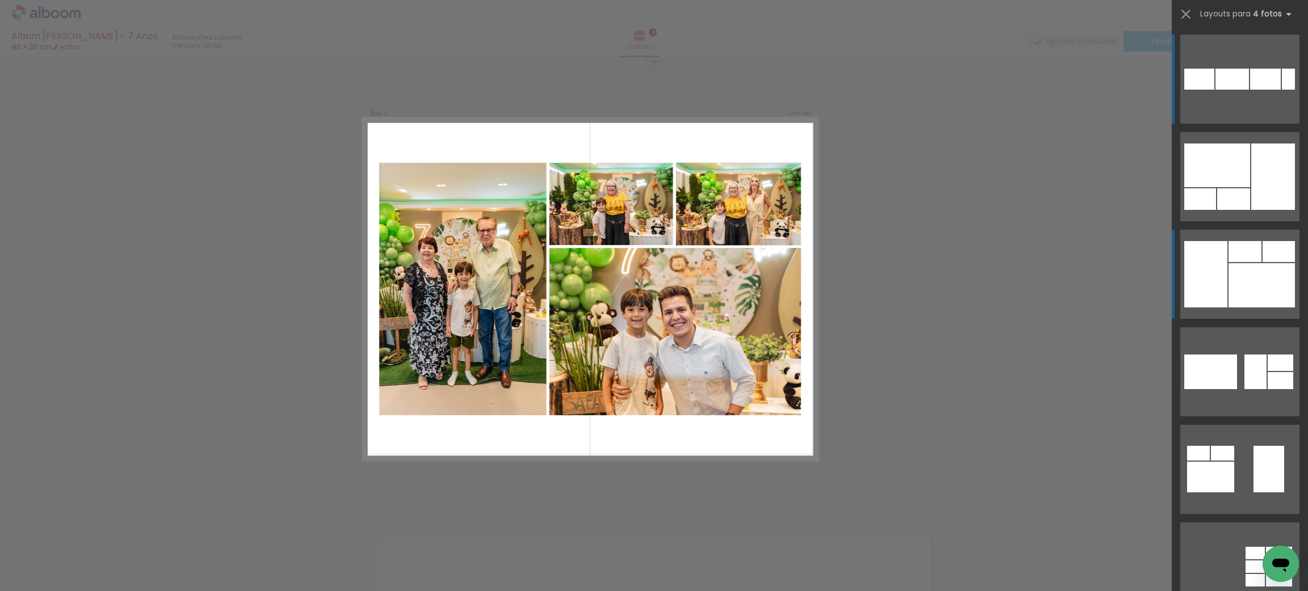
click at [1238, 279] on div at bounding box center [1261, 285] width 66 height 44
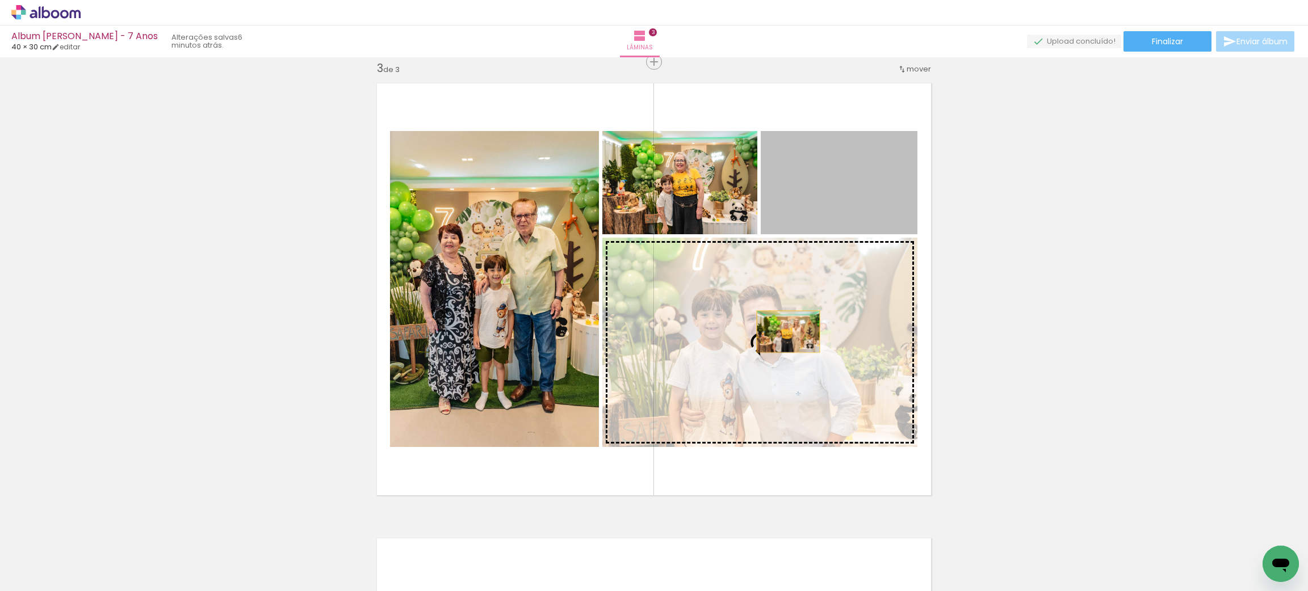
drag, startPoint x: 833, startPoint y: 201, endPoint x: 761, endPoint y: 347, distance: 163.2
click at [0, 0] on slot at bounding box center [0, 0] width 0 height 0
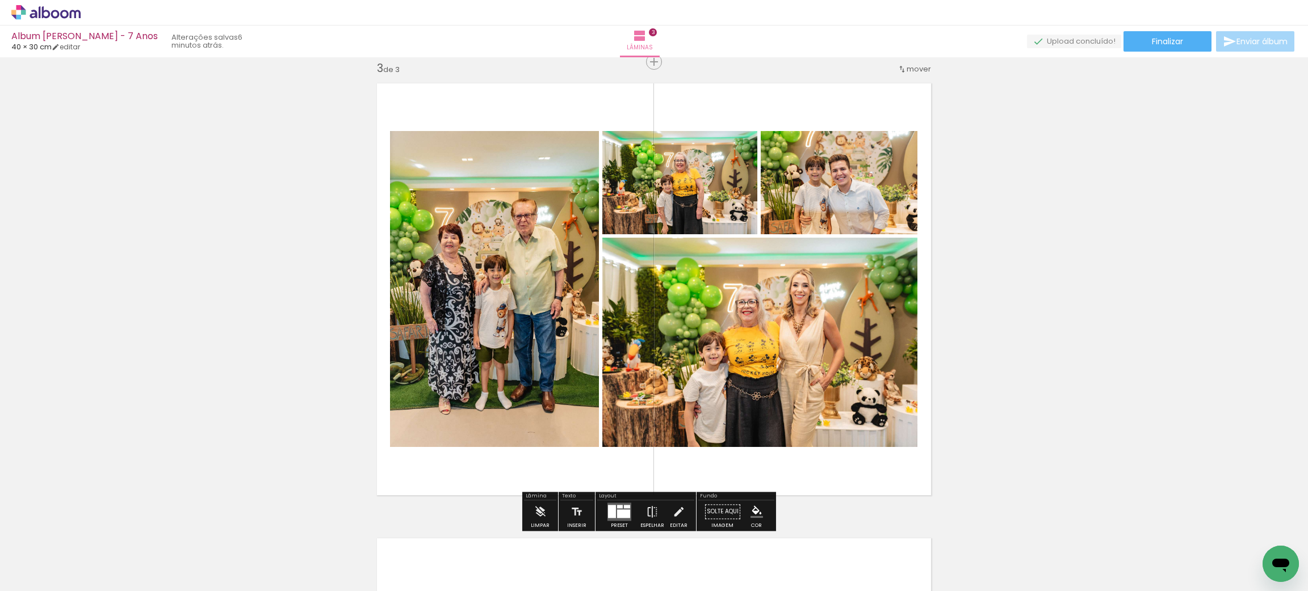
click at [994, 311] on div "Inserir lâmina 1 de 3 Inserir lâmina 2 de 3 Inserir lâmina 3 de 3" at bounding box center [654, 47] width 1308 height 1821
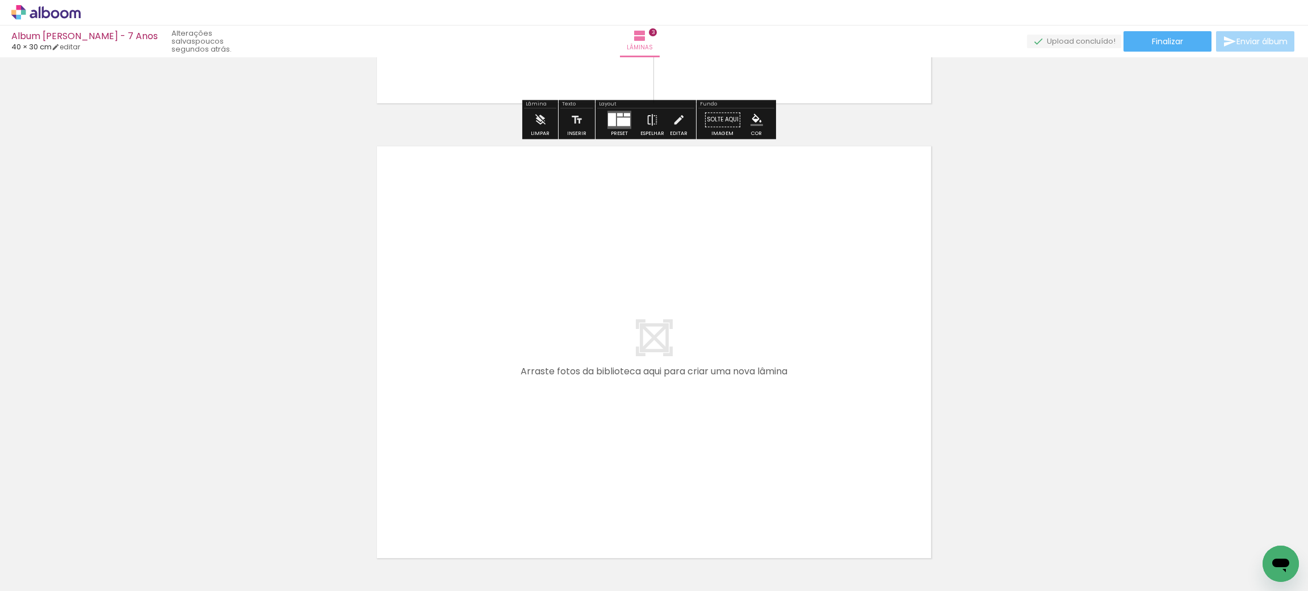
scroll to position [1334, 0]
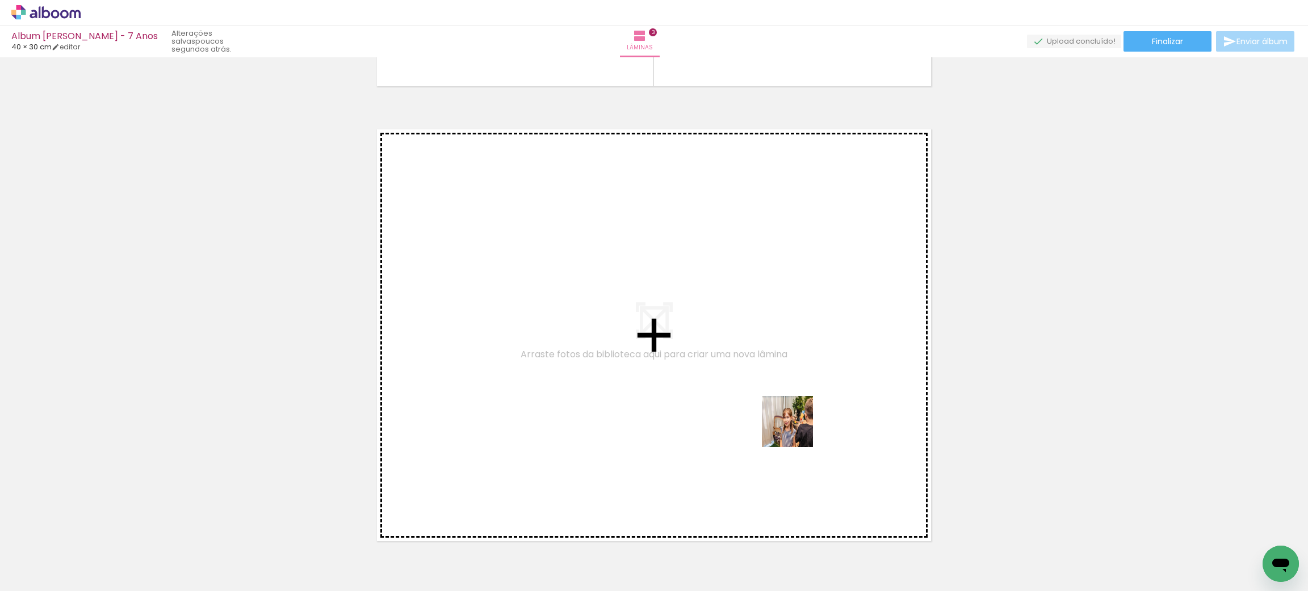
drag, startPoint x: 963, startPoint y: 560, endPoint x: 795, endPoint y: 432, distance: 210.9
click at [795, 432] on quentale-workspace at bounding box center [654, 295] width 1308 height 591
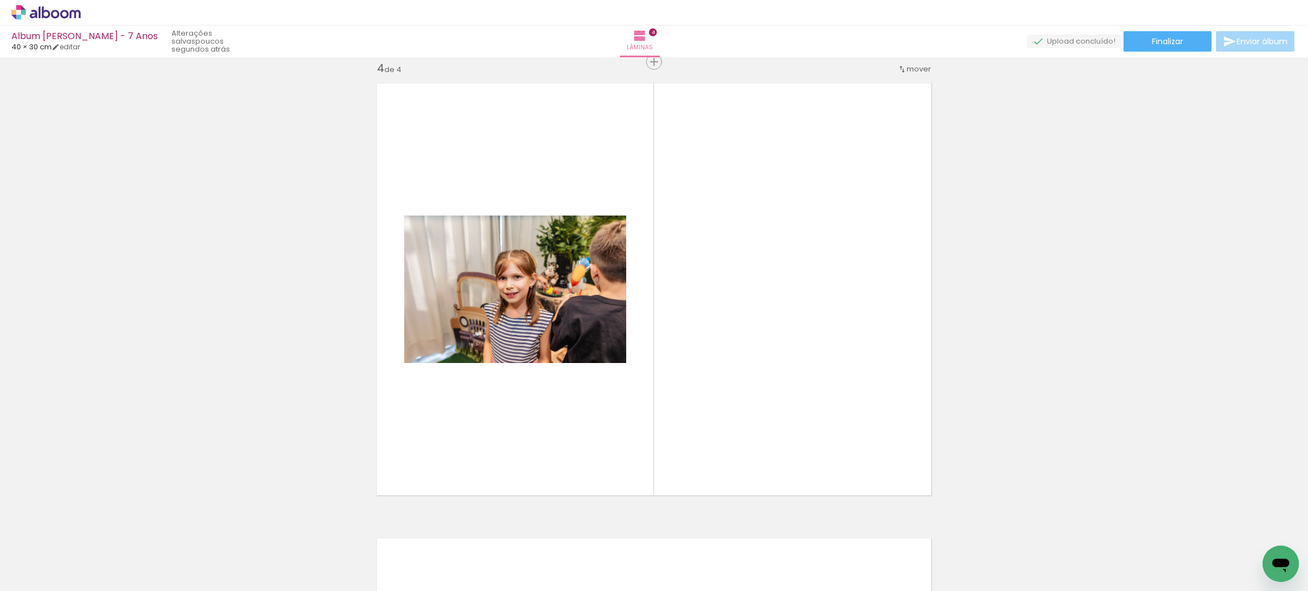
scroll to position [0, 1844]
drag, startPoint x: 745, startPoint y: 561, endPoint x: 711, endPoint y: 401, distance: 164.2
click at [711, 401] on quentale-workspace at bounding box center [654, 295] width 1308 height 591
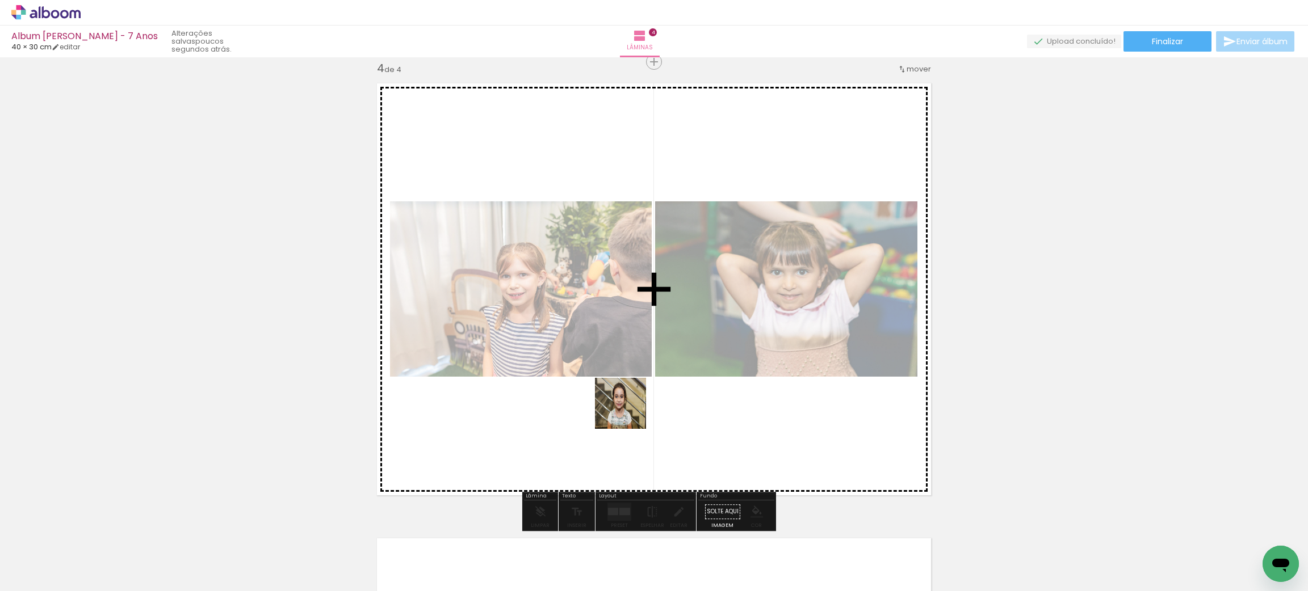
drag, startPoint x: 626, startPoint y: 555, endPoint x: 626, endPoint y: 412, distance: 143.0
click at [626, 412] on quentale-workspace at bounding box center [654, 295] width 1308 height 591
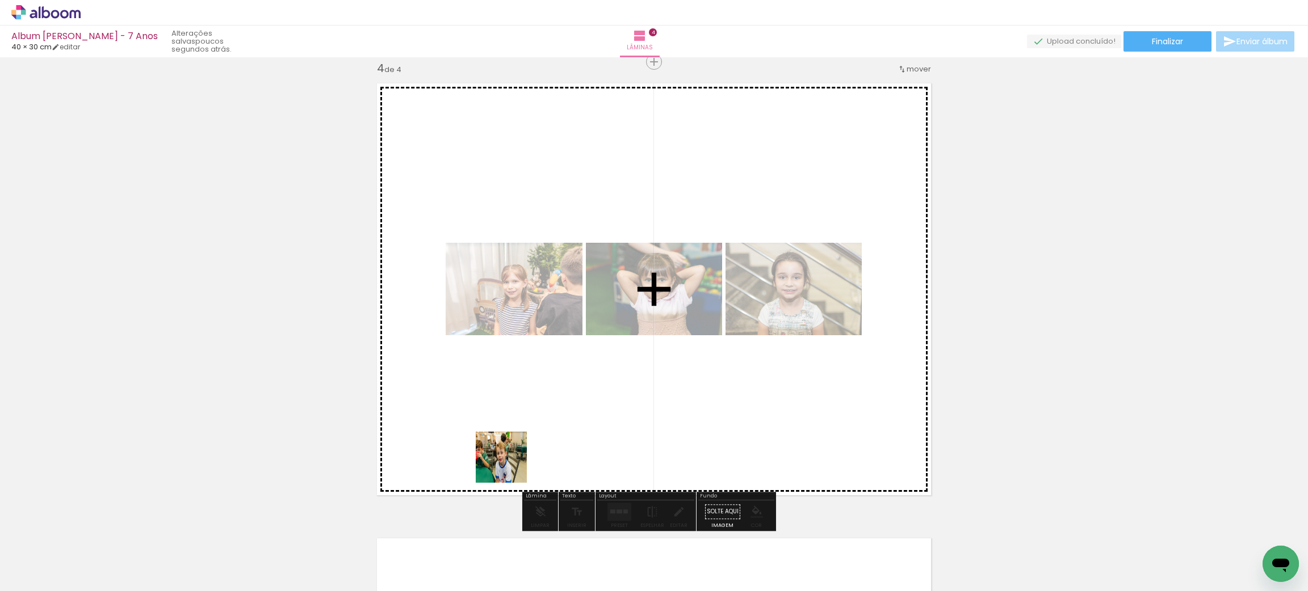
drag, startPoint x: 498, startPoint y: 556, endPoint x: 527, endPoint y: 407, distance: 152.2
click at [527, 407] on quentale-workspace at bounding box center [654, 295] width 1308 height 591
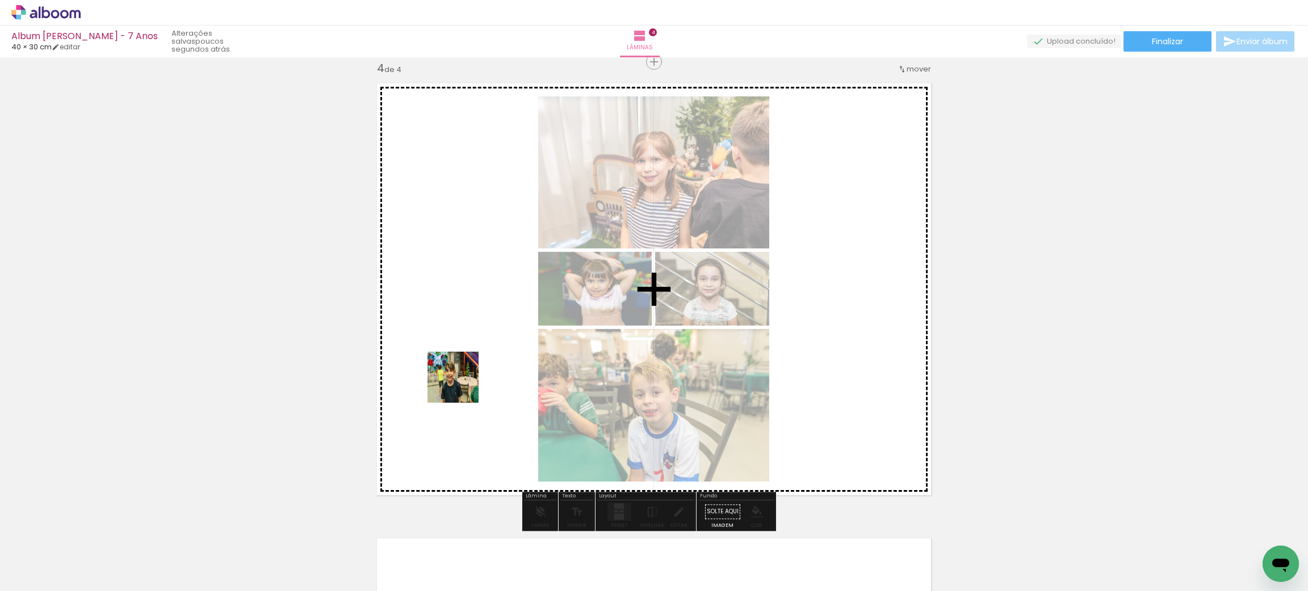
drag, startPoint x: 443, startPoint y: 553, endPoint x: 463, endPoint y: 377, distance: 177.0
click at [463, 377] on quentale-workspace at bounding box center [654, 295] width 1308 height 591
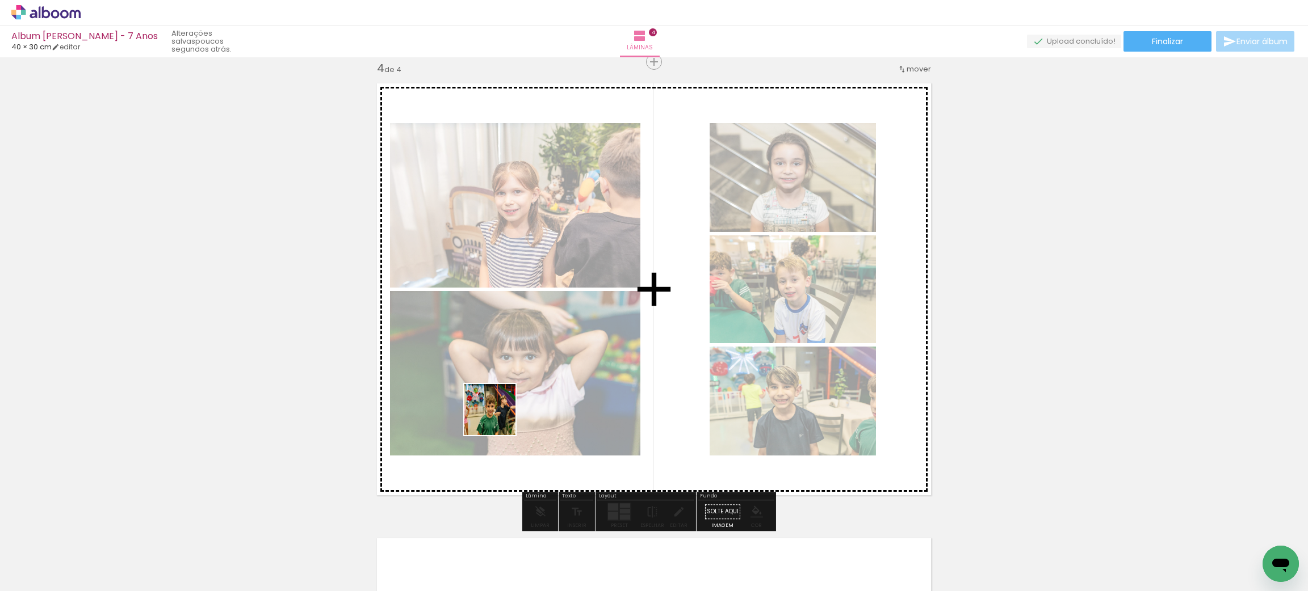
drag, startPoint x: 372, startPoint y: 559, endPoint x: 508, endPoint y: 412, distance: 200.0
click at [508, 412] on quentale-workspace at bounding box center [654, 295] width 1308 height 591
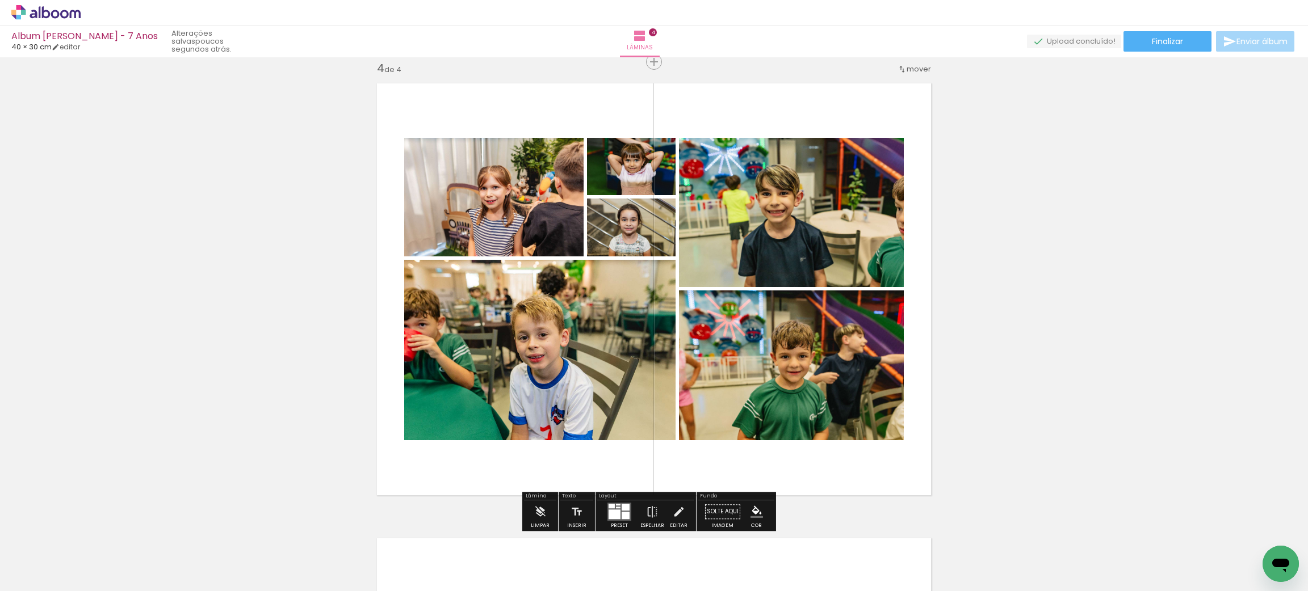
drag, startPoint x: 305, startPoint y: 560, endPoint x: 483, endPoint y: 386, distance: 249.3
click at [483, 386] on quentale-workspace at bounding box center [654, 295] width 1308 height 591
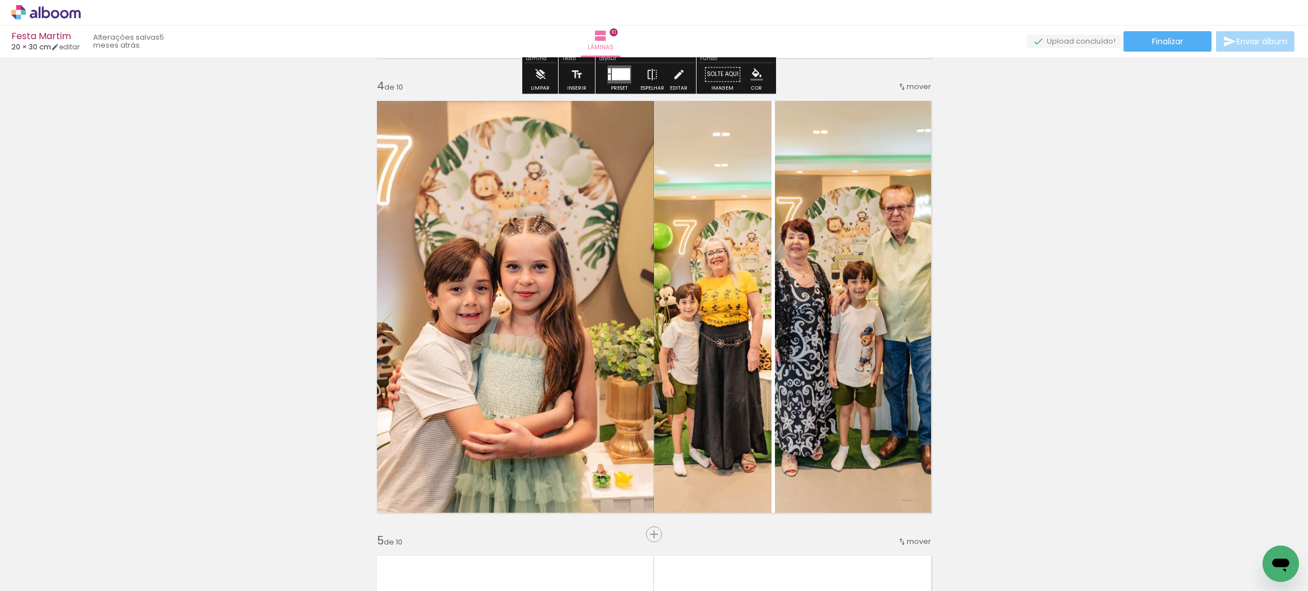
scroll to position [1363, 0]
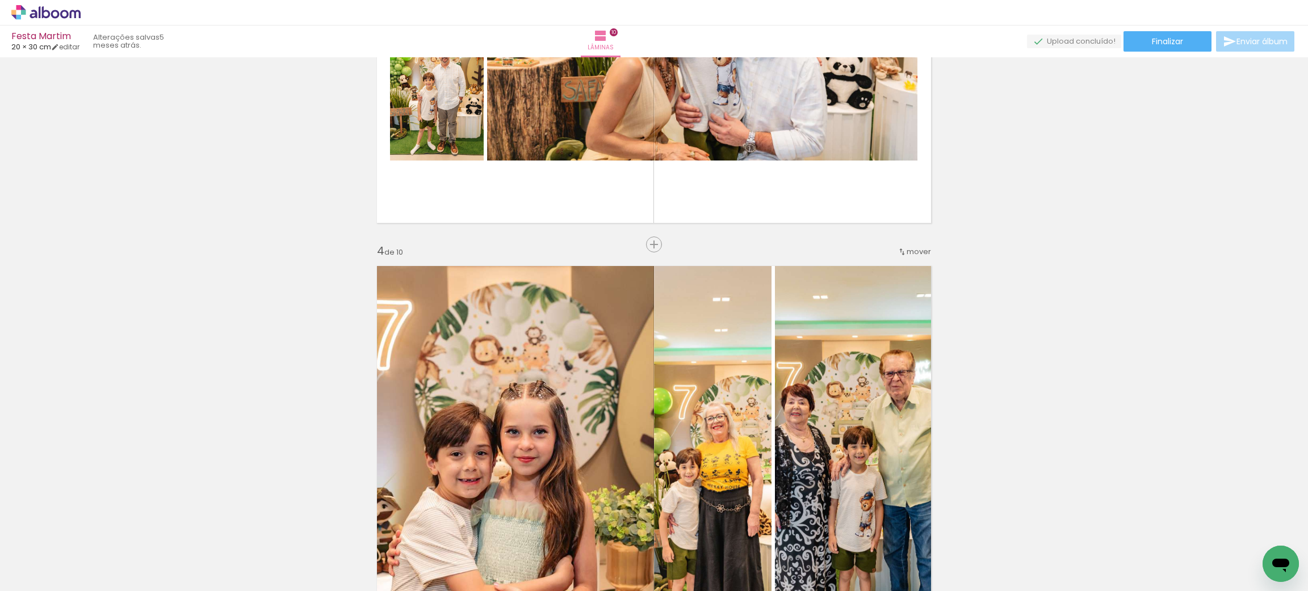
scroll to position [1196, 0]
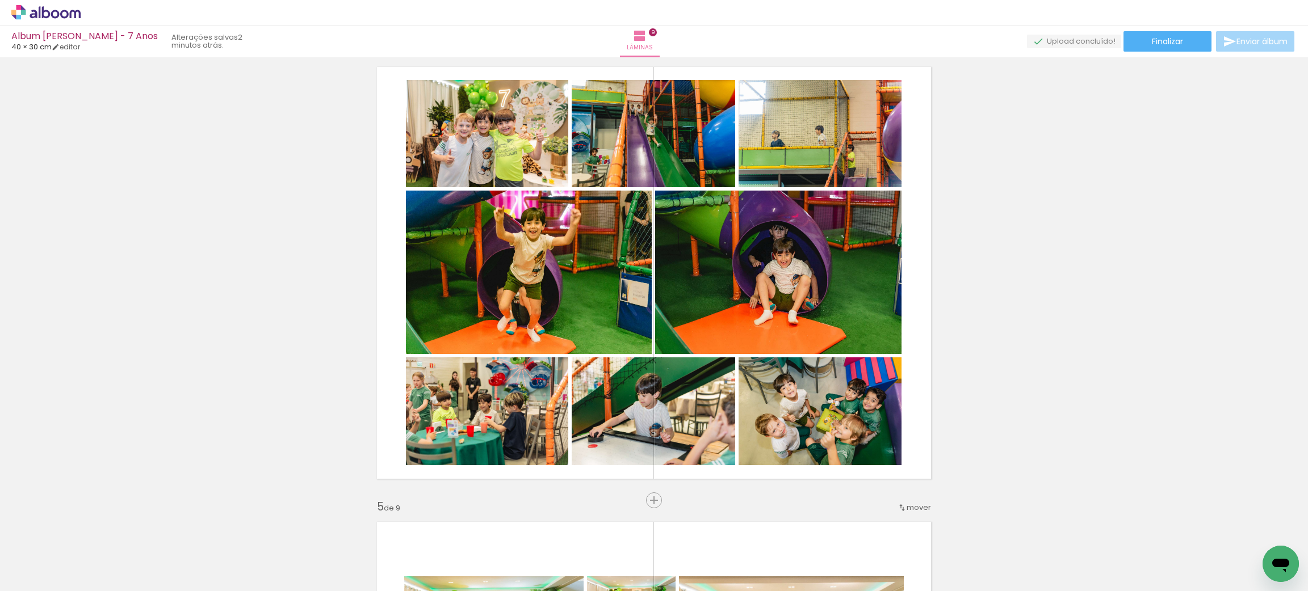
scroll to position [0, 861]
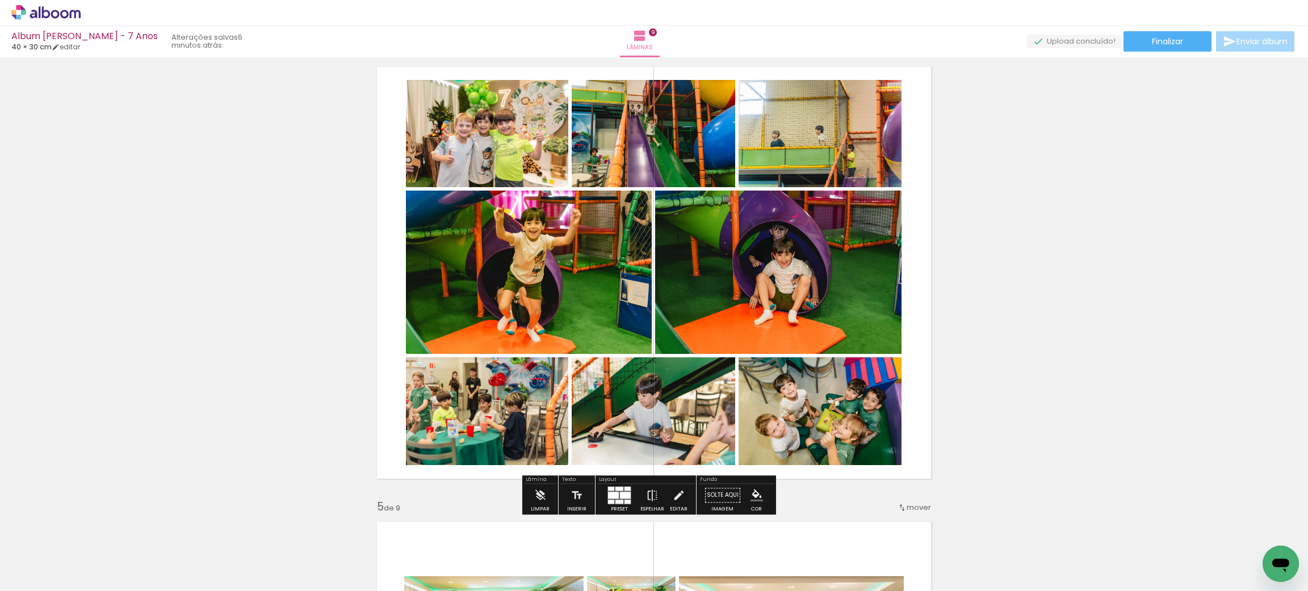
scroll to position [0, 861]
